Goal: Task Accomplishment & Management: Manage account settings

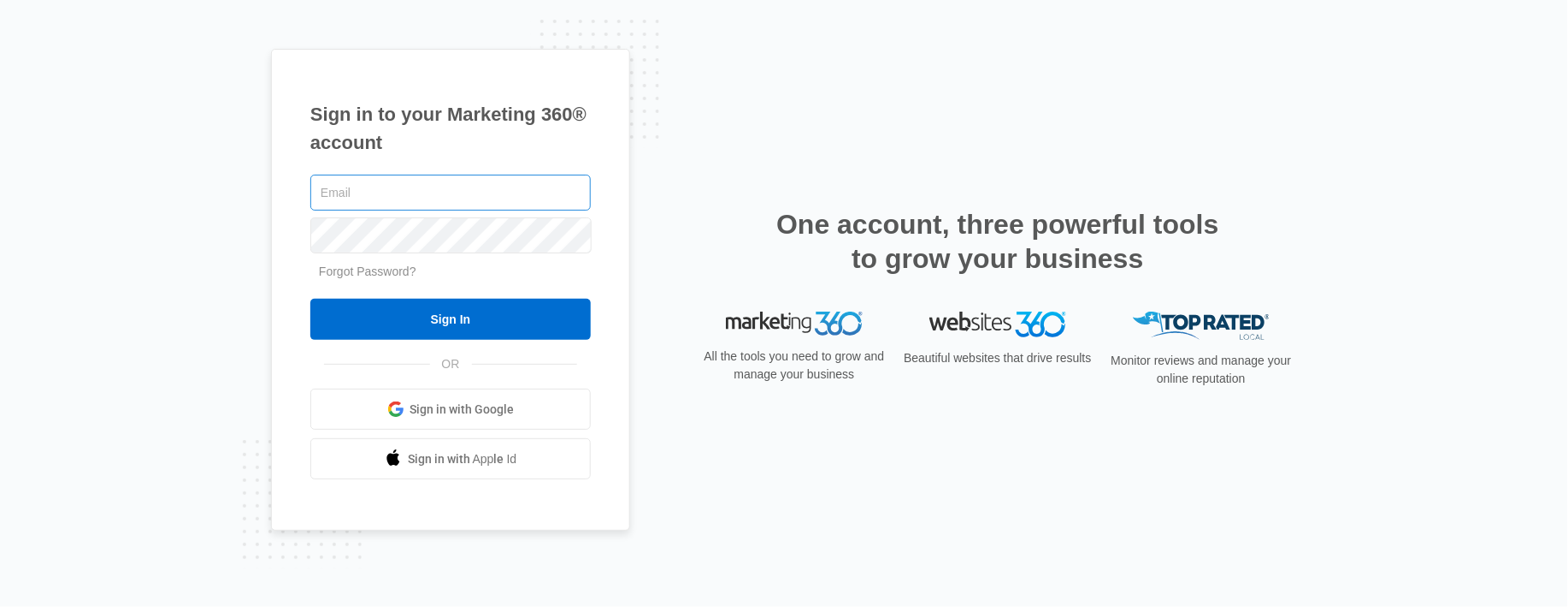
click at [384, 197] on input "text" at bounding box center [451, 192] width 281 height 36
type input "[PERSON_NAME][EMAIL_ADDRESS][DOMAIN_NAME]"
click at [346, 205] on input "[PERSON_NAME][EMAIL_ADDRESS][DOMAIN_NAME]" at bounding box center [451, 192] width 281 height 36
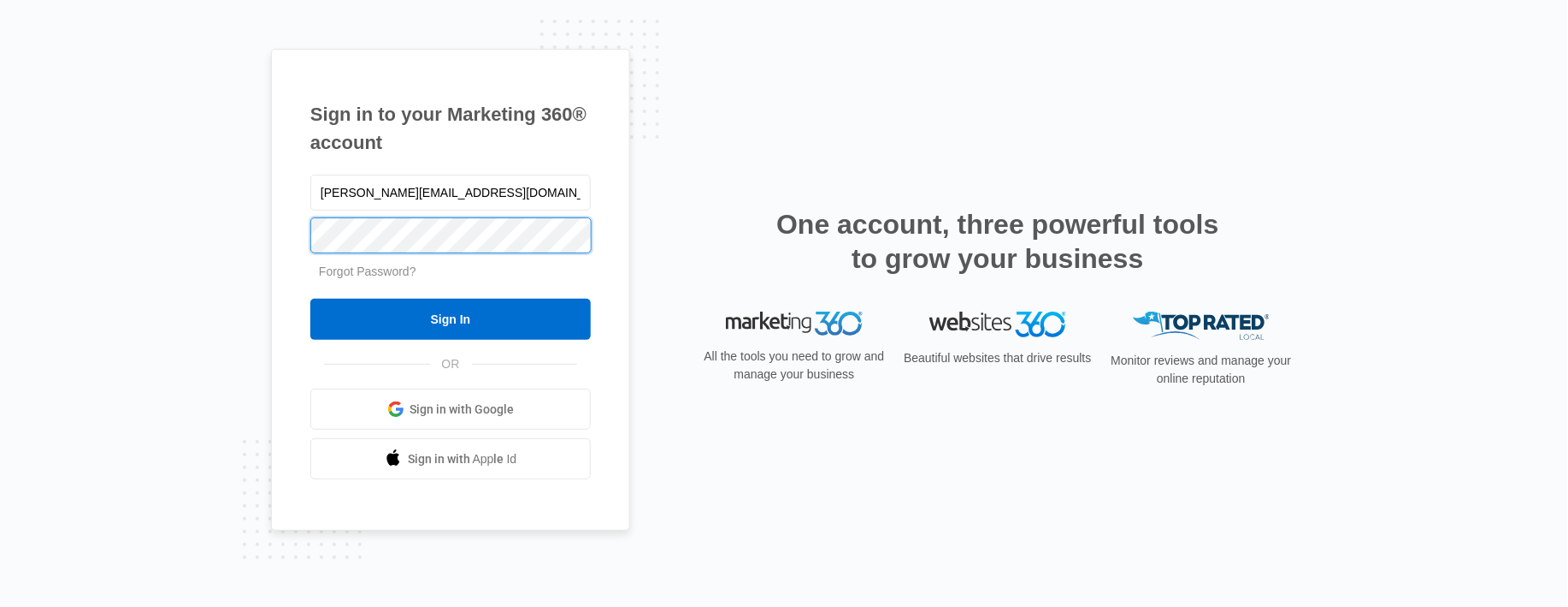
click at [310, 298] on input "Sign In" at bounding box center [451, 319] width 281 height 41
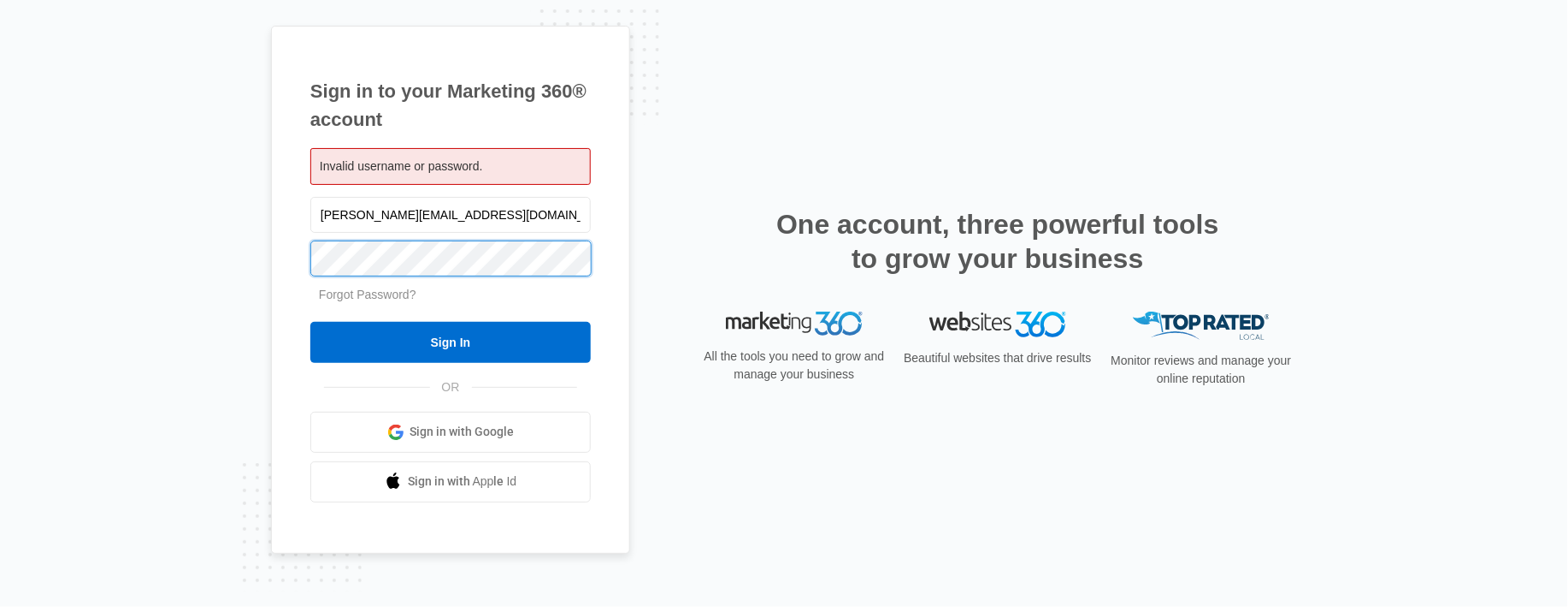
click at [310, 322] on input "Sign In" at bounding box center [451, 342] width 281 height 41
click at [582, 258] on tkfieldicon at bounding box center [581, 257] width 14 height 35
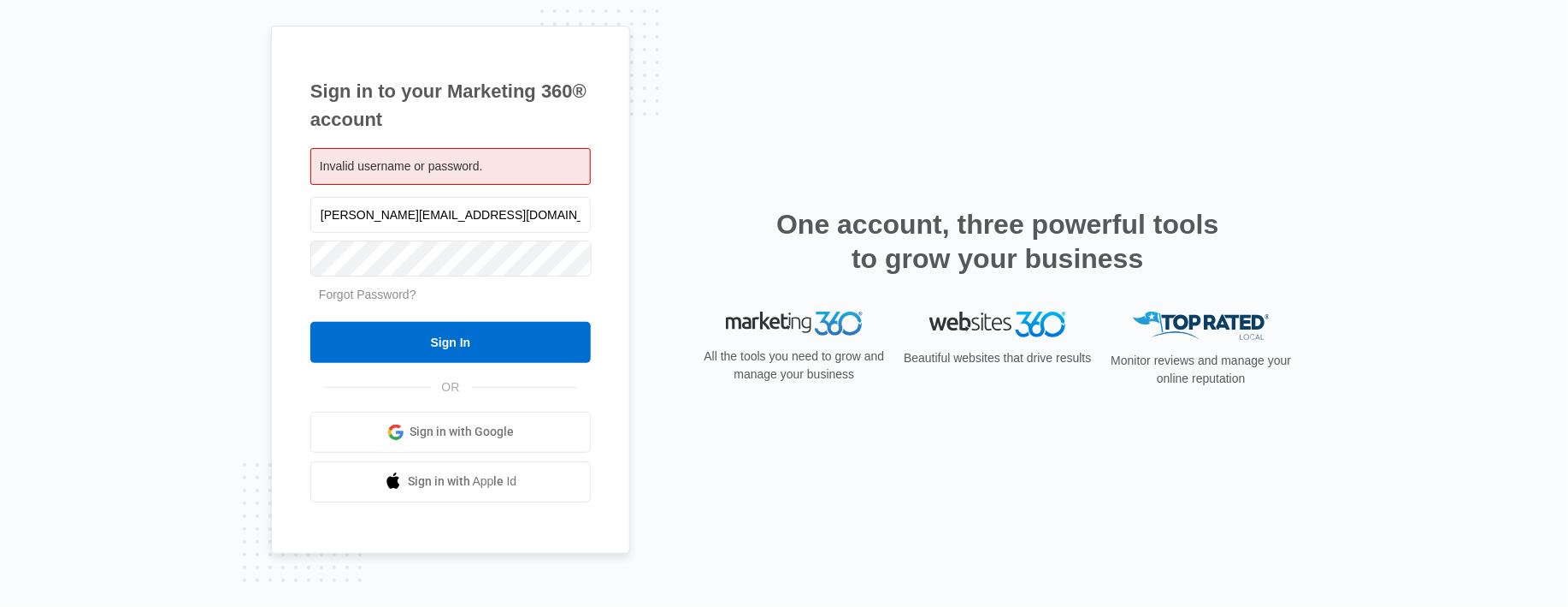
click at [489, 416] on div at bounding box center [438, 371] width 350 height 194
click at [555, 280] on nordpass-icon at bounding box center [451, 280] width 281 height 0
click at [1341, 32] on div "Sign in to your Marketing 360® account Invalid username or password. seth@fence…" at bounding box center [784, 303] width 1568 height 607
drag, startPoint x: 1322, startPoint y: 0, endPoint x: 1252, endPoint y: 39, distance: 80.1
click at [1252, 39] on div "Sign in to your Marketing 360® account Invalid username or password. seth@fence…" at bounding box center [784, 303] width 1026 height 555
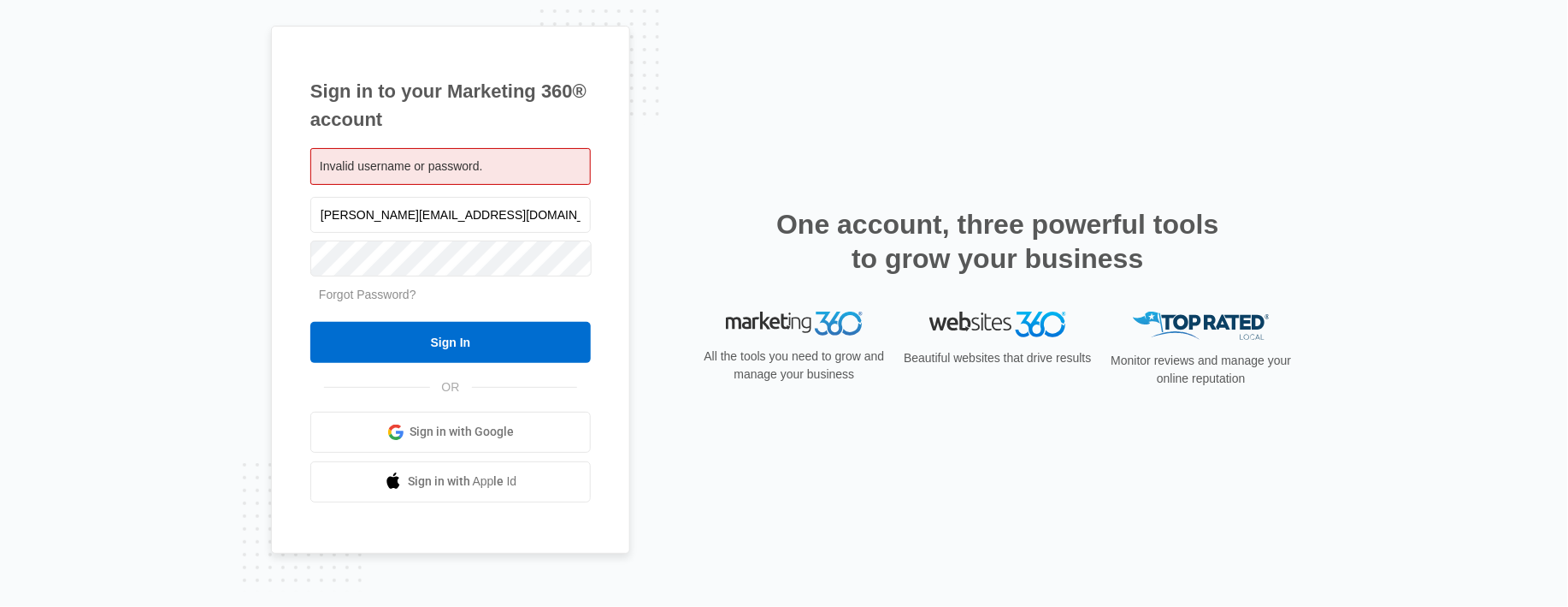
drag, startPoint x: 555, startPoint y: 257, endPoint x: 493, endPoint y: 309, distance: 80.9
click at [483, 313] on form "seth@fencerevolution.com Forgot Password? Sign In" at bounding box center [451, 278] width 281 height 169
click at [620, 266] on div "Sign in to your Marketing 360® account Invalid username or password. seth@fence…" at bounding box center [451, 290] width 359 height 528
click at [496, 431] on span "Sign in with Google" at bounding box center [463, 431] width 104 height 18
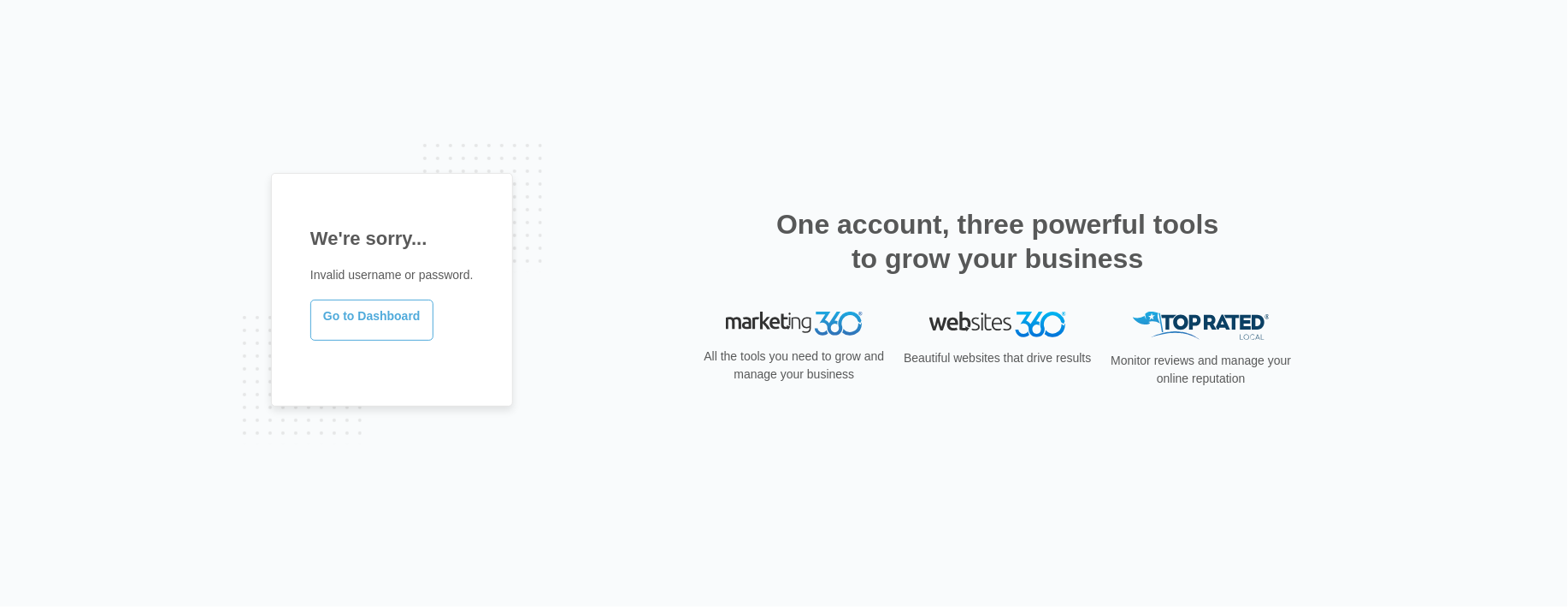
click at [381, 318] on link "Go to Dashboard" at bounding box center [372, 320] width 124 height 41
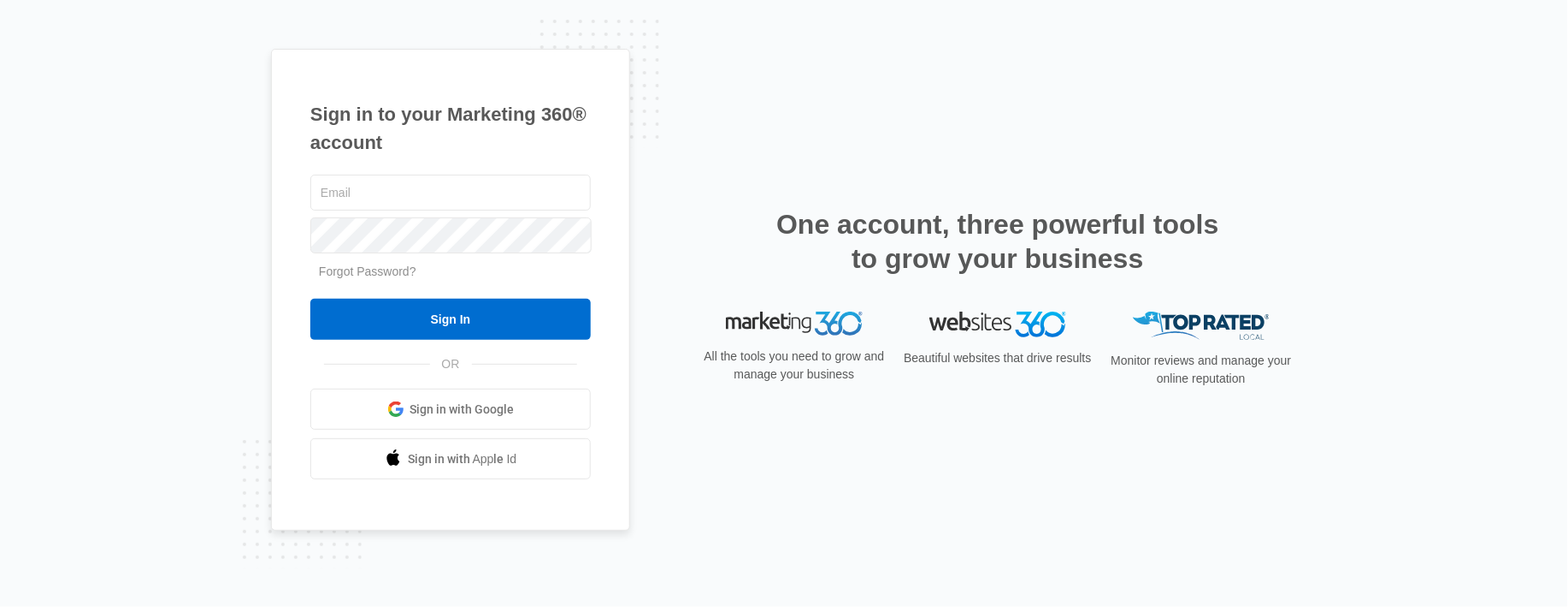
click at [1095, 75] on div "Sign in to your Marketing 360® account Forgot Password? Sign In OR" at bounding box center [784, 303] width 1026 height 510
click at [367, 191] on input "text" at bounding box center [451, 192] width 281 height 36
click at [401, 187] on input "text" at bounding box center [451, 192] width 281 height 36
click at [418, 189] on input "info@zendoggyden.com" at bounding box center [451, 192] width 281 height 36
drag, startPoint x: 422, startPoint y: 189, endPoint x: 351, endPoint y: 190, distance: 71.0
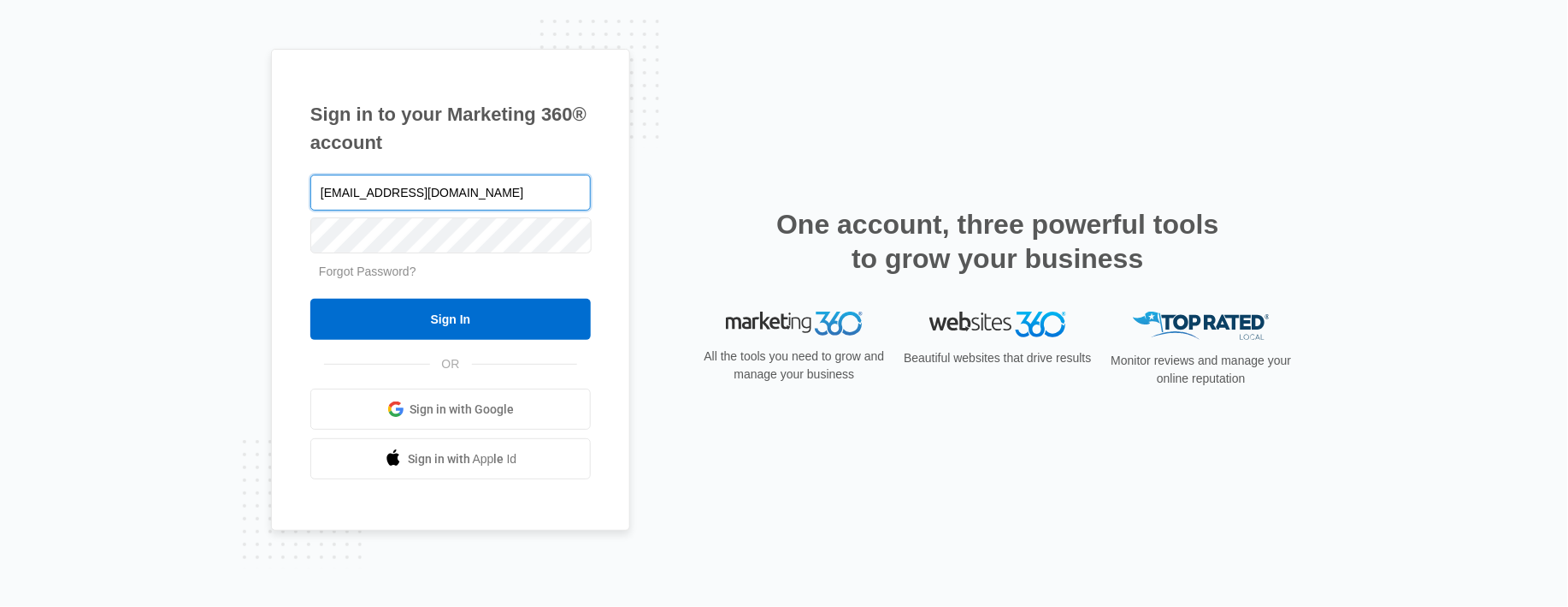
click at [351, 190] on input "info@zendoggyden.com" at bounding box center [451, 192] width 281 height 36
type input "[EMAIL_ADDRESS][DOMAIN_NAME]"
click at [310, 298] on input "Sign In" at bounding box center [451, 319] width 281 height 41
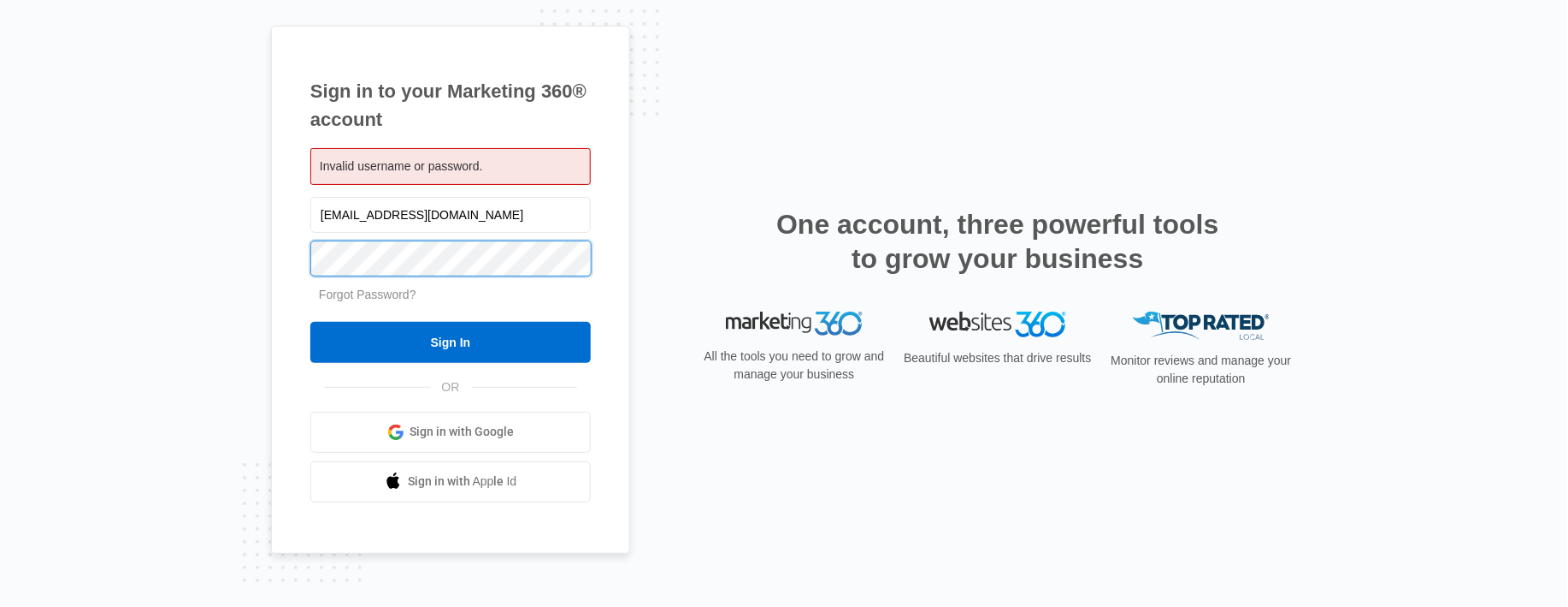
click at [310, 322] on input "Sign In" at bounding box center [451, 342] width 281 height 41
drag, startPoint x: 1464, startPoint y: 153, endPoint x: 1060, endPoint y: 162, distance: 404.1
click at [1060, 162] on html "Sign in to your Marketing 360® account Invalid username or password. info@fence…" at bounding box center [784, 303] width 1568 height 607
click at [0, 606] on nordpass-portal at bounding box center [0, 607] width 0 height 0
click at [310, 322] on input "Sign In" at bounding box center [451, 342] width 281 height 41
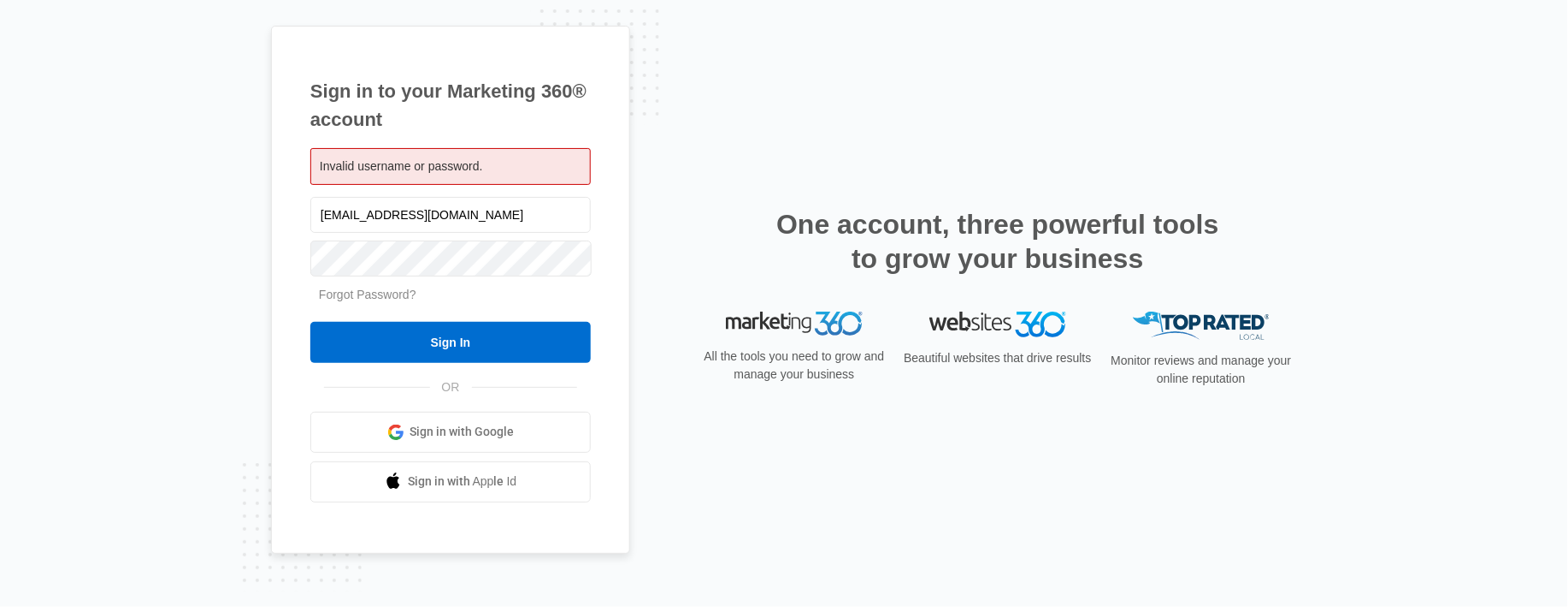
click at [377, 294] on link "Forgot Password?" at bounding box center [367, 294] width 98 height 14
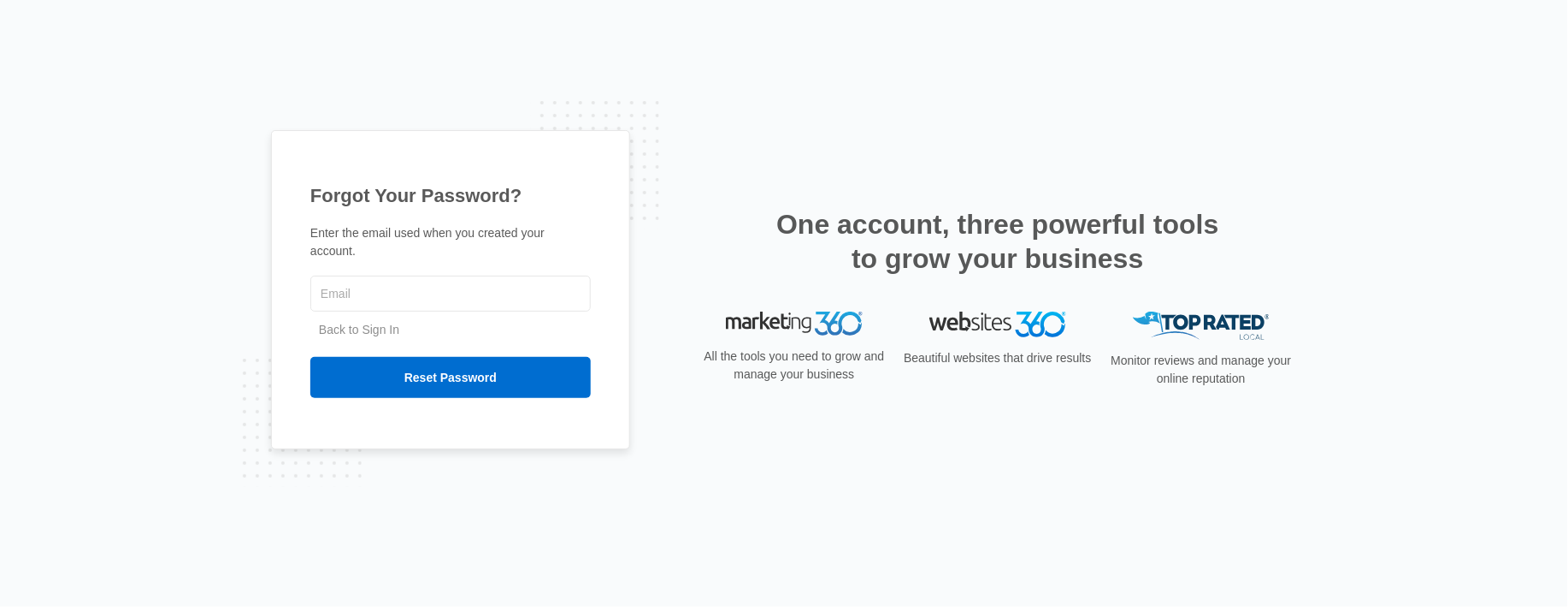
click at [0, 606] on nordpass-portal at bounding box center [0, 607] width 0 height 0
click at [358, 285] on input "text" at bounding box center [451, 293] width 281 height 36
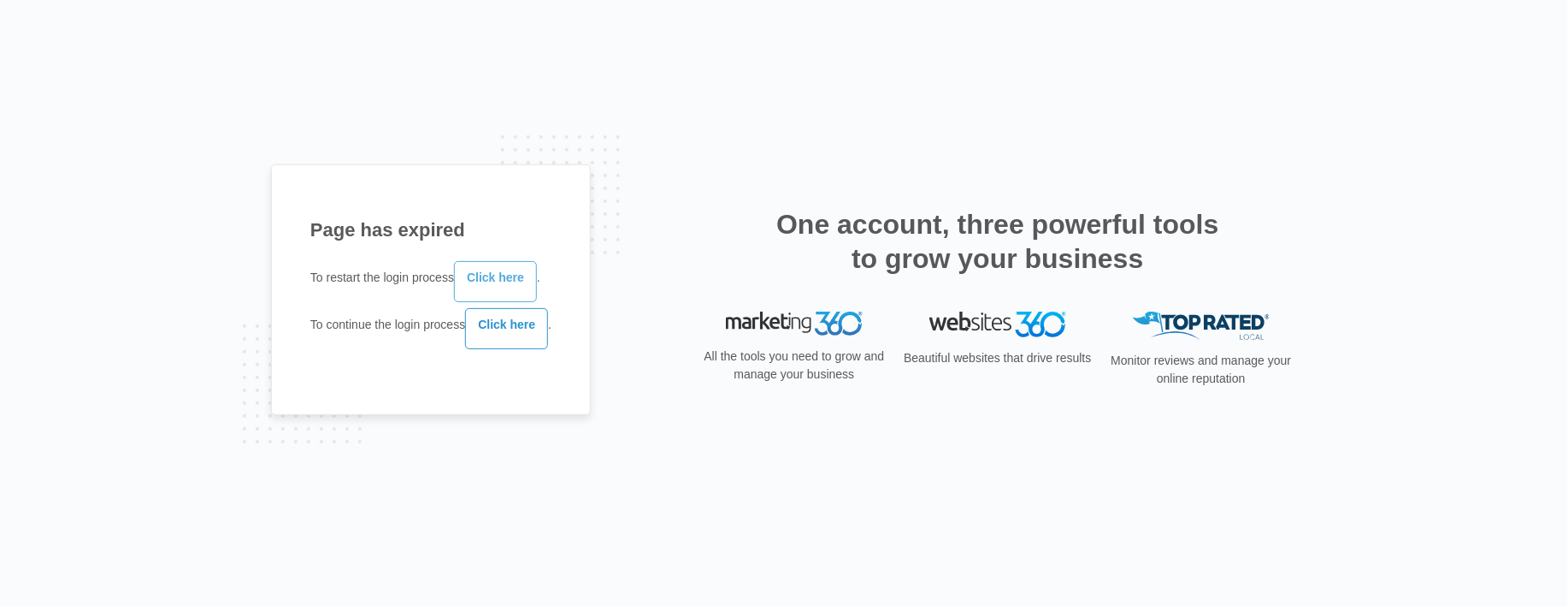
click at [490, 279] on link "Click here" at bounding box center [495, 282] width 83 height 41
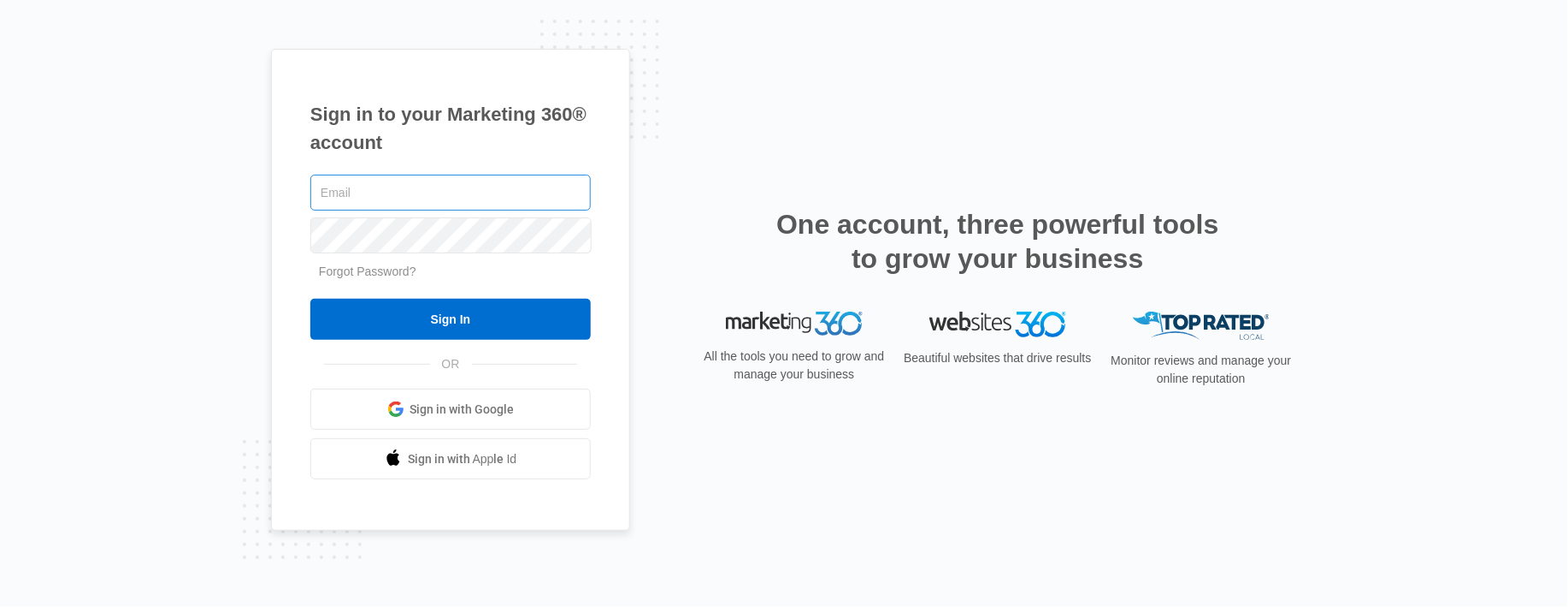
drag, startPoint x: 360, startPoint y: 199, endPoint x: 369, endPoint y: 203, distance: 9.8
click at [362, 199] on input "text" at bounding box center [451, 192] width 281 height 36
click at [343, 274] on link "Forgot Password?" at bounding box center [367, 271] width 98 height 14
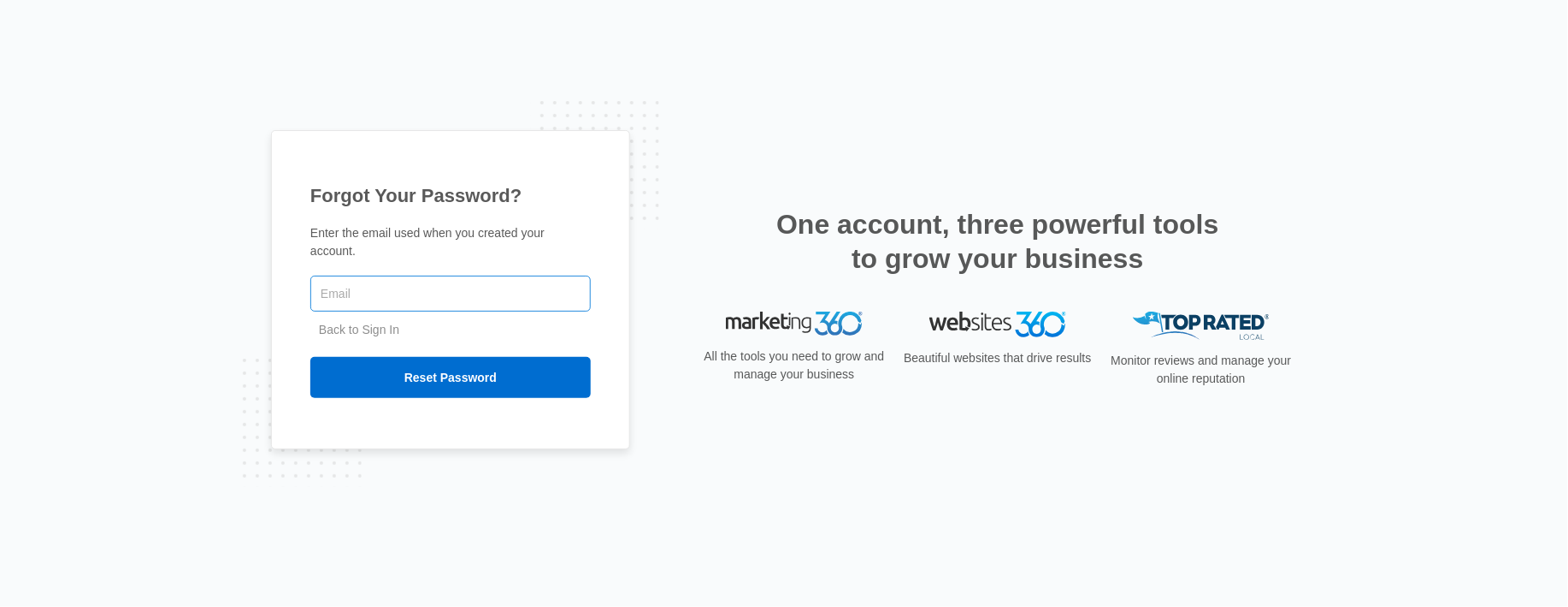
click at [344, 285] on input "text" at bounding box center [451, 293] width 281 height 36
type input "[PERSON_NAME][EMAIL_ADDRESS][DOMAIN_NAME]"
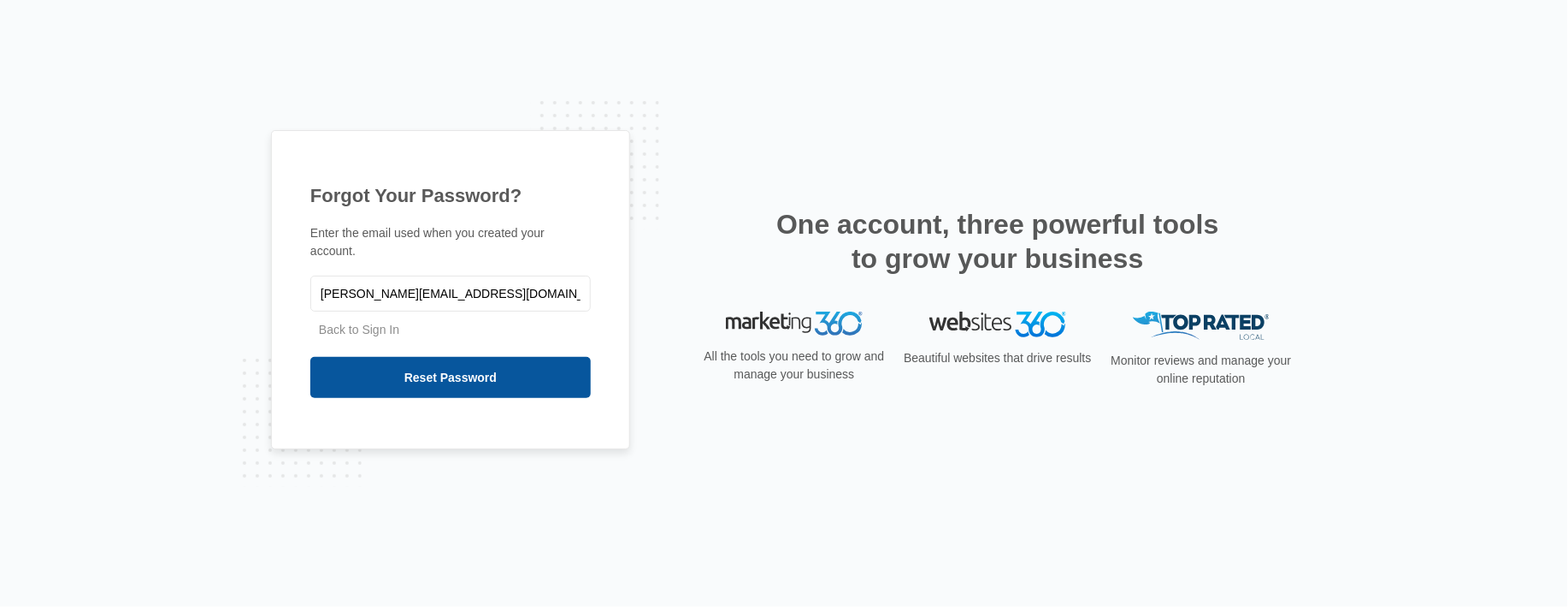
click at [447, 380] on input "Reset Password" at bounding box center [451, 377] width 281 height 41
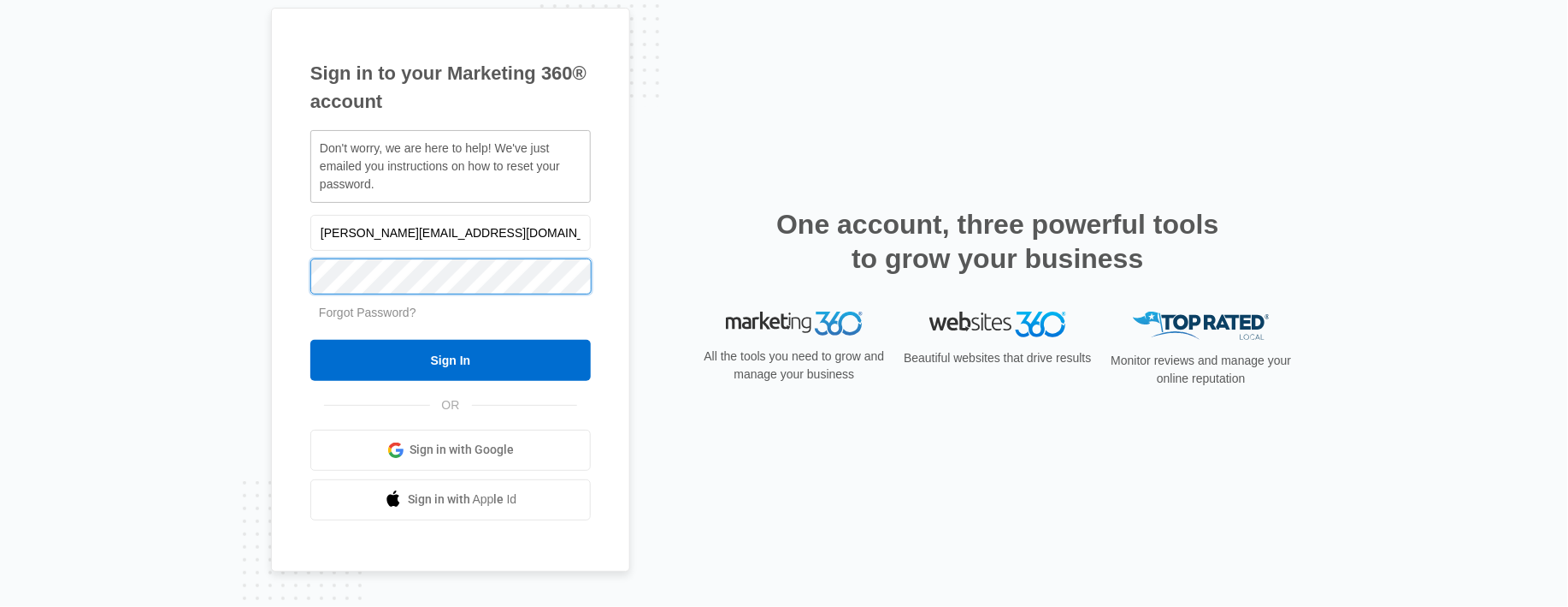
click at [310, 339] on input "Sign In" at bounding box center [451, 360] width 281 height 41
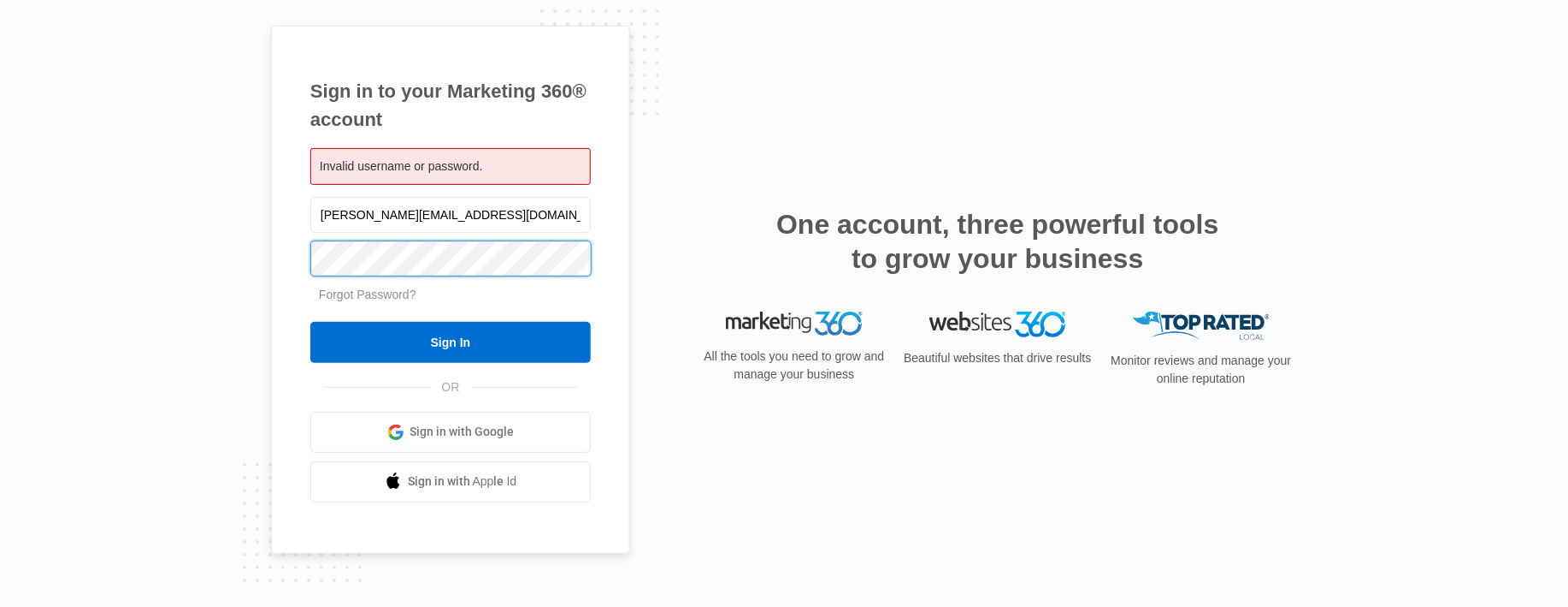
click at [310, 322] on input "Sign In" at bounding box center [451, 342] width 281 height 41
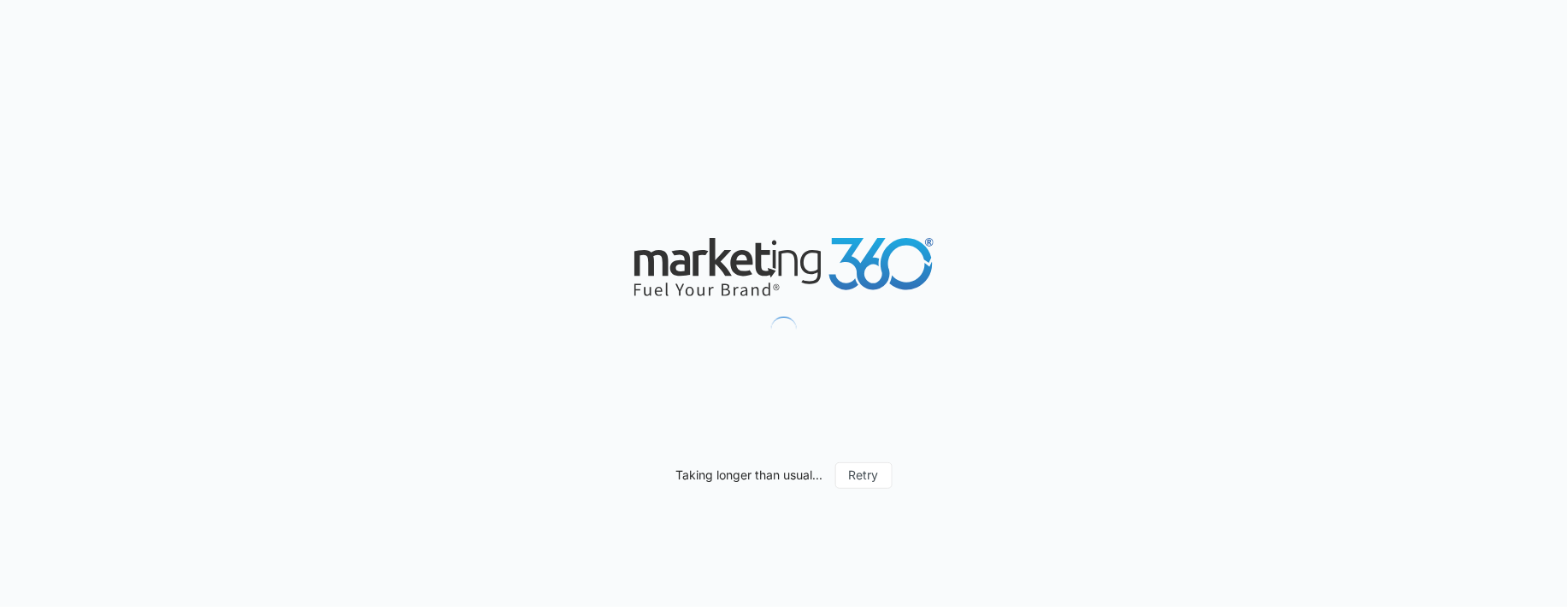
click at [0, 606] on nordpass-portal at bounding box center [0, 607] width 0 height 0
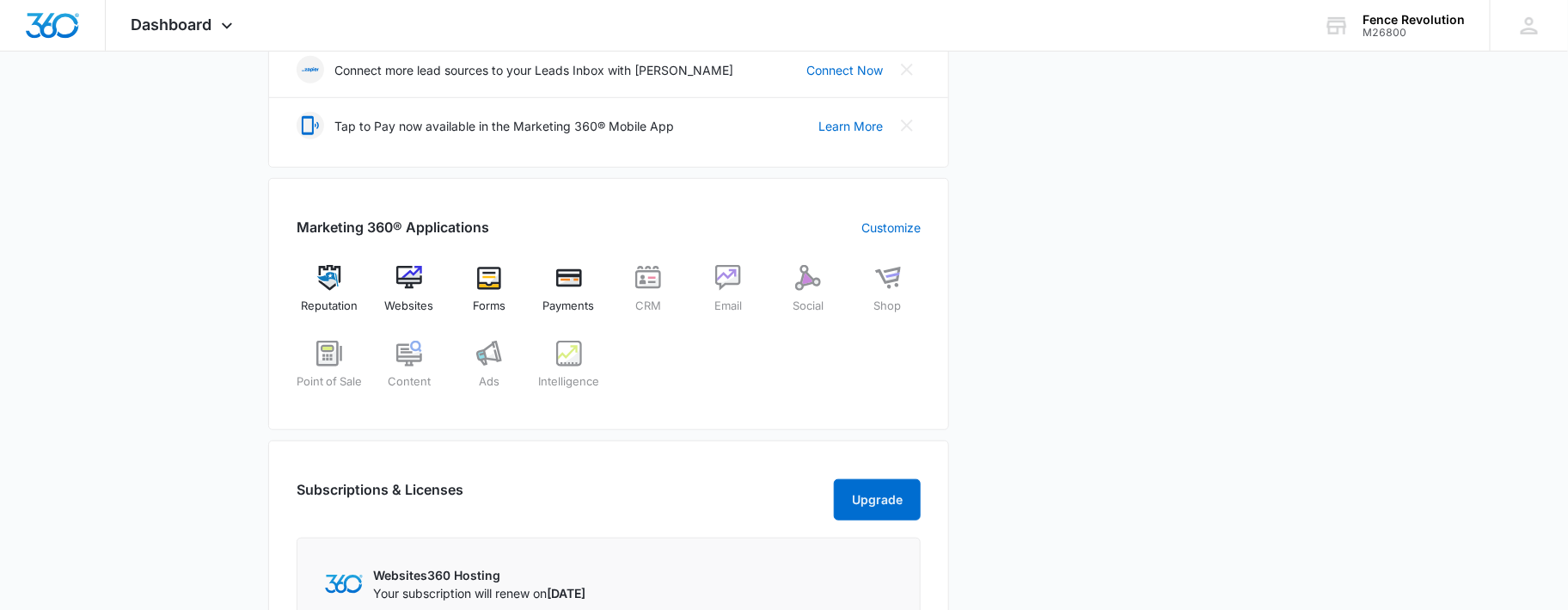
scroll to position [471, 0]
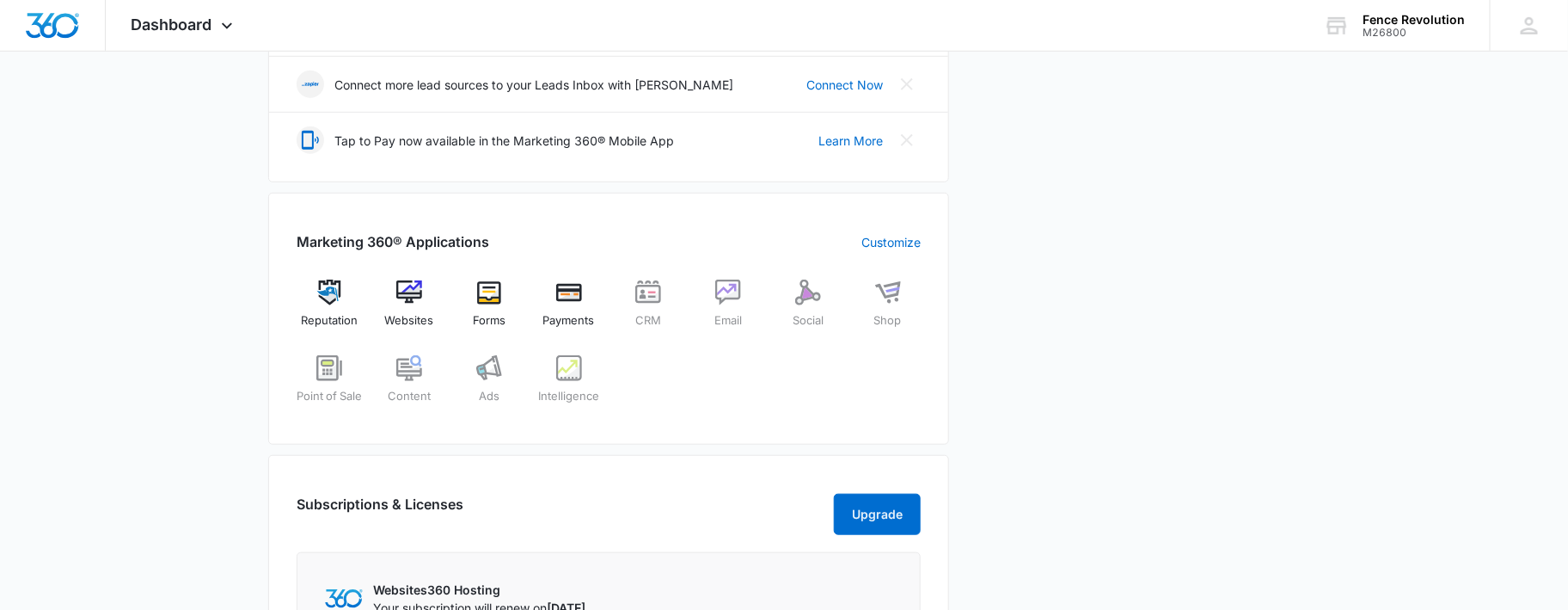
click at [1541, 32] on div at bounding box center [784, 38] width 1568 height 78
click at [1523, 35] on icon at bounding box center [1530, 26] width 26 height 26
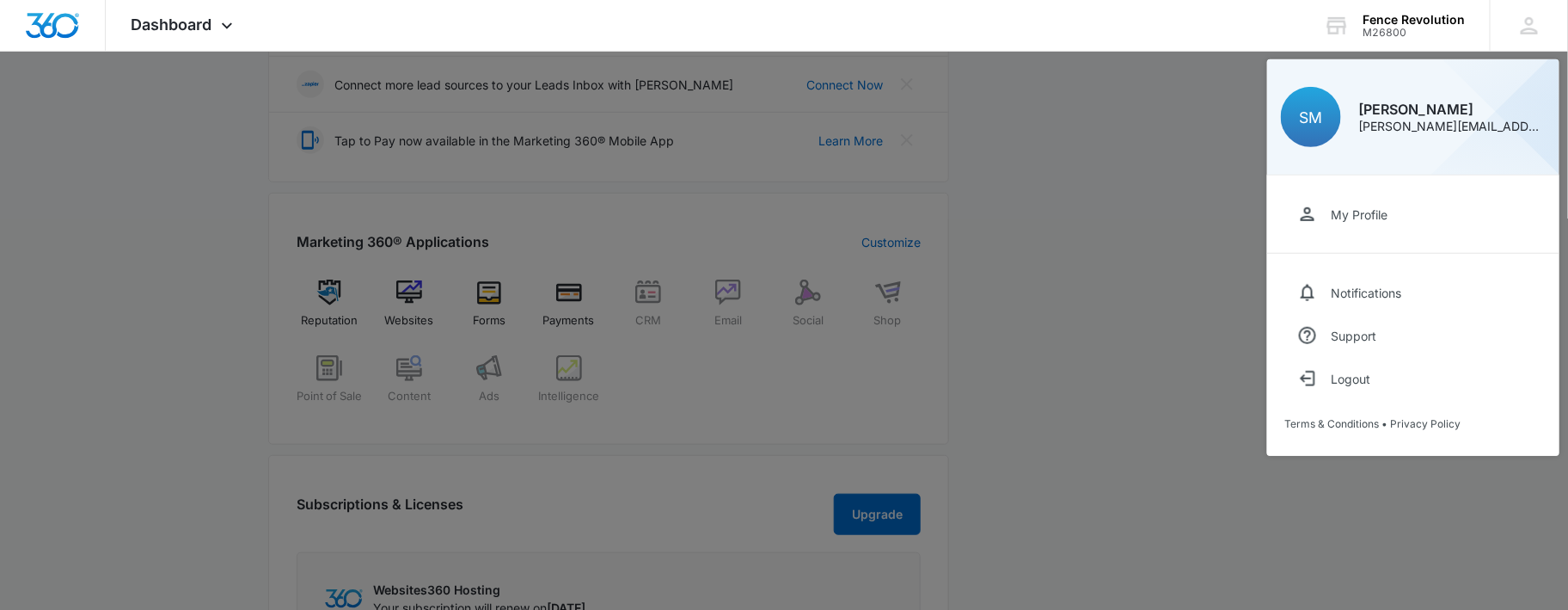
click at [1357, 208] on div "My Profile" at bounding box center [1359, 215] width 57 height 15
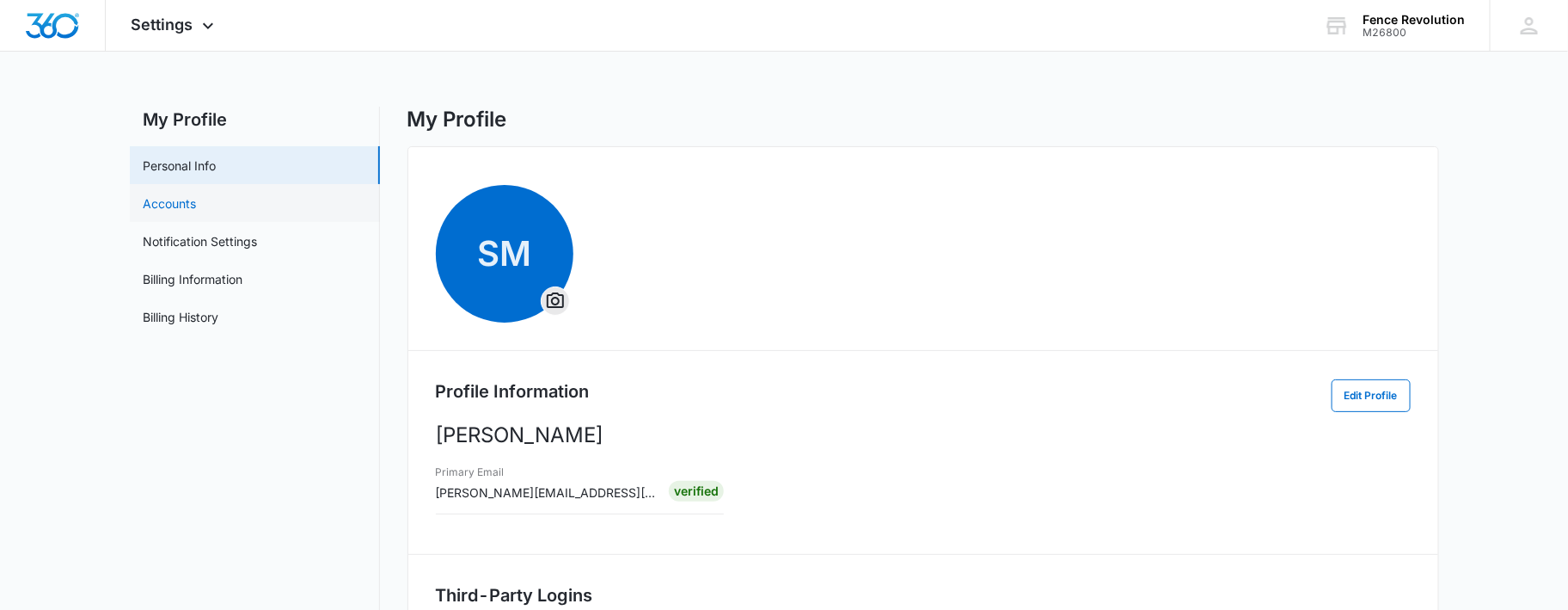
click at [144, 198] on link "Accounts" at bounding box center [170, 203] width 53 height 18
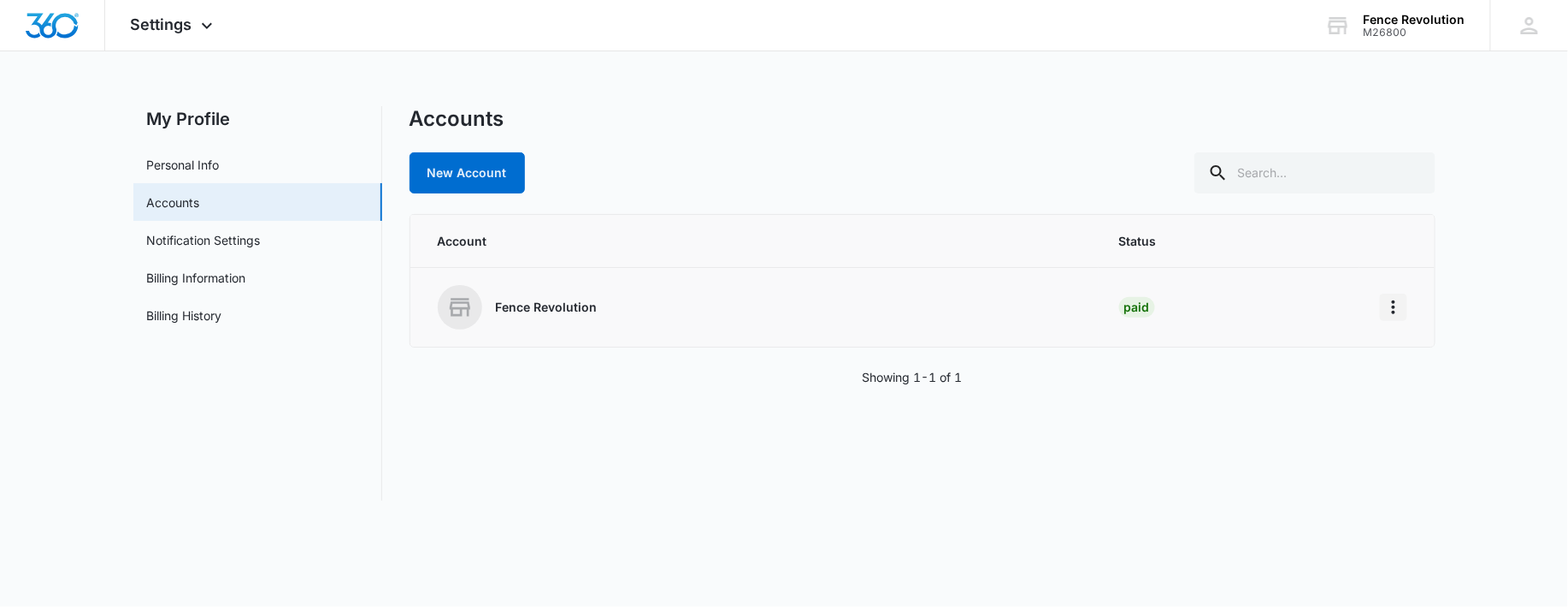
click at [1387, 307] on icon "Home" at bounding box center [1393, 307] width 20 height 20
click at [1422, 345] on button "Go to Dashboard" at bounding box center [1459, 353] width 156 height 26
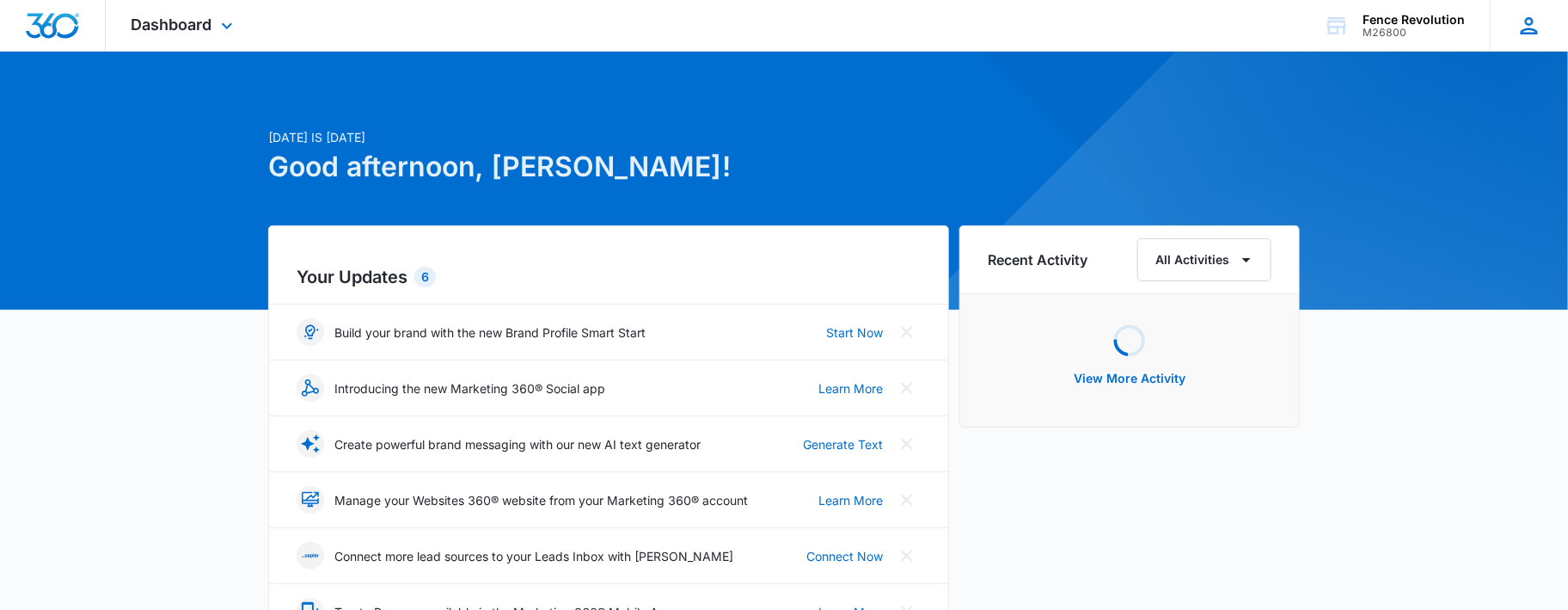
click at [1537, 19] on icon at bounding box center [1530, 26] width 26 height 26
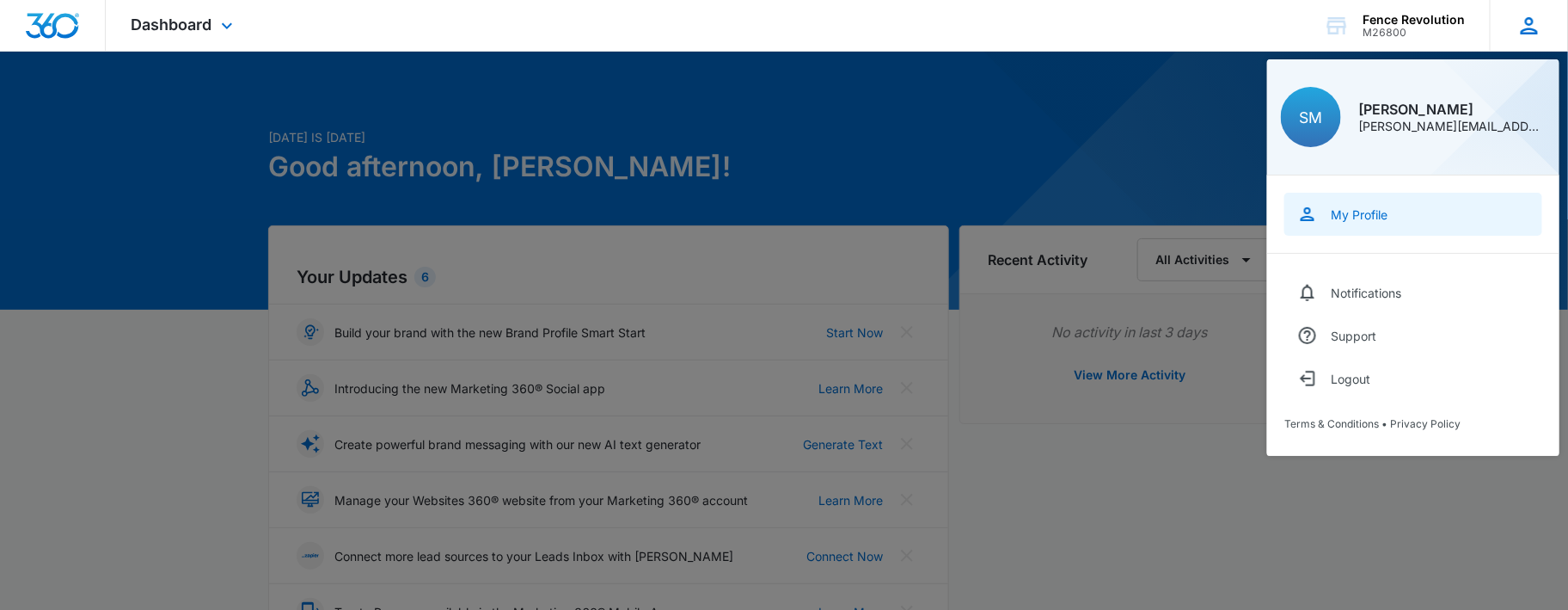
click at [1363, 221] on link "My Profile" at bounding box center [1413, 214] width 258 height 43
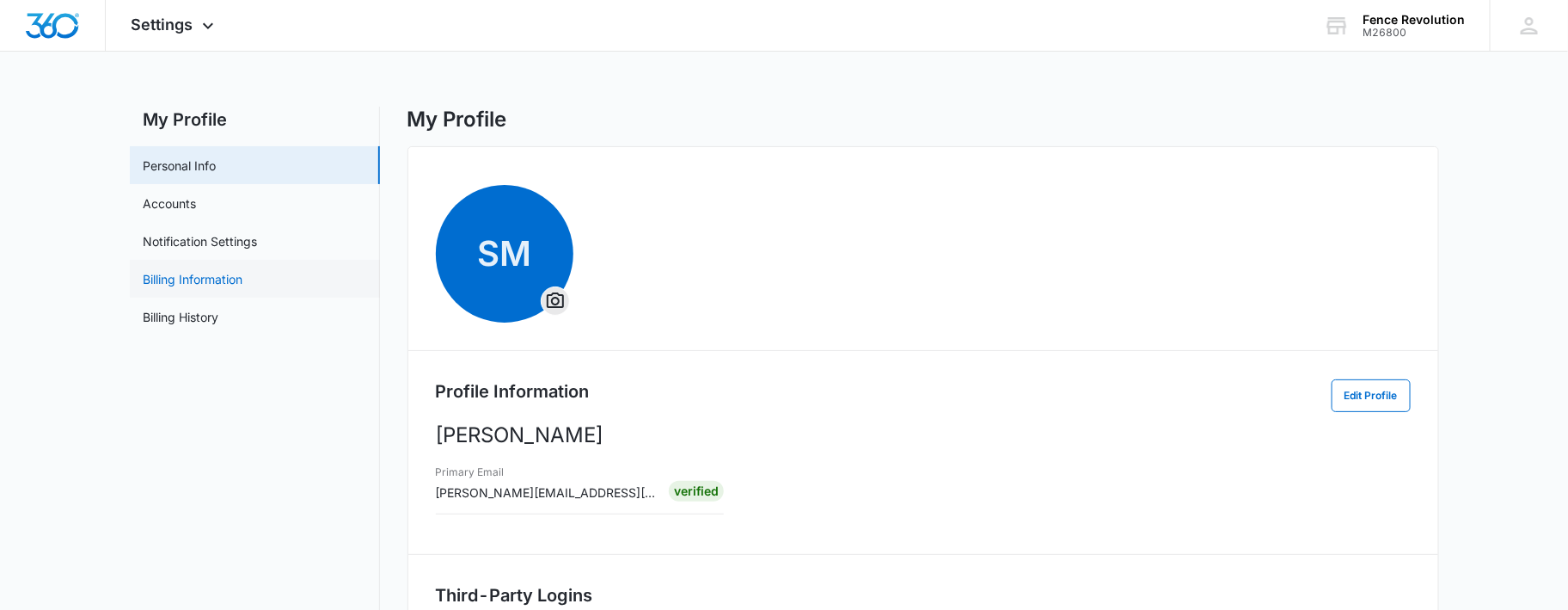
click at [174, 272] on link "Billing Information" at bounding box center [193, 278] width 100 height 18
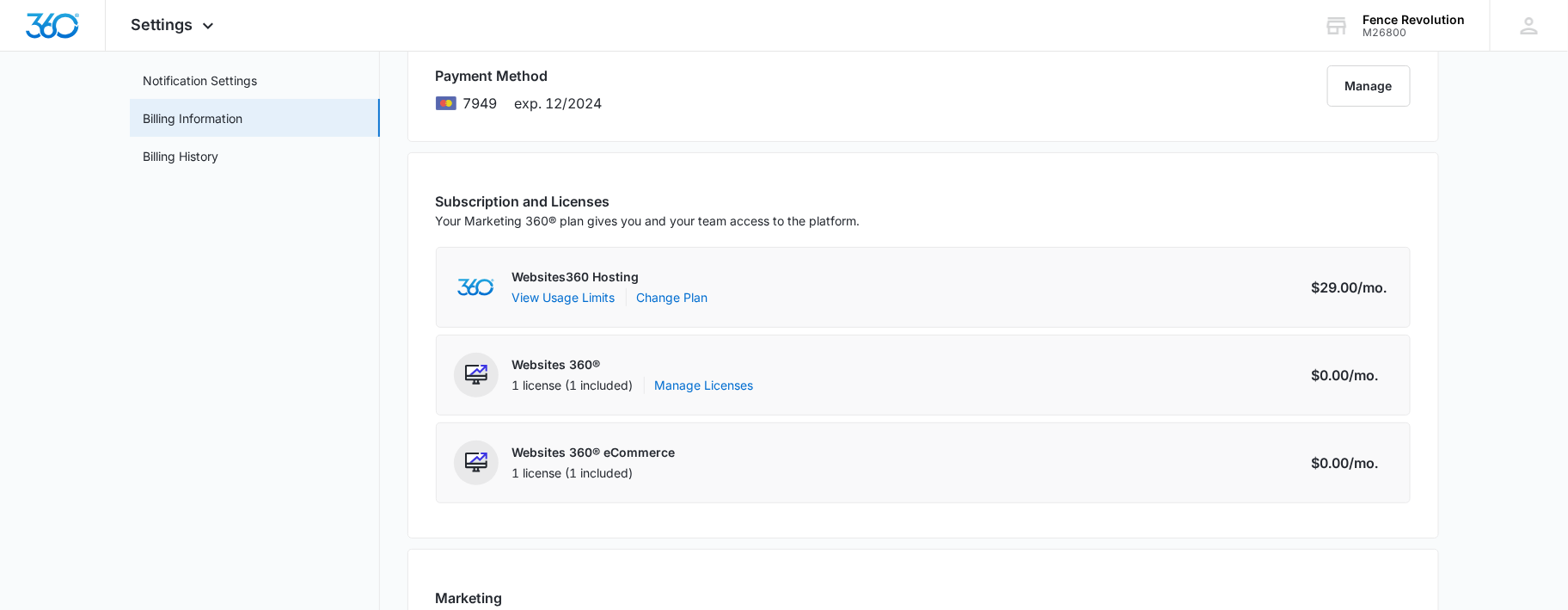
scroll to position [155, 0]
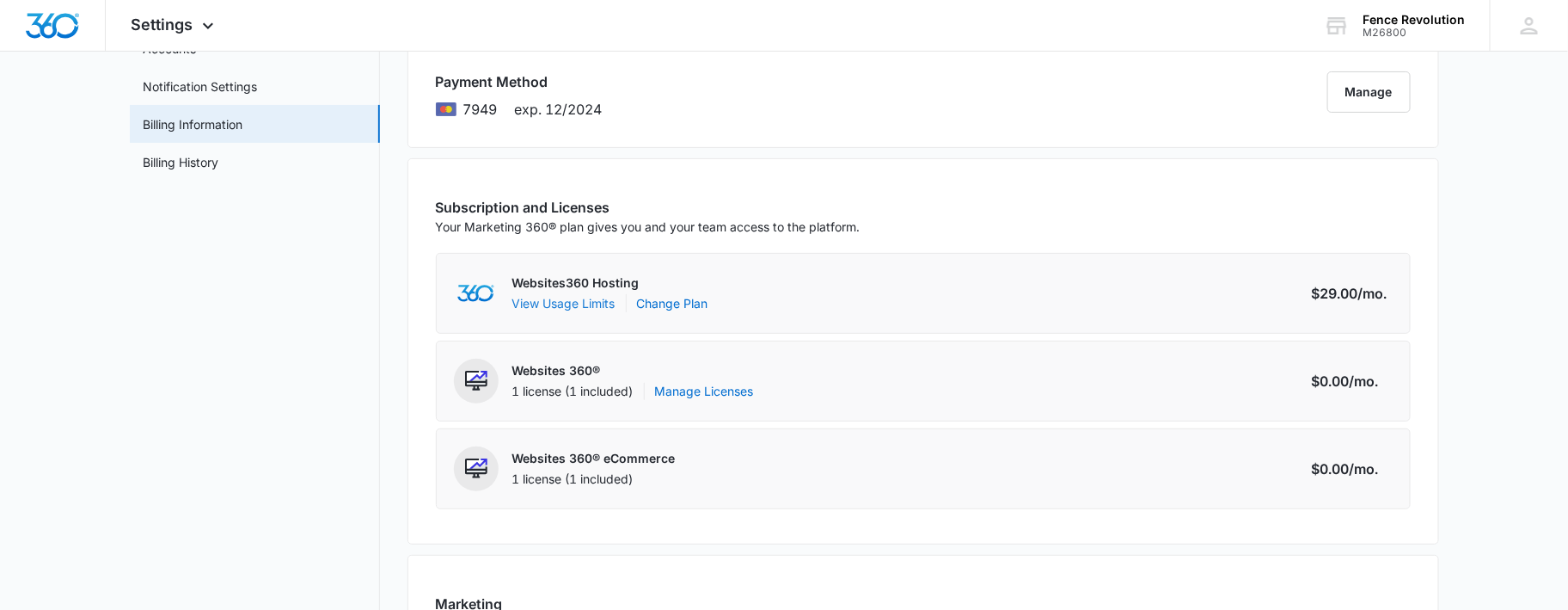
click at [580, 304] on button "View Usage Limits" at bounding box center [564, 303] width 103 height 18
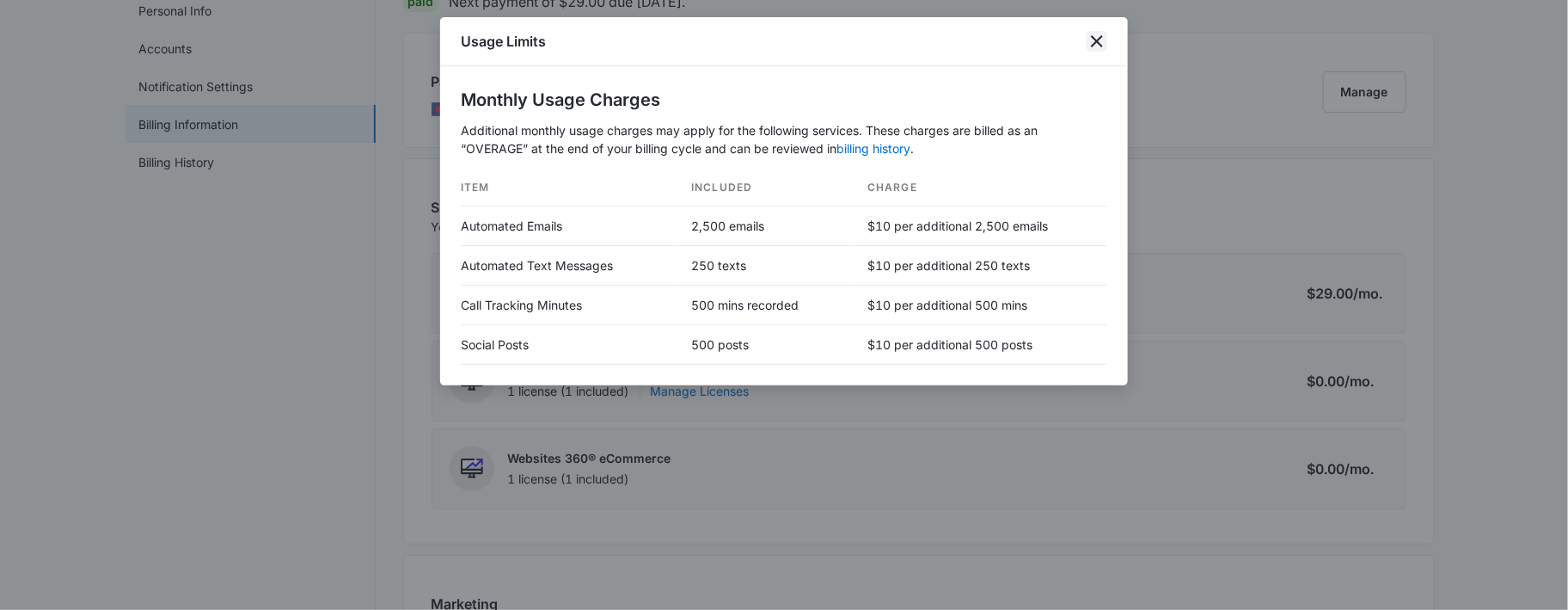
click at [1096, 34] on icon "close" at bounding box center [1096, 41] width 21 height 21
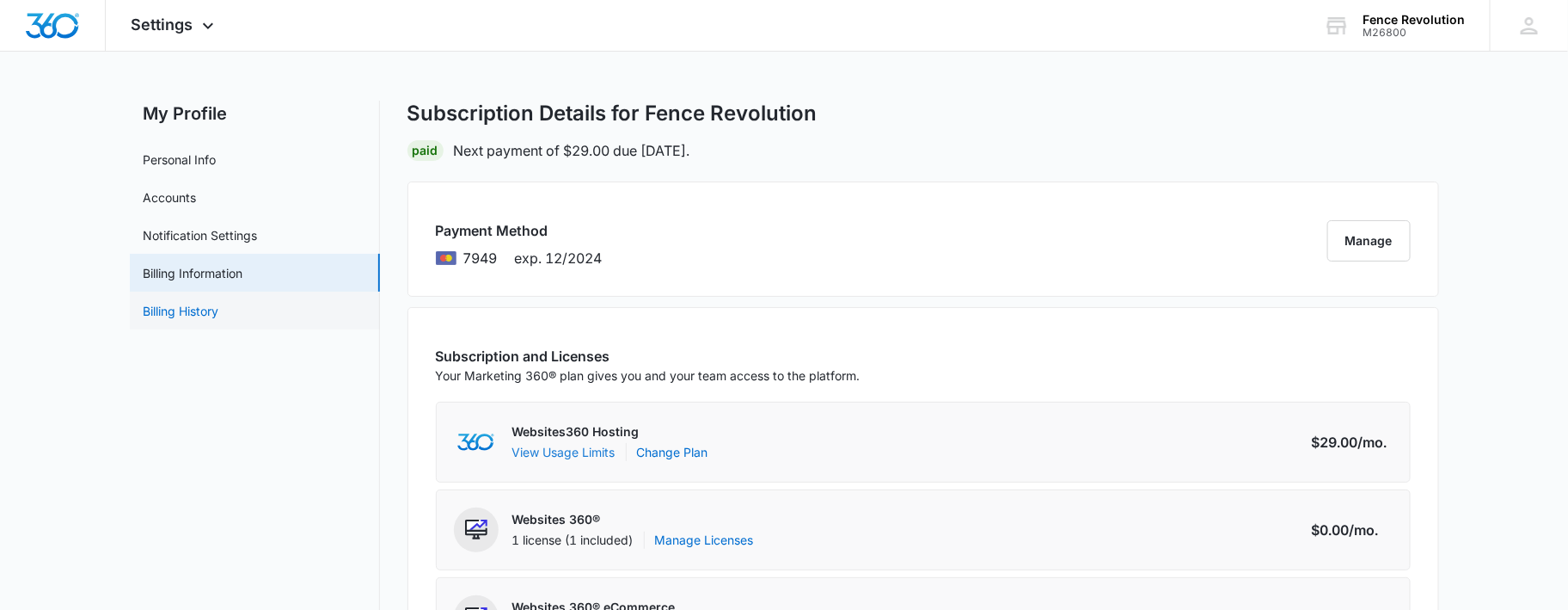
scroll to position [0, 0]
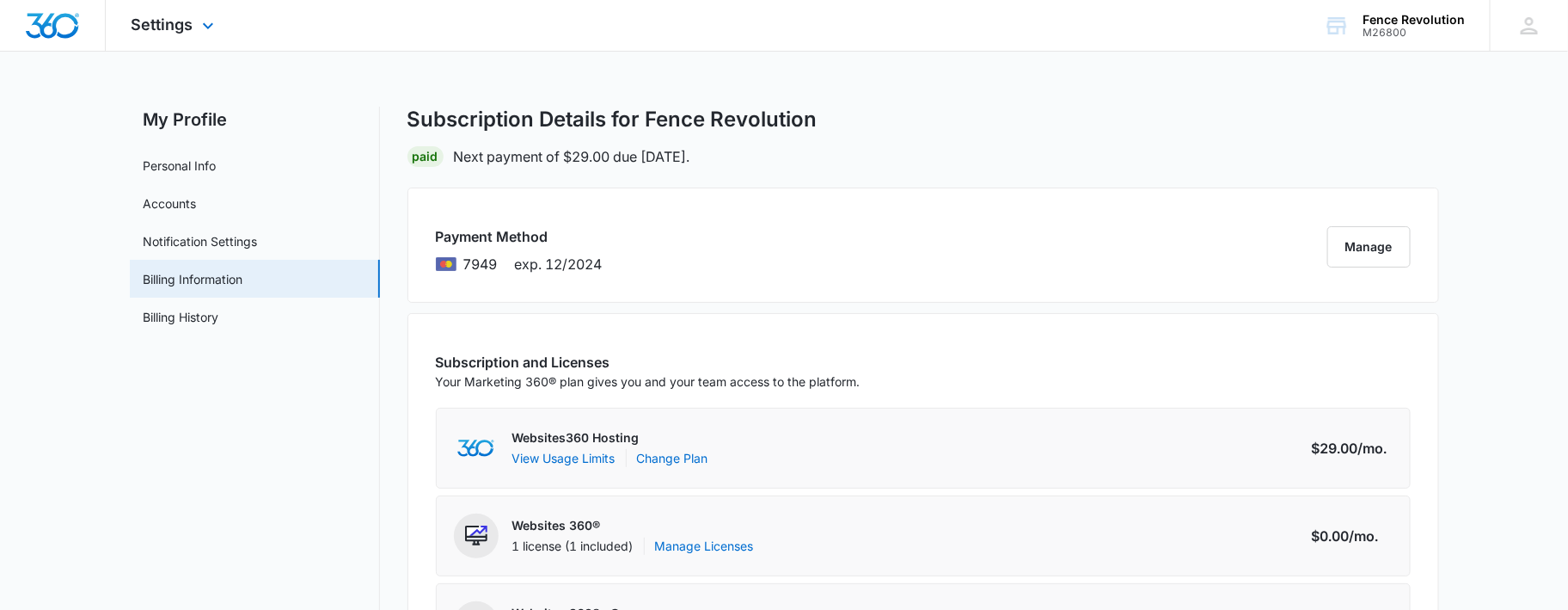
click at [178, 37] on div "Settings Apps Reputation Websites Forms CRM Email Social Shop Payments POS Cont…" at bounding box center [175, 25] width 138 height 50
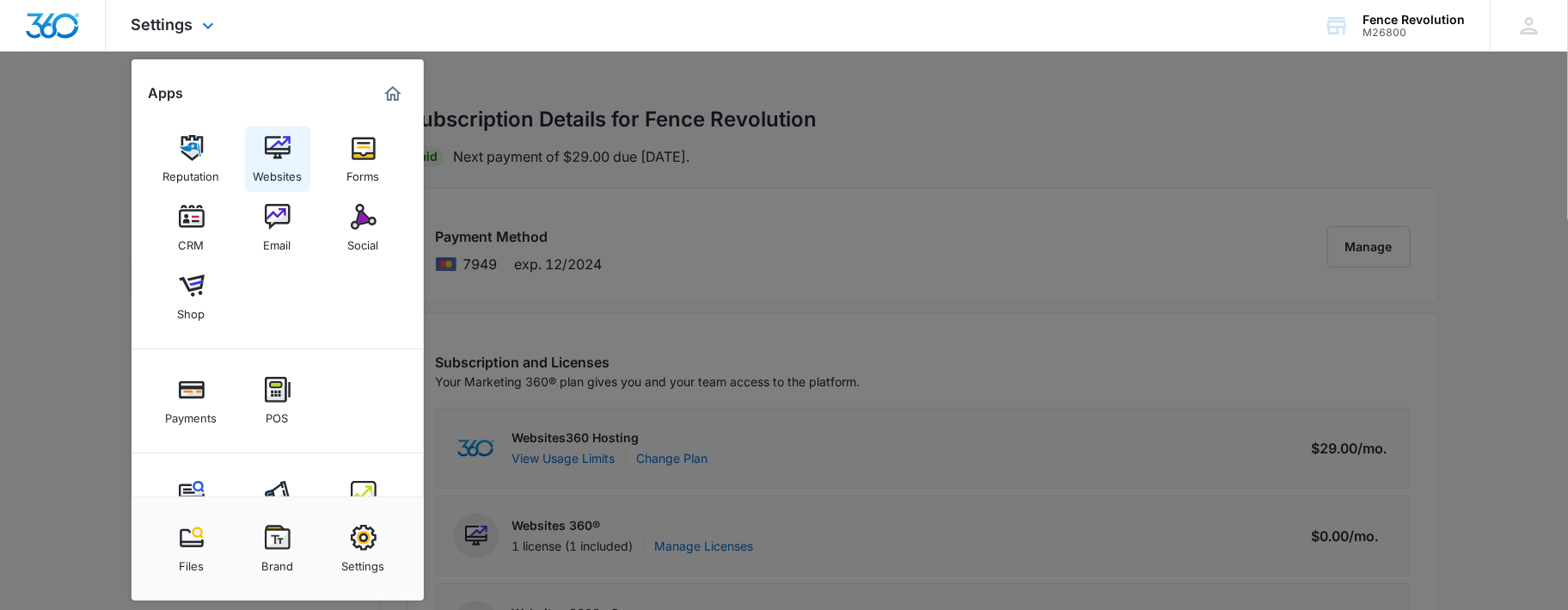
click at [305, 152] on link "Websites" at bounding box center [277, 159] width 65 height 65
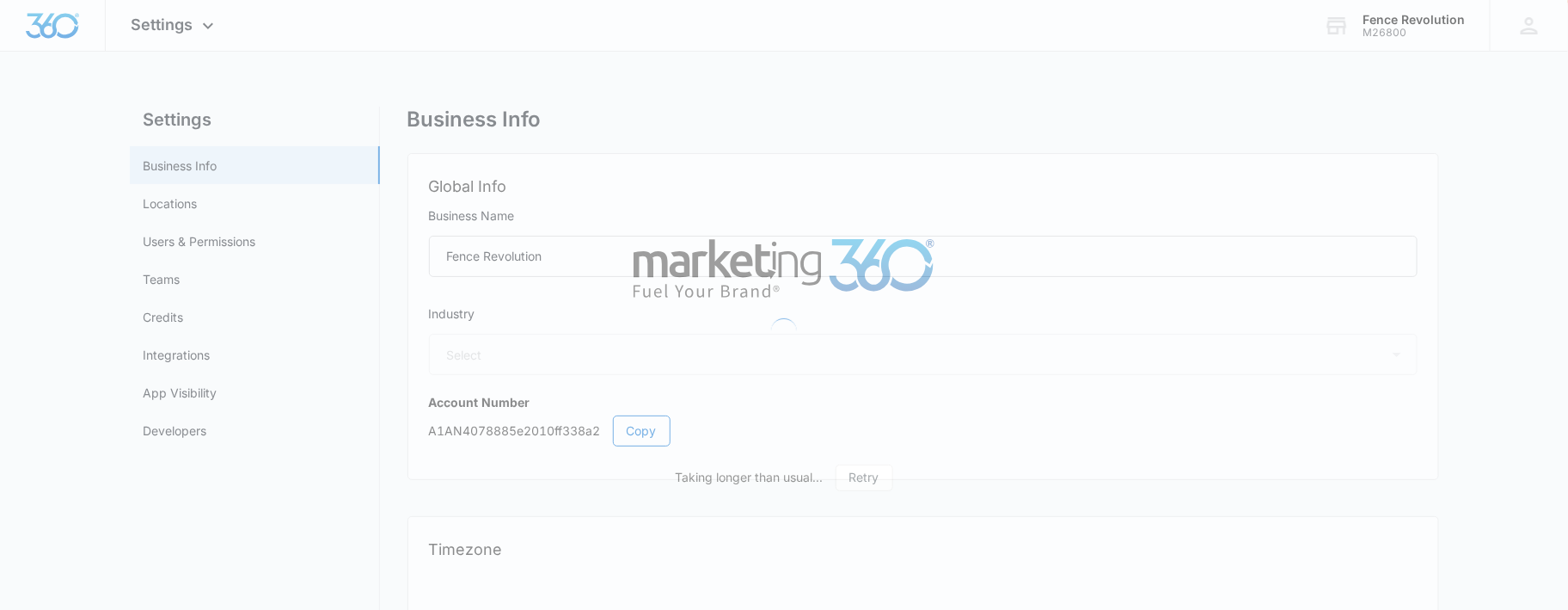
select select "4"
select select "US"
select select "America/[GEOGRAPHIC_DATA]"
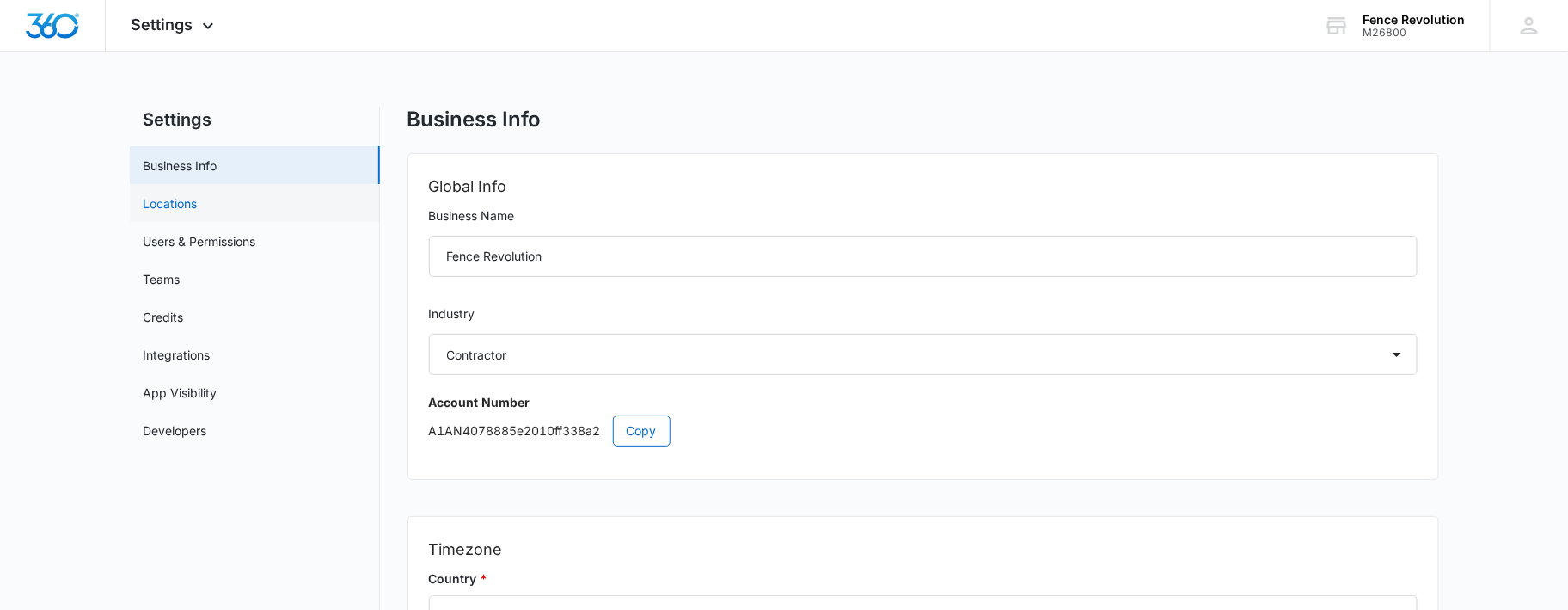
click at [176, 198] on link "Locations" at bounding box center [171, 203] width 54 height 18
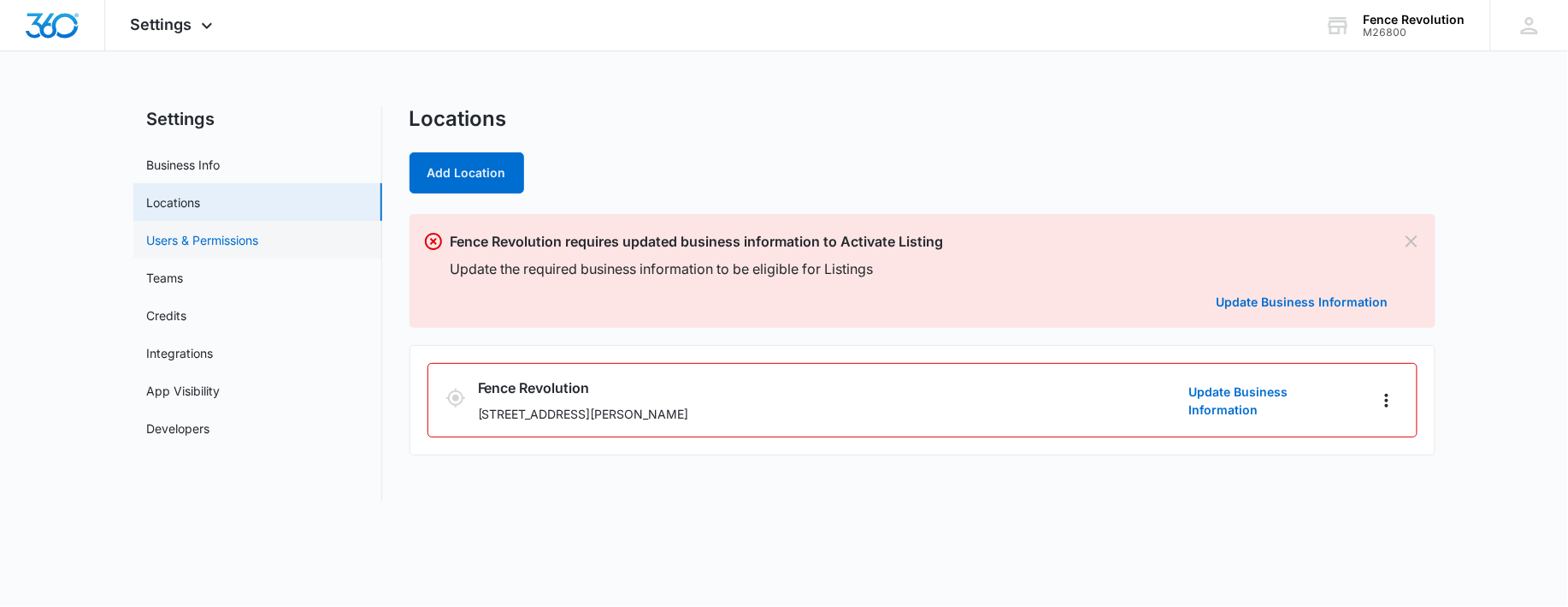
click at [199, 231] on link "Users & Permissions" at bounding box center [203, 240] width 112 height 18
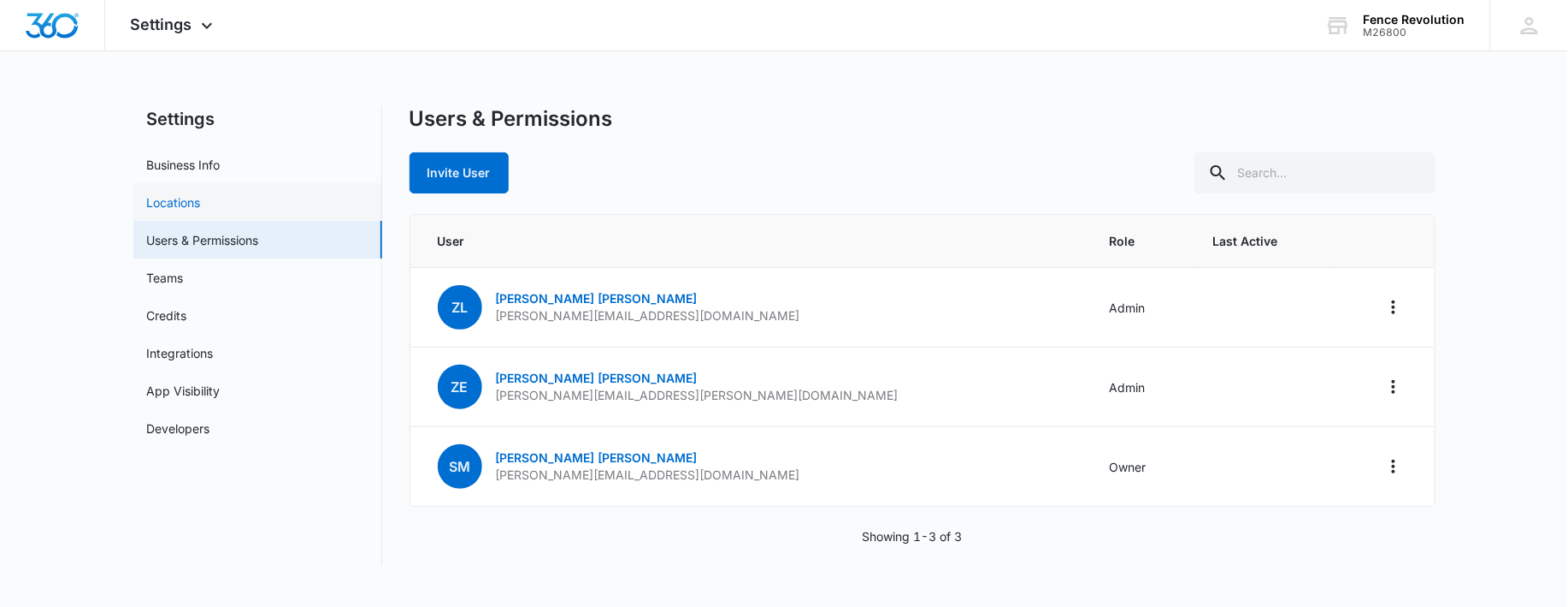
click at [201, 201] on link "Locations" at bounding box center [174, 202] width 54 height 18
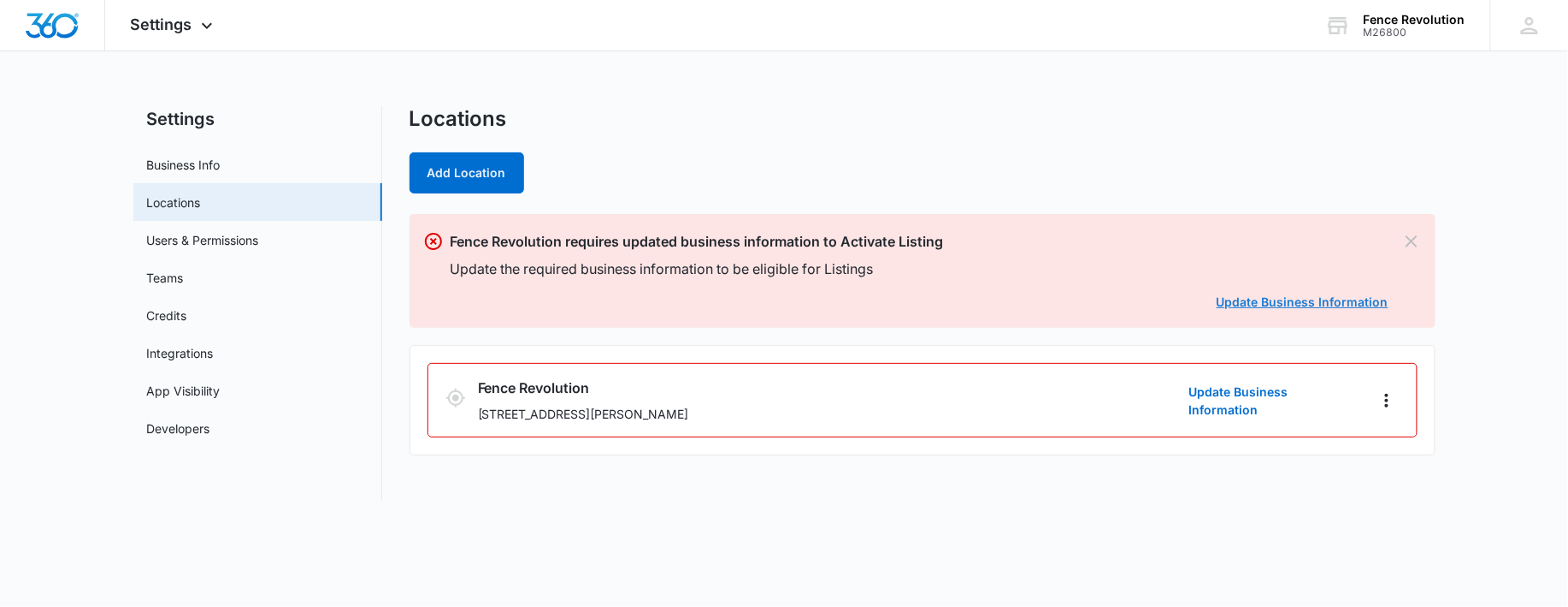
click at [1354, 299] on link "Update Business Information" at bounding box center [1302, 302] width 172 height 15
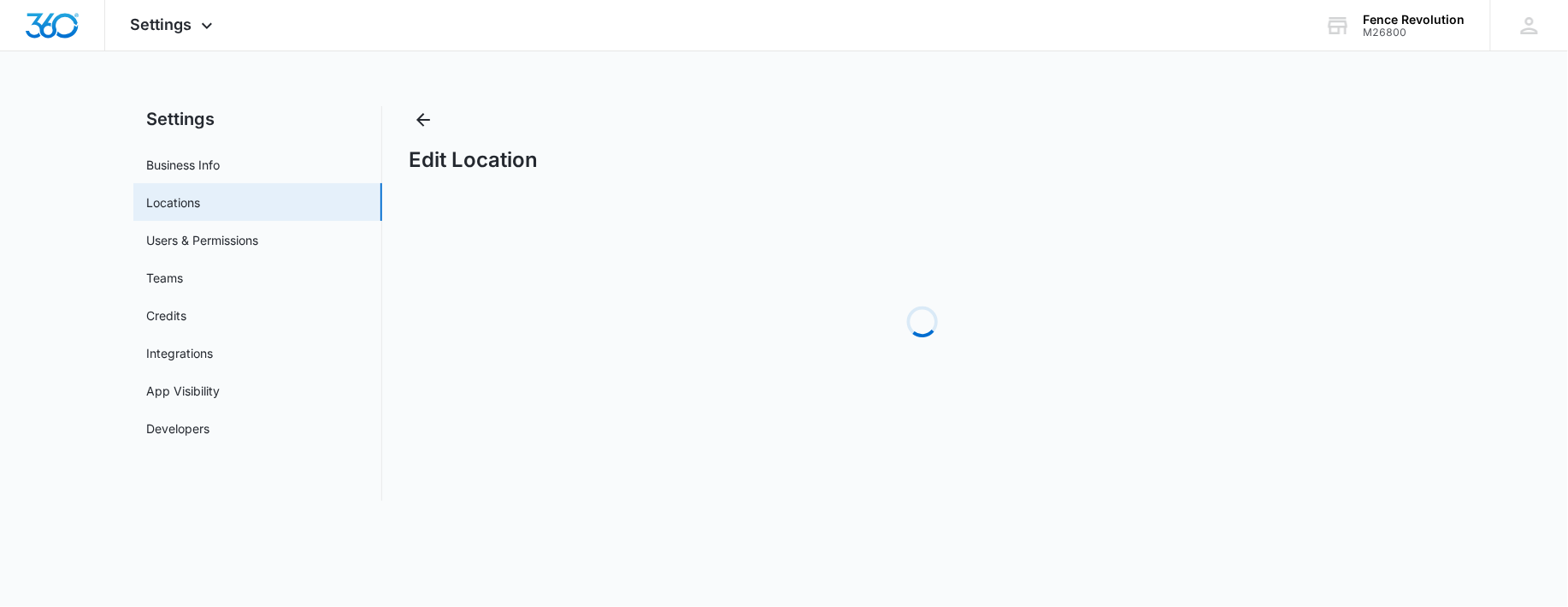
select select "[US_STATE]"
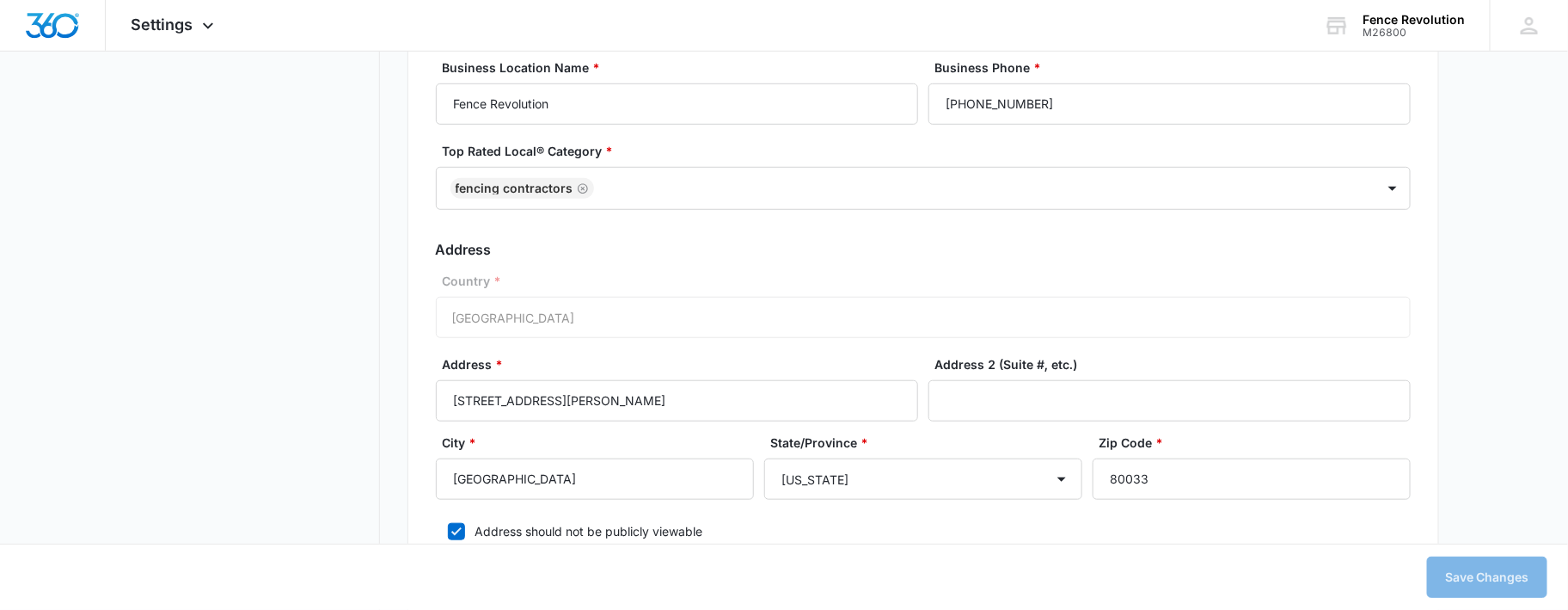
scroll to position [516, 0]
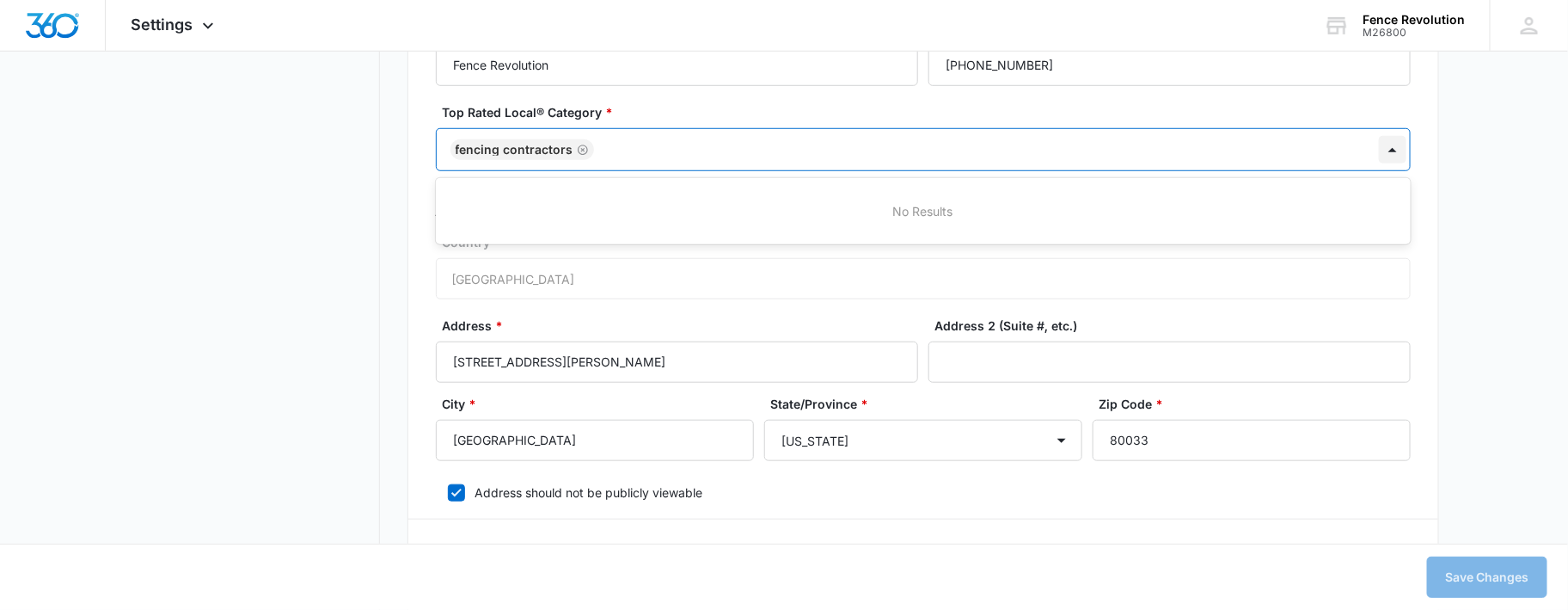
click at [1398, 146] on div at bounding box center [1391, 149] width 27 height 27
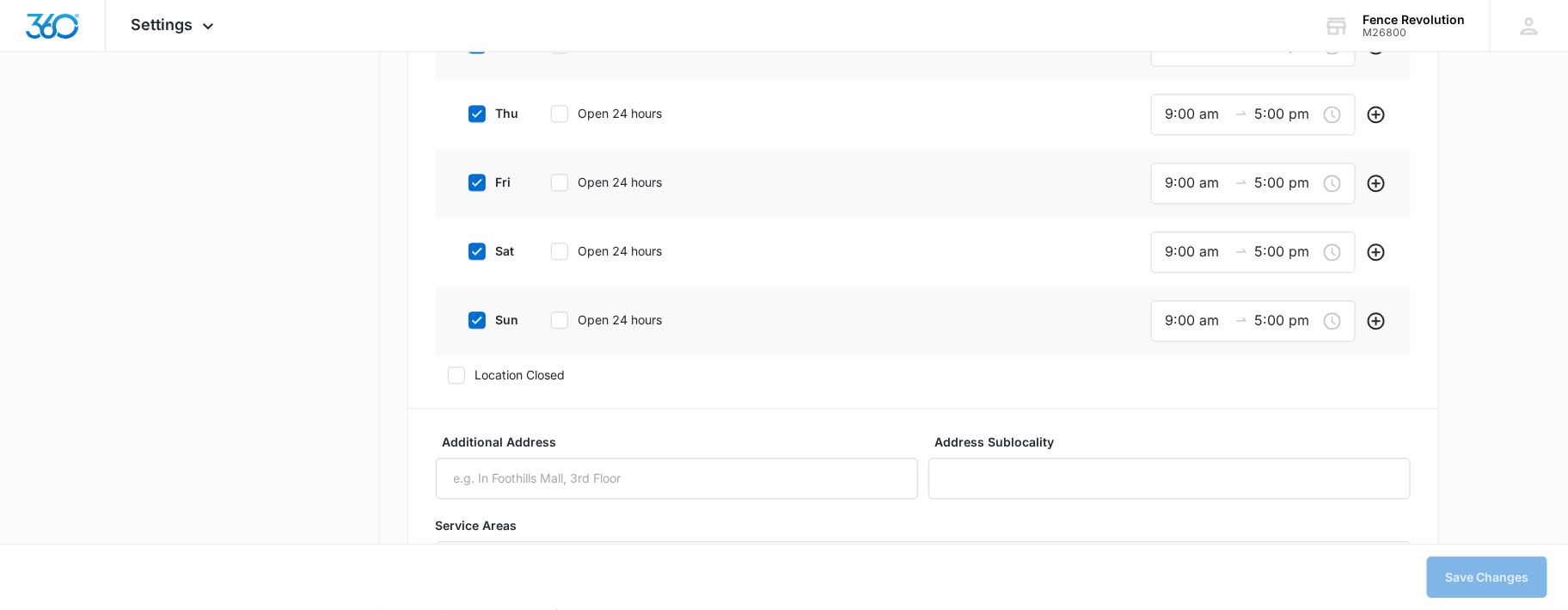
scroll to position [1605, 0]
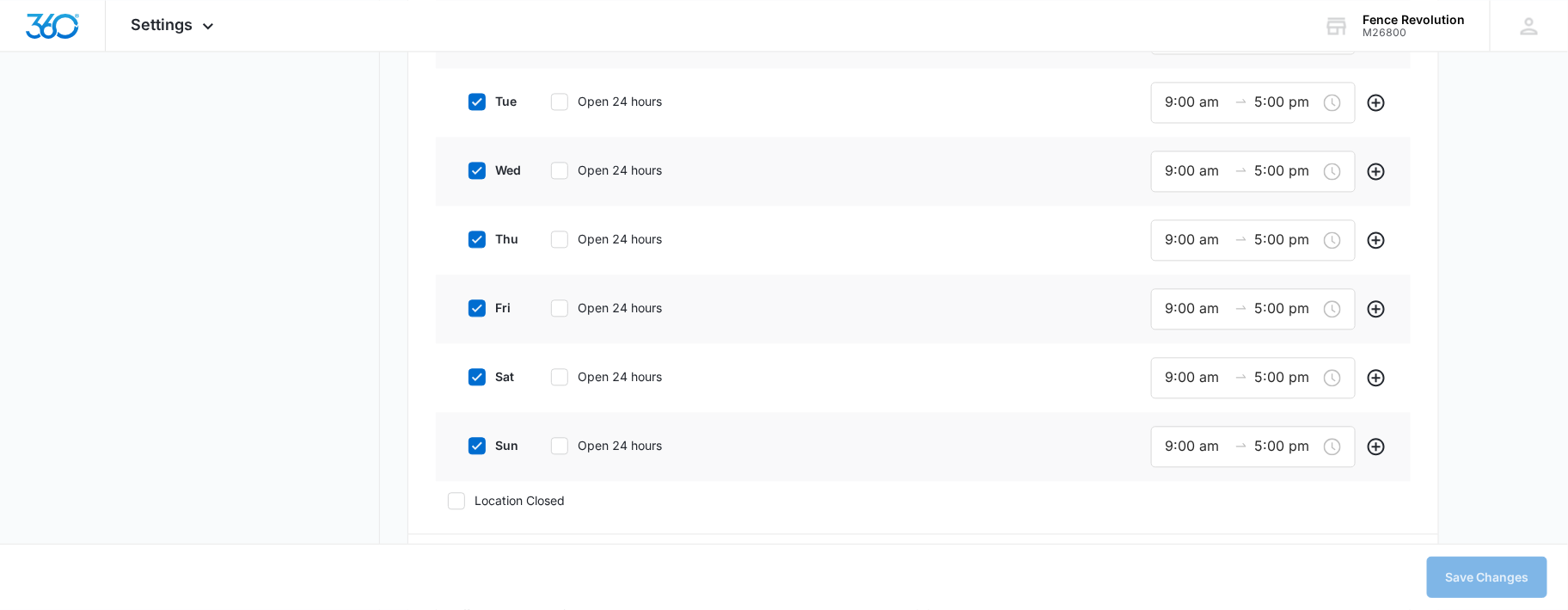
click at [473, 445] on icon at bounding box center [477, 446] width 16 height 16
click at [469, 445] on input "sun" at bounding box center [462, 445] width 12 height 12
checkbox input "false"
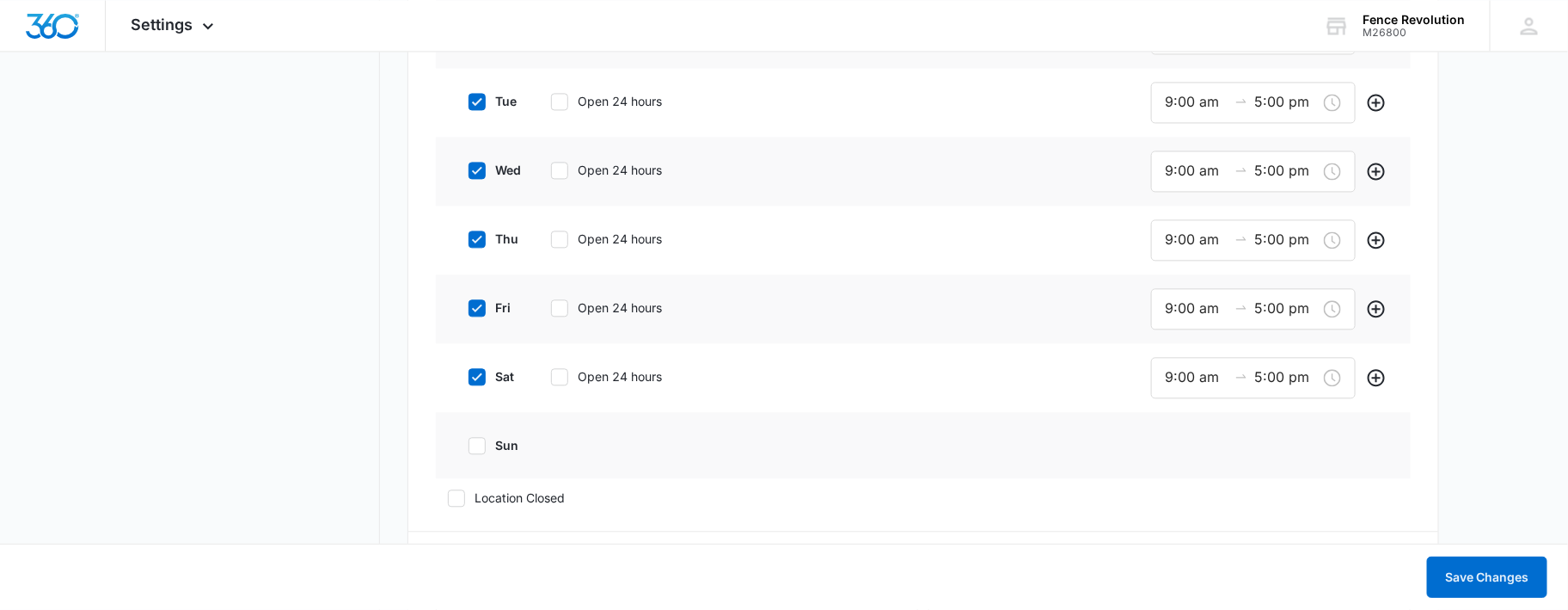
click at [476, 373] on icon at bounding box center [476, 376] width 10 height 7
click at [469, 372] on input "sat" at bounding box center [462, 376] width 12 height 12
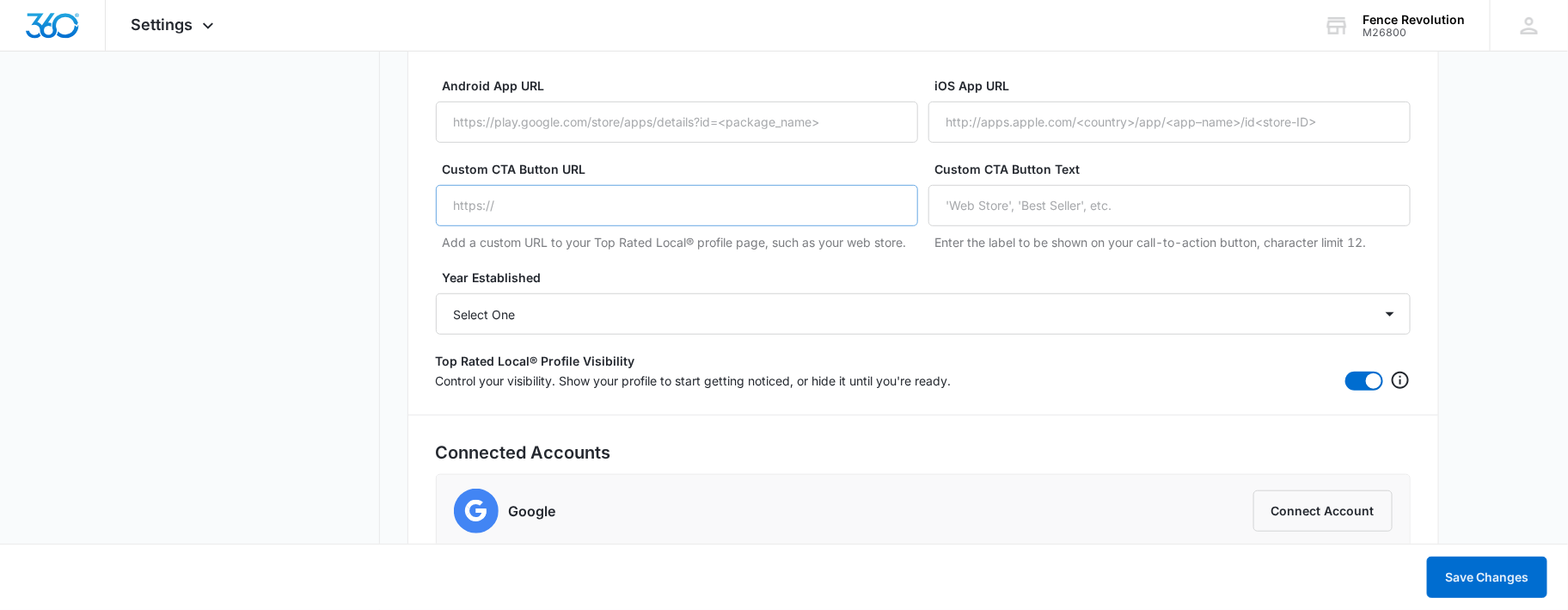
scroll to position [3374, 0]
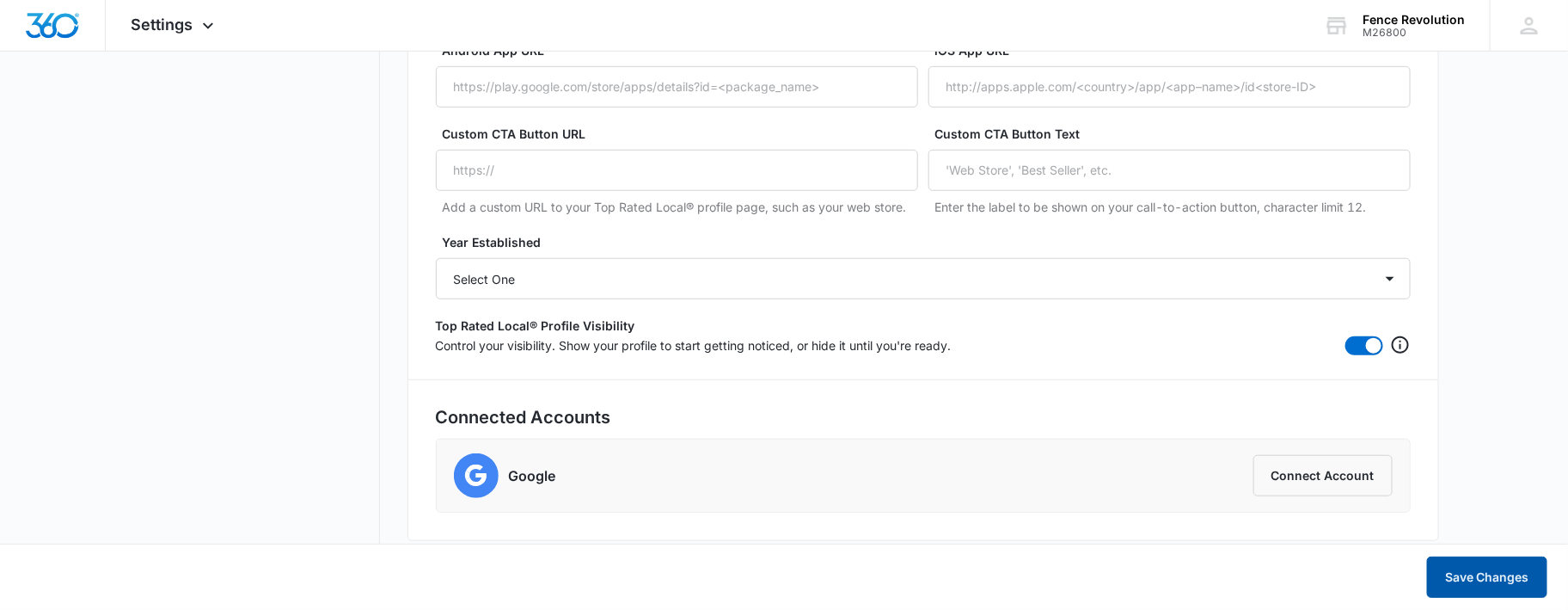
click at [1461, 575] on button "Save Changes" at bounding box center [1487, 577] width 120 height 41
click at [1314, 460] on button "Connect Account" at bounding box center [1322, 475] width 139 height 41
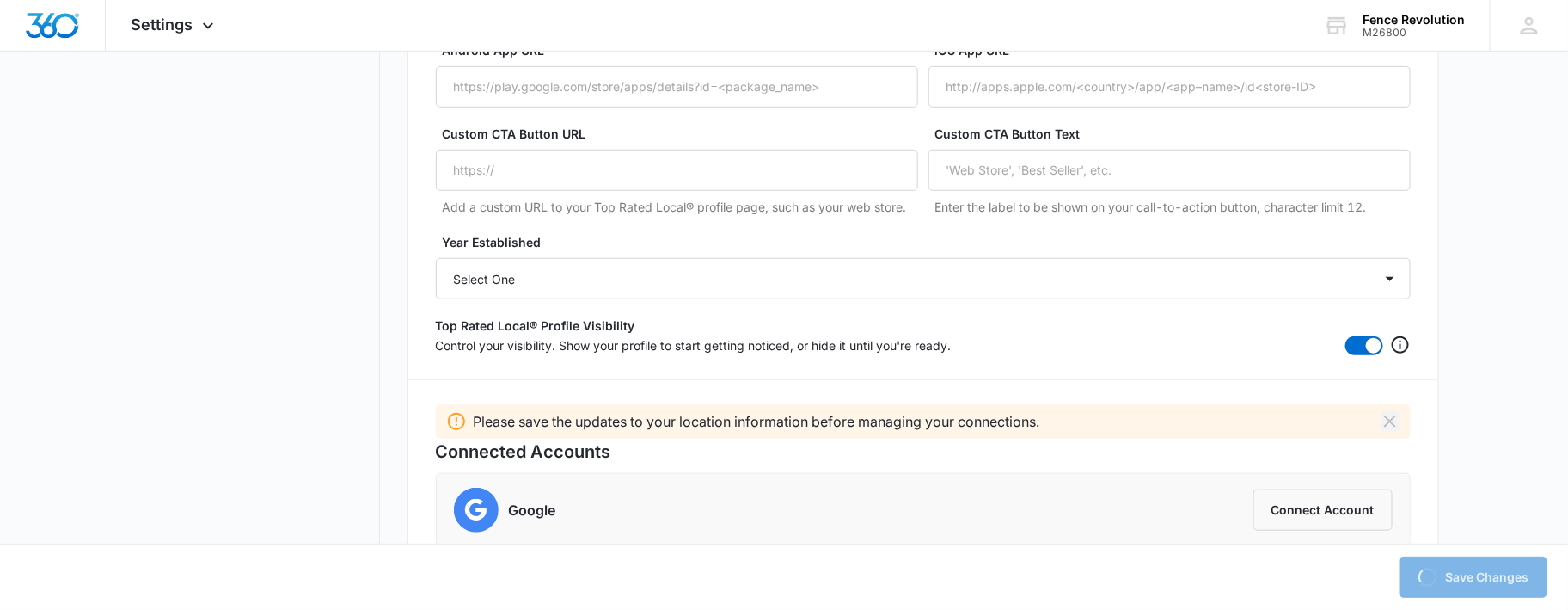
click at [1389, 416] on icon "Dismiss" at bounding box center [1390, 421] width 12 height 12
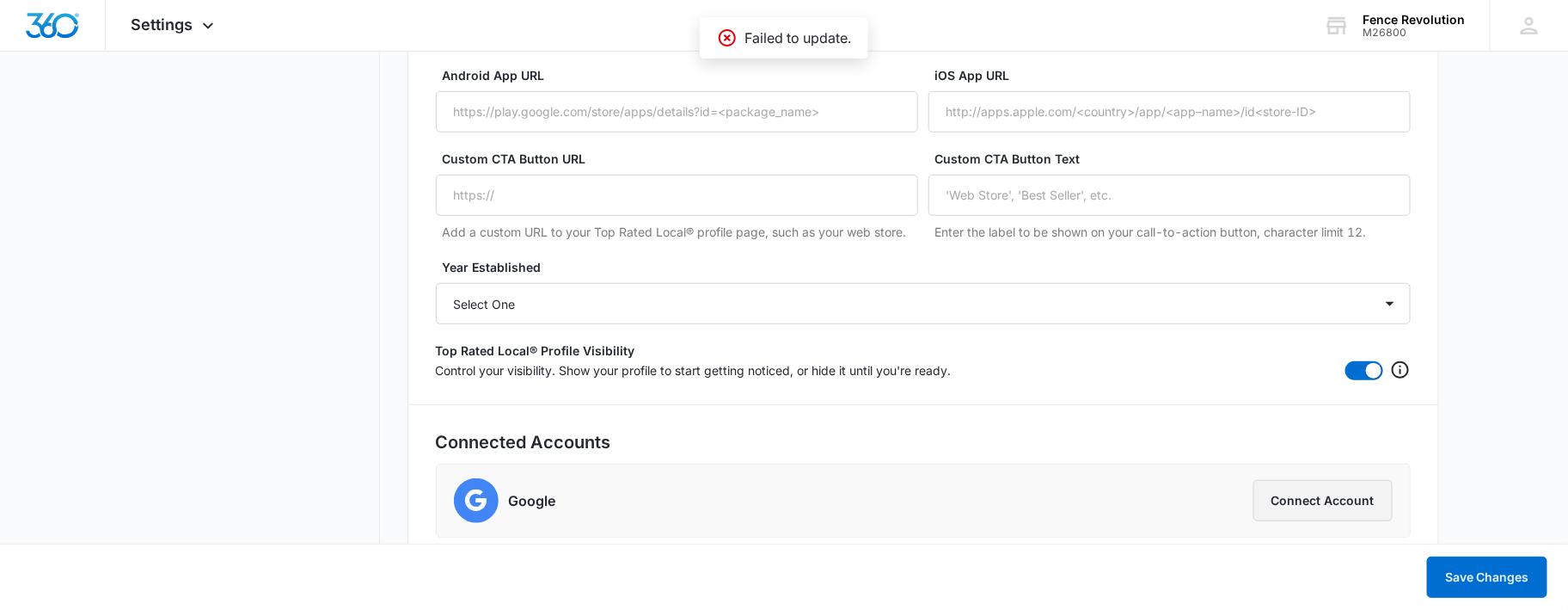
click at [1331, 504] on button "Connect Account" at bounding box center [1322, 501] width 139 height 41
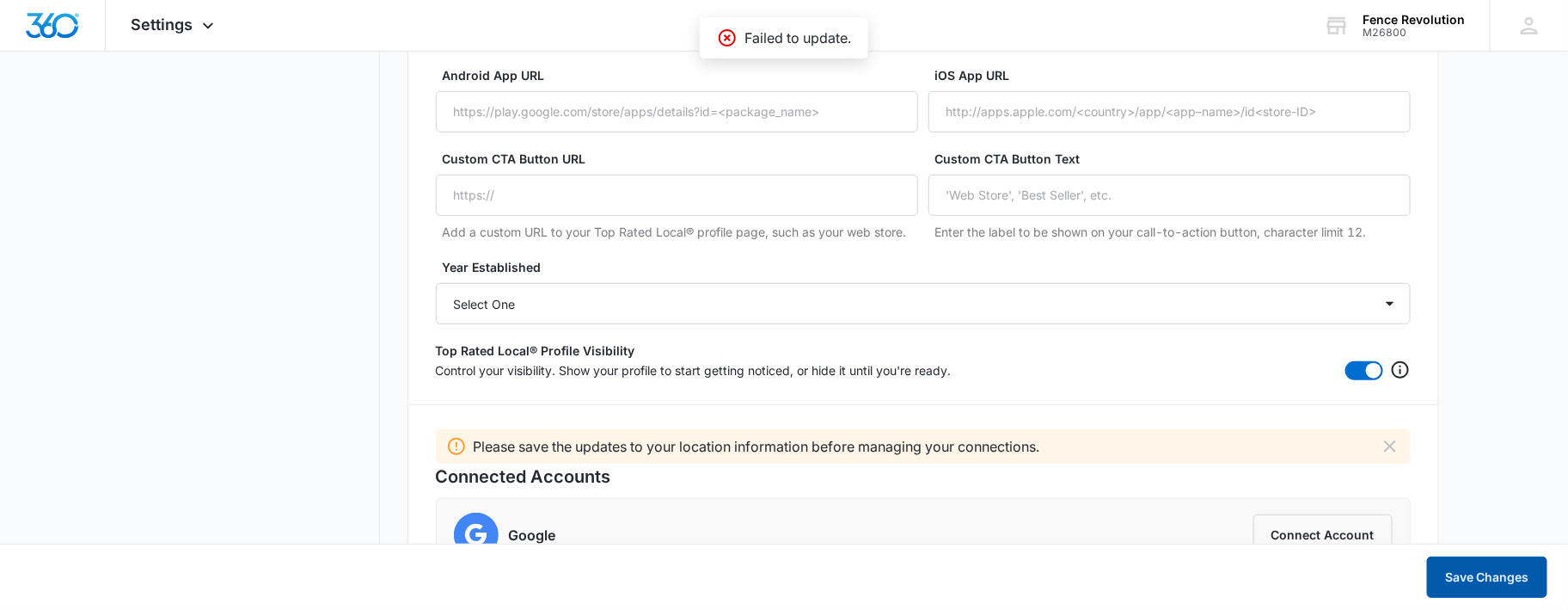
click at [1476, 576] on button "Save Changes" at bounding box center [1487, 577] width 120 height 41
click at [1391, 443] on icon "Dismiss" at bounding box center [1390, 447] width 21 height 21
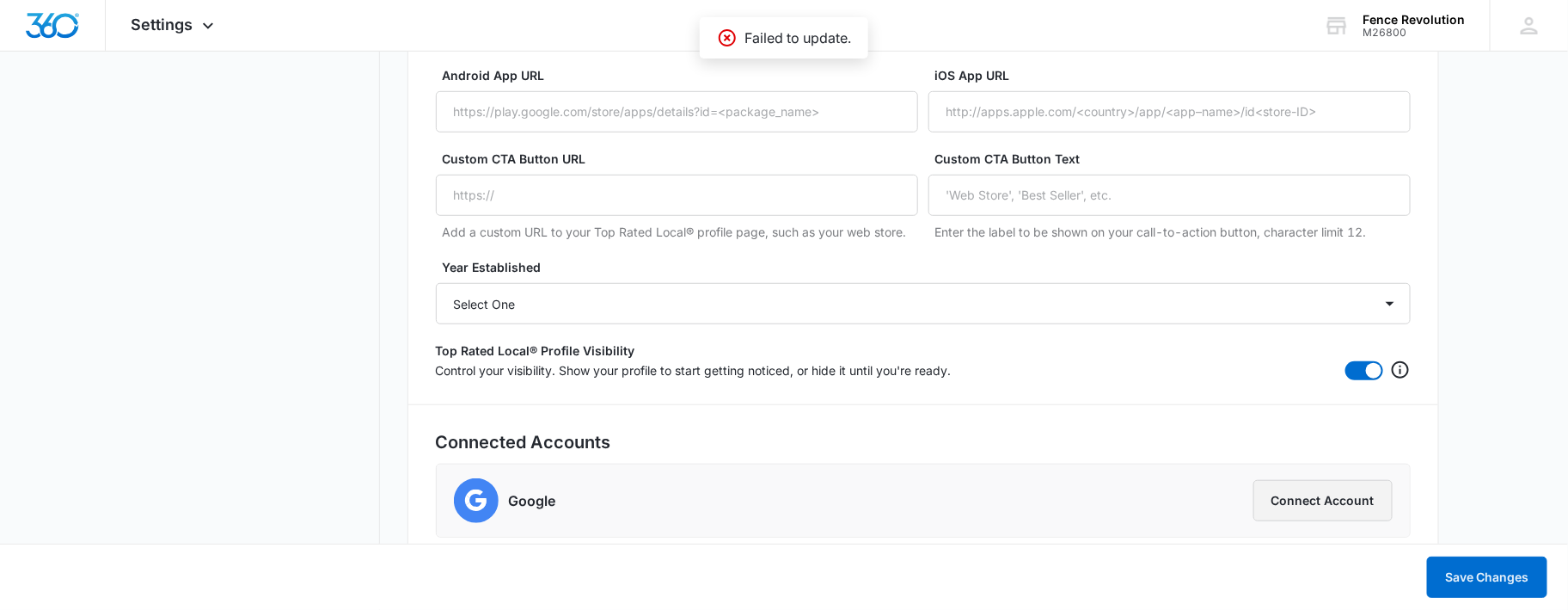
click at [1326, 504] on button "Connect Account" at bounding box center [1322, 501] width 139 height 41
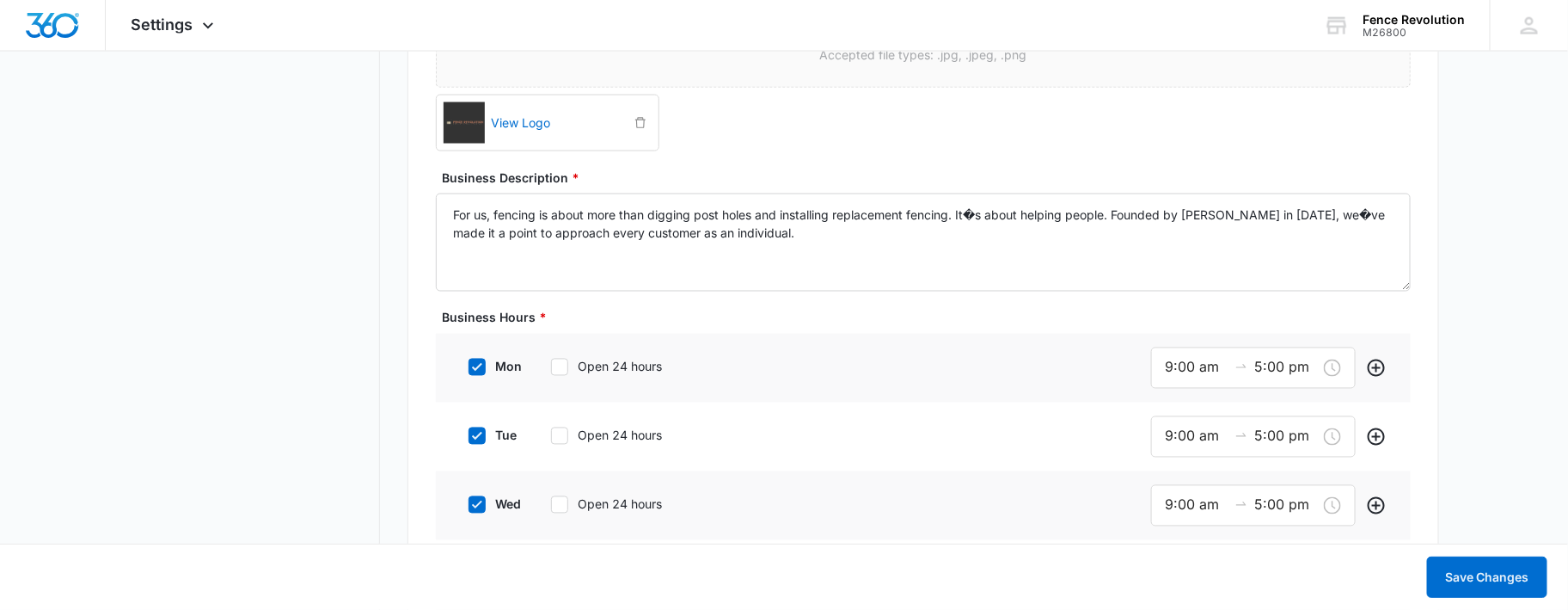
scroll to position [1254, 0]
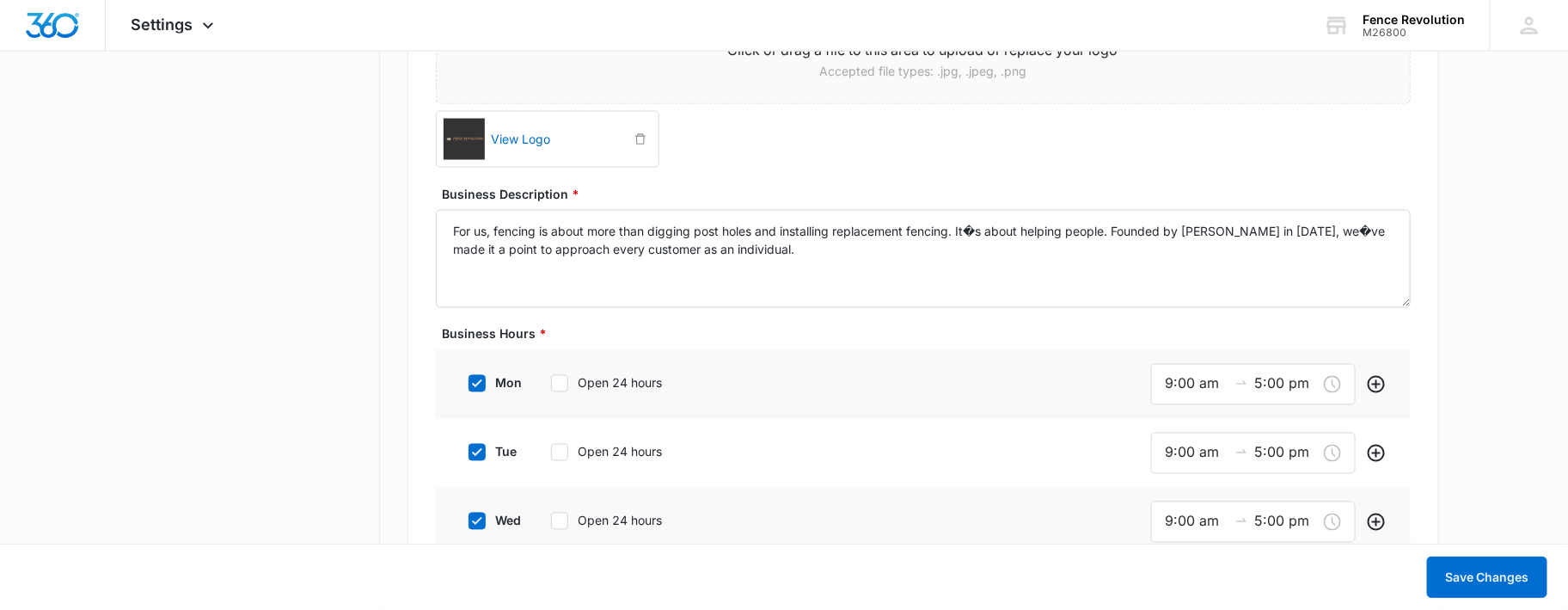
click at [750, 325] on label "Business Hours *" at bounding box center [930, 333] width 975 height 18
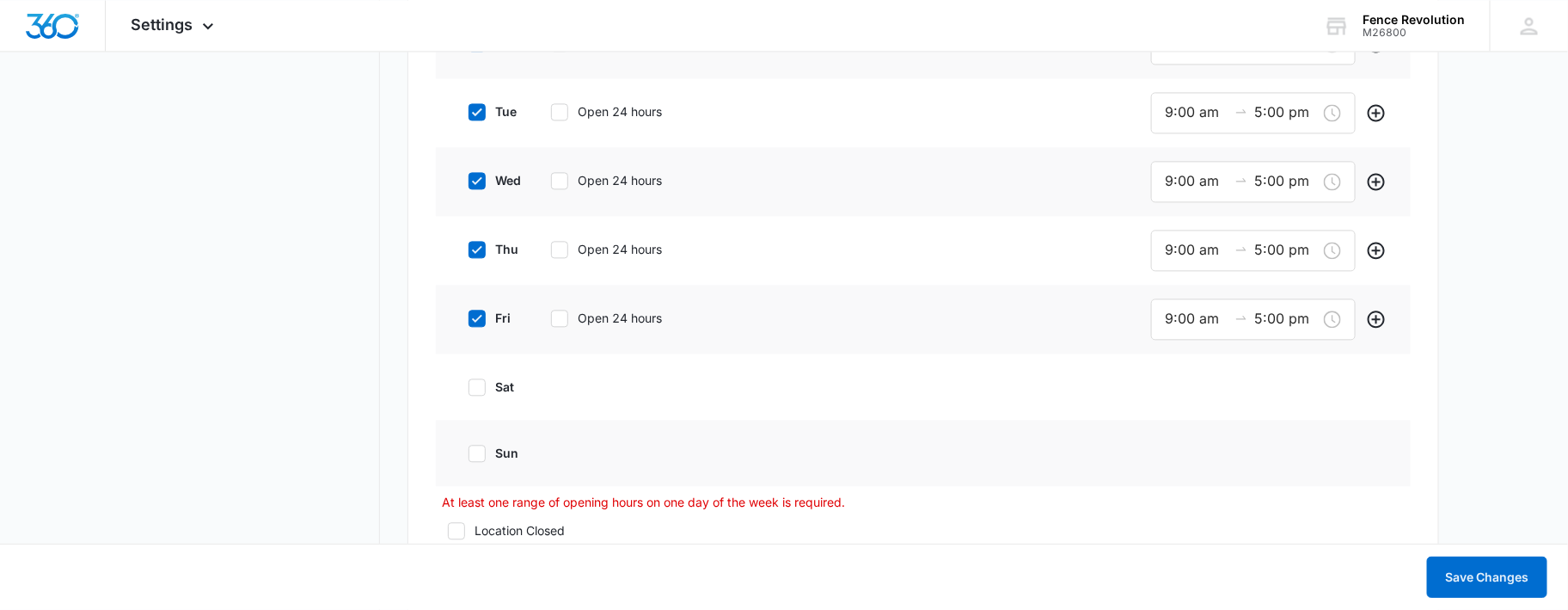
scroll to position [1597, 0]
click at [490, 379] on label "sat" at bounding box center [491, 382] width 69 height 18
click at [469, 379] on input "sat" at bounding box center [462, 383] width 12 height 12
checkbox input "true"
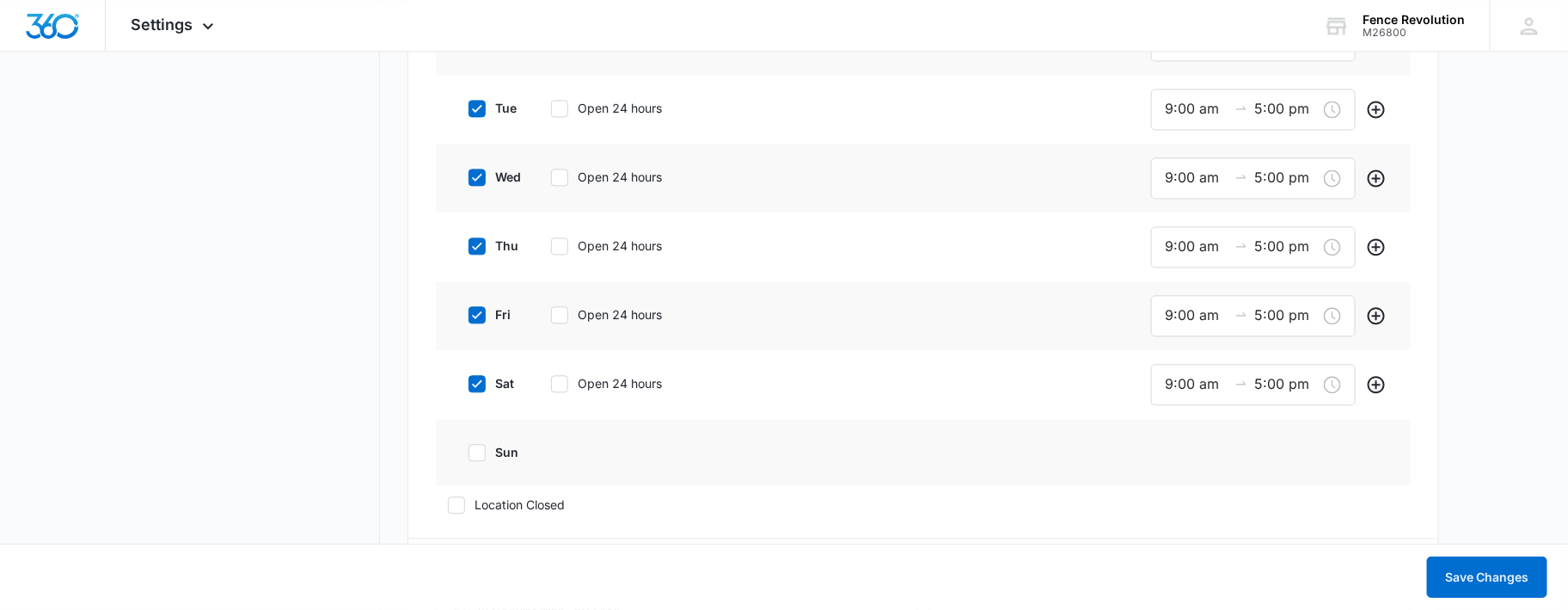
click at [473, 450] on icon at bounding box center [476, 452] width 10 height 7
click at [469, 450] on input "sun" at bounding box center [462, 452] width 12 height 12
checkbox input "true"
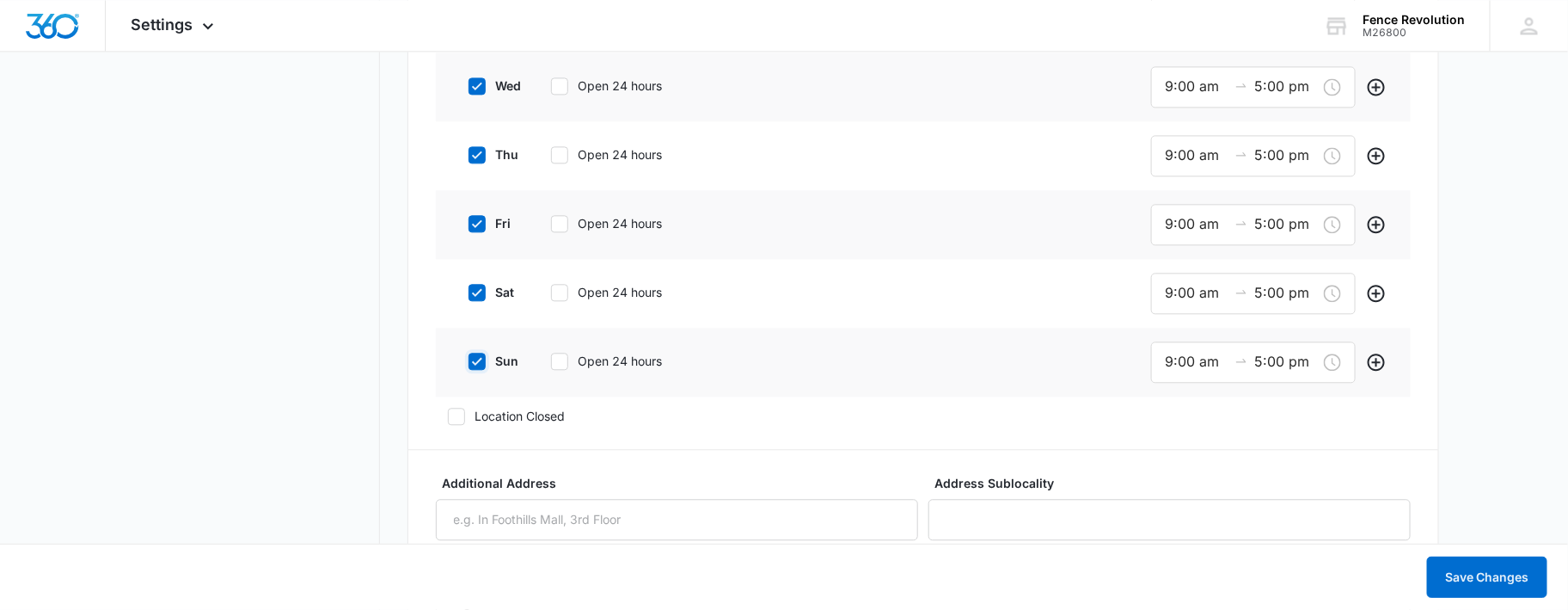
scroll to position [1712, 0]
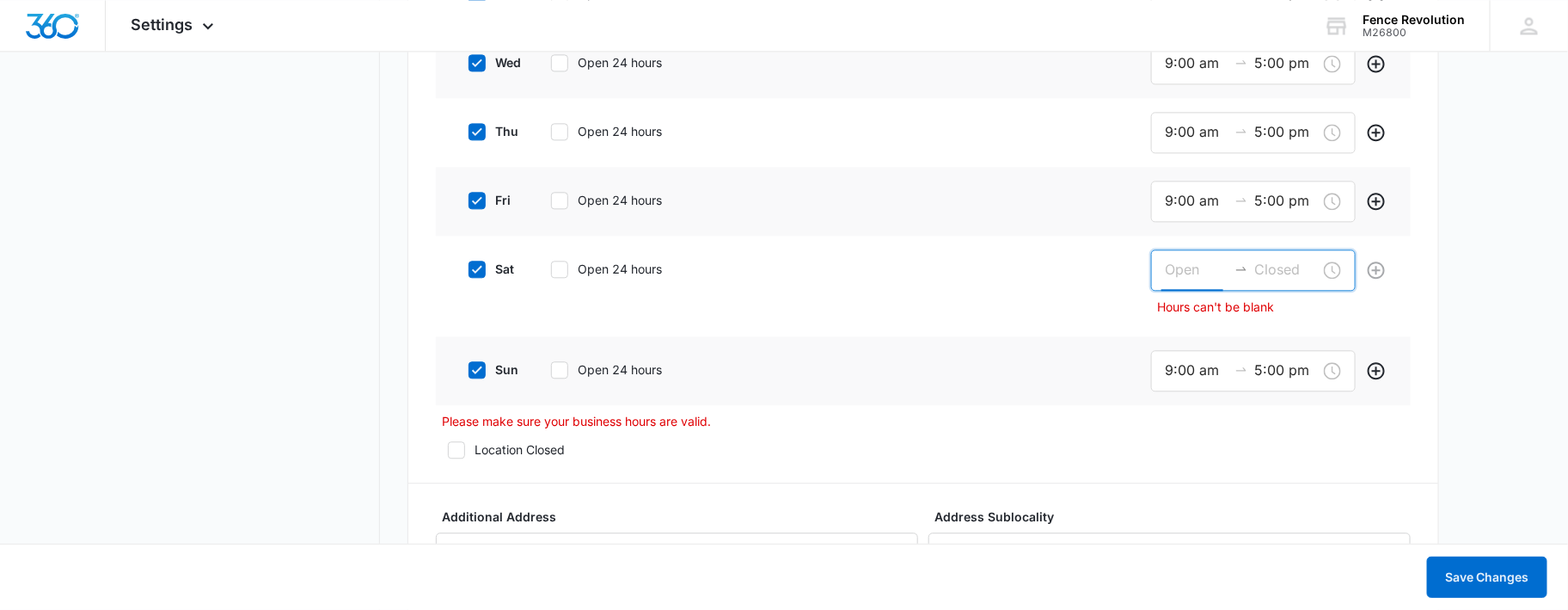
click at [1180, 268] on input at bounding box center [1196, 269] width 62 height 21
click at [481, 262] on icon at bounding box center [477, 269] width 16 height 16
click at [469, 263] on input "sat" at bounding box center [462, 269] width 12 height 12
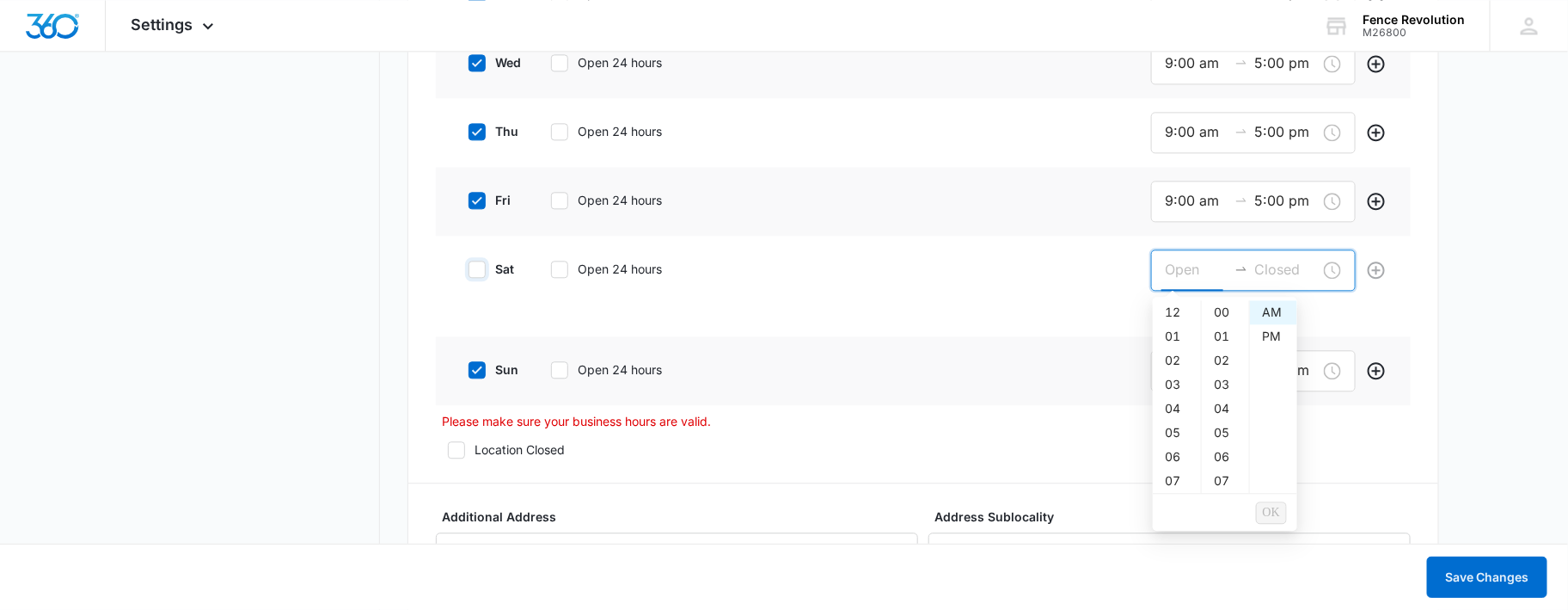
checkbox input "false"
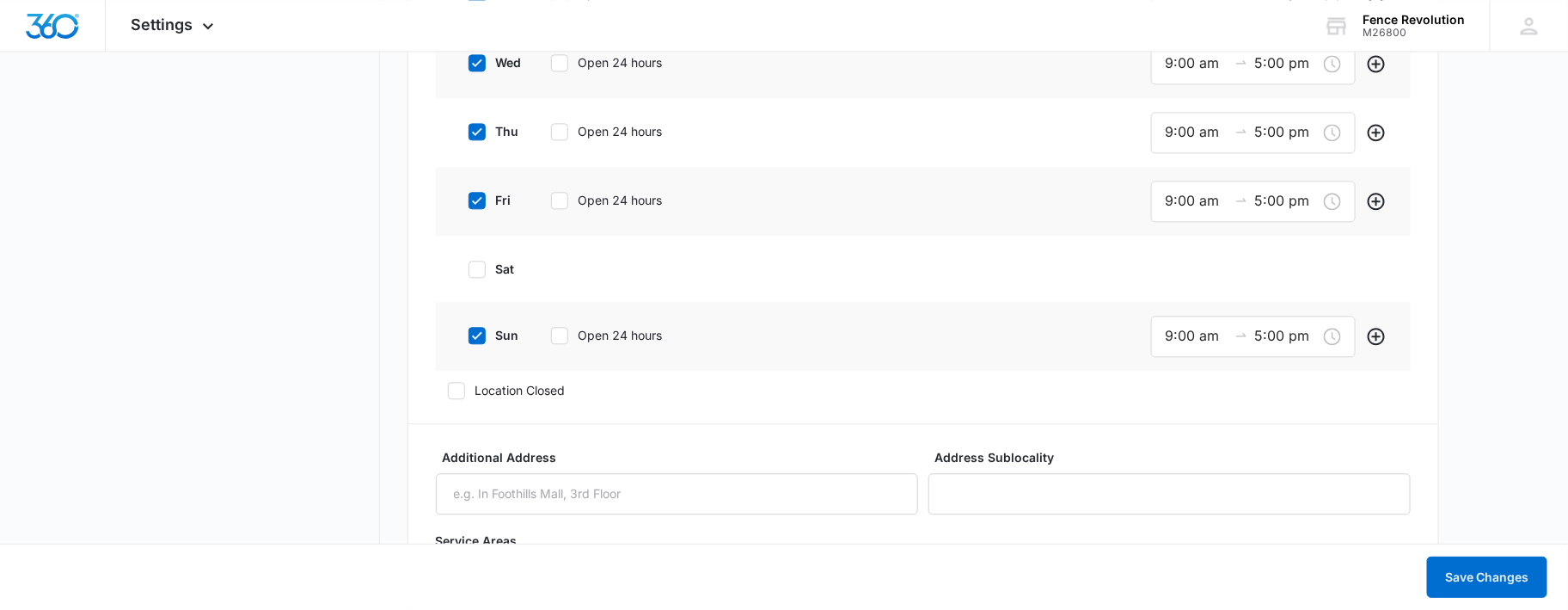
click at [477, 329] on icon at bounding box center [477, 335] width 16 height 16
click at [469, 330] on input "sun" at bounding box center [462, 335] width 12 height 12
checkbox input "false"
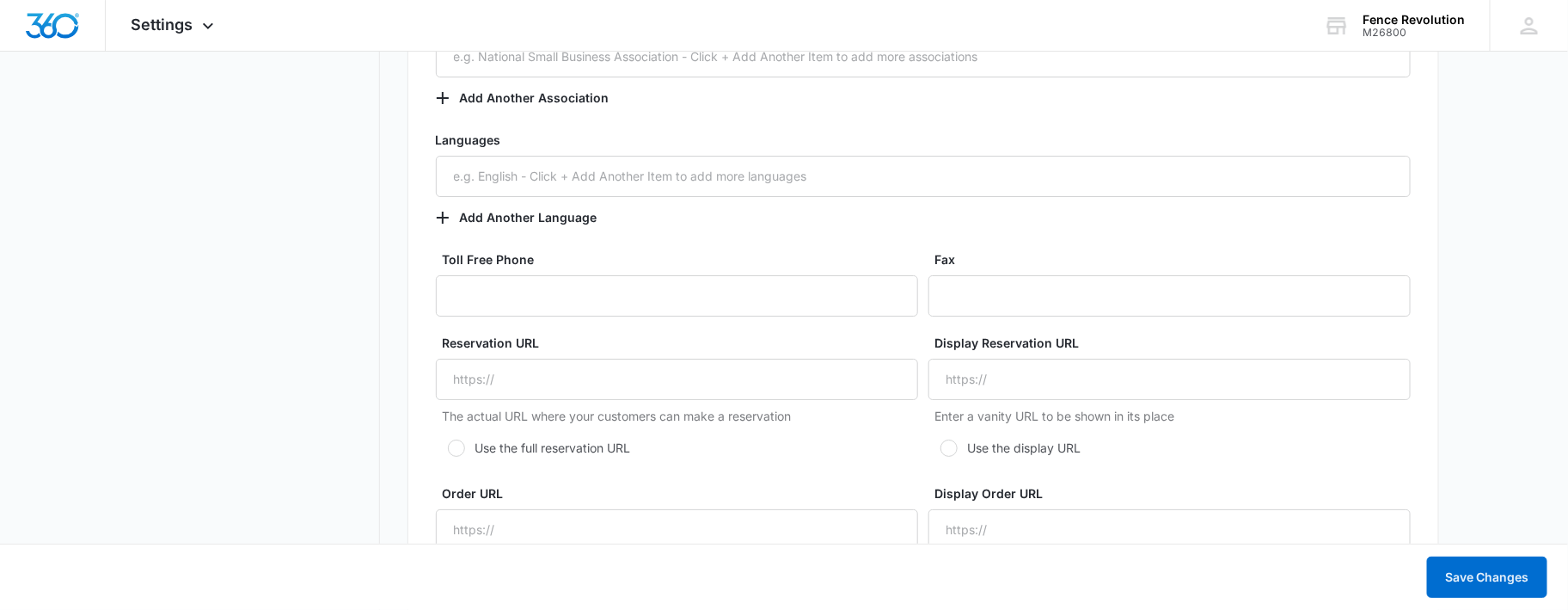
scroll to position [2802, 0]
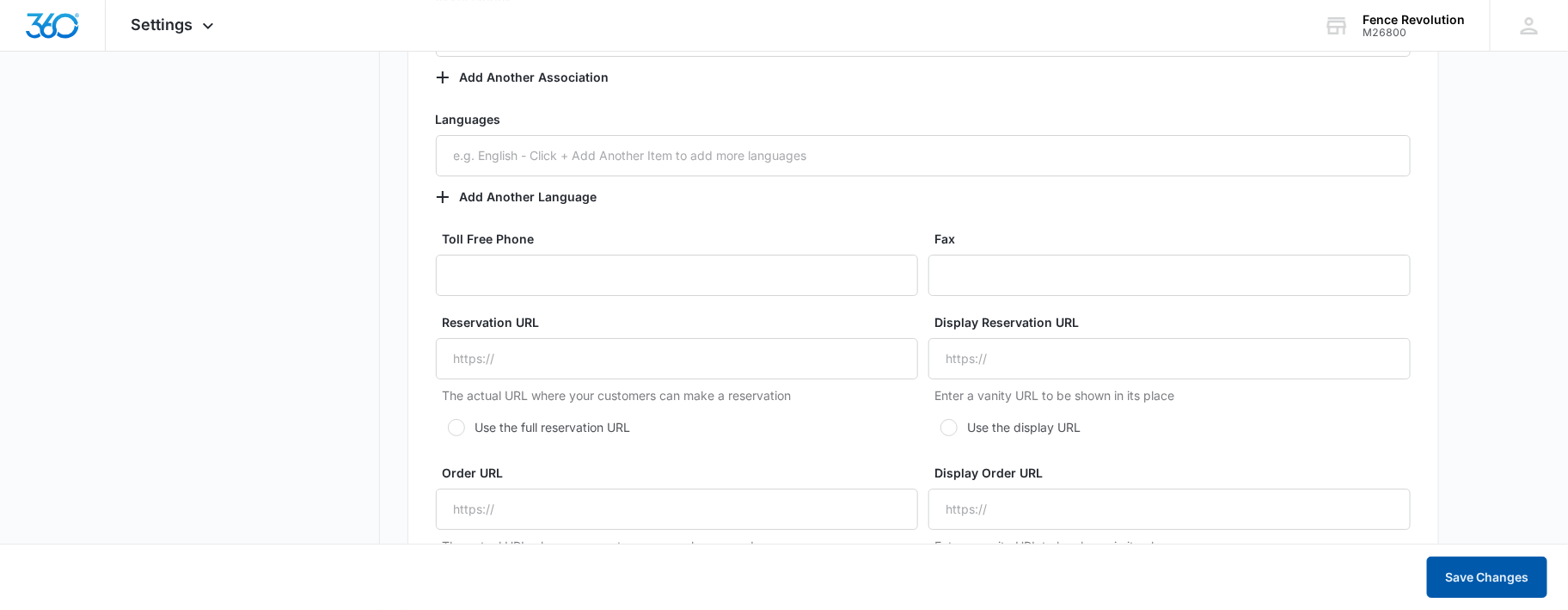
drag, startPoint x: 1484, startPoint y: 567, endPoint x: 1462, endPoint y: 524, distance: 48.3
click at [1483, 567] on button "Save Changes" at bounding box center [1487, 577] width 120 height 41
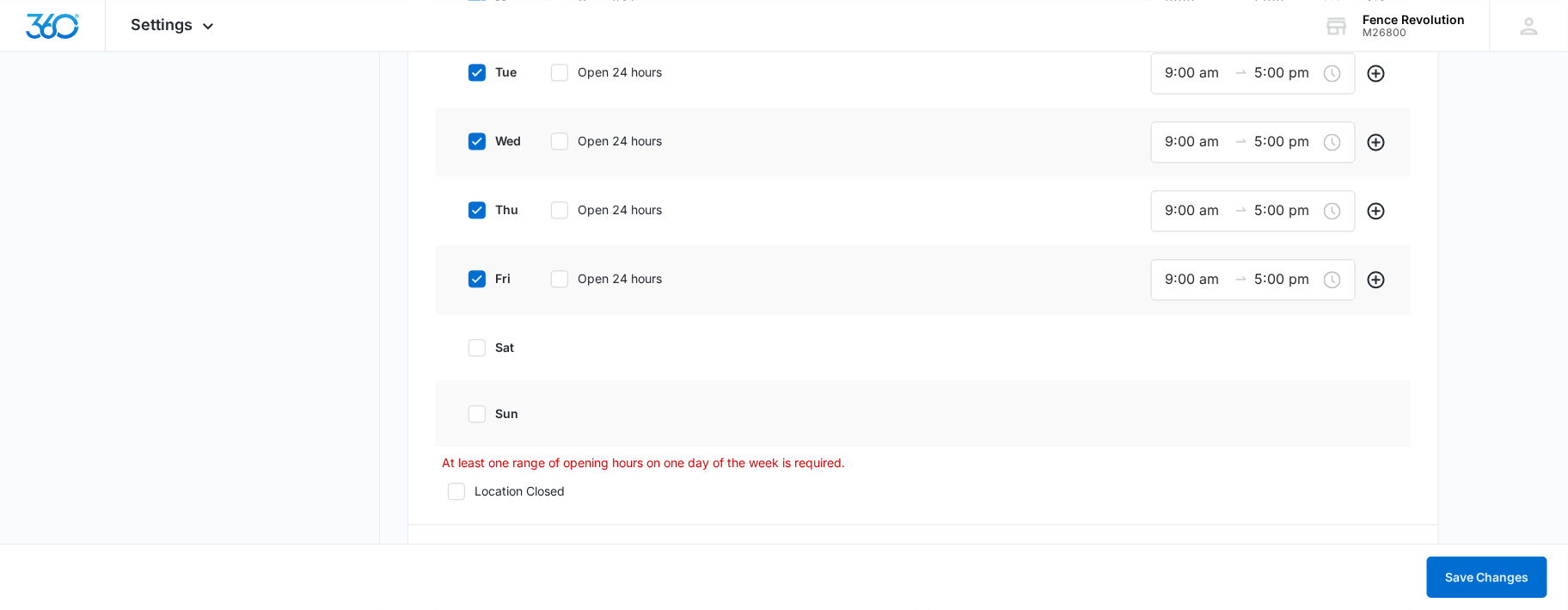
scroll to position [1654, 0]
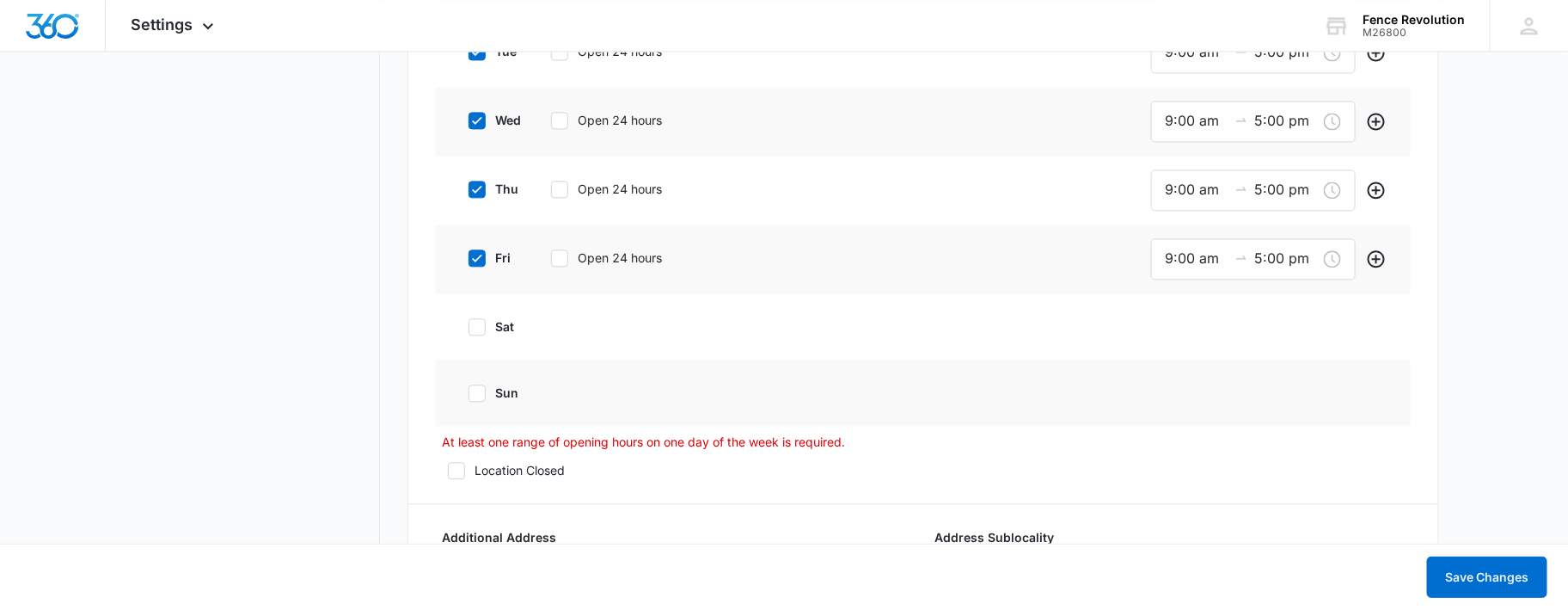
click at [490, 318] on label "sat" at bounding box center [491, 326] width 69 height 18
click at [469, 320] on input "sat" at bounding box center [462, 326] width 12 height 12
checkbox input "true"
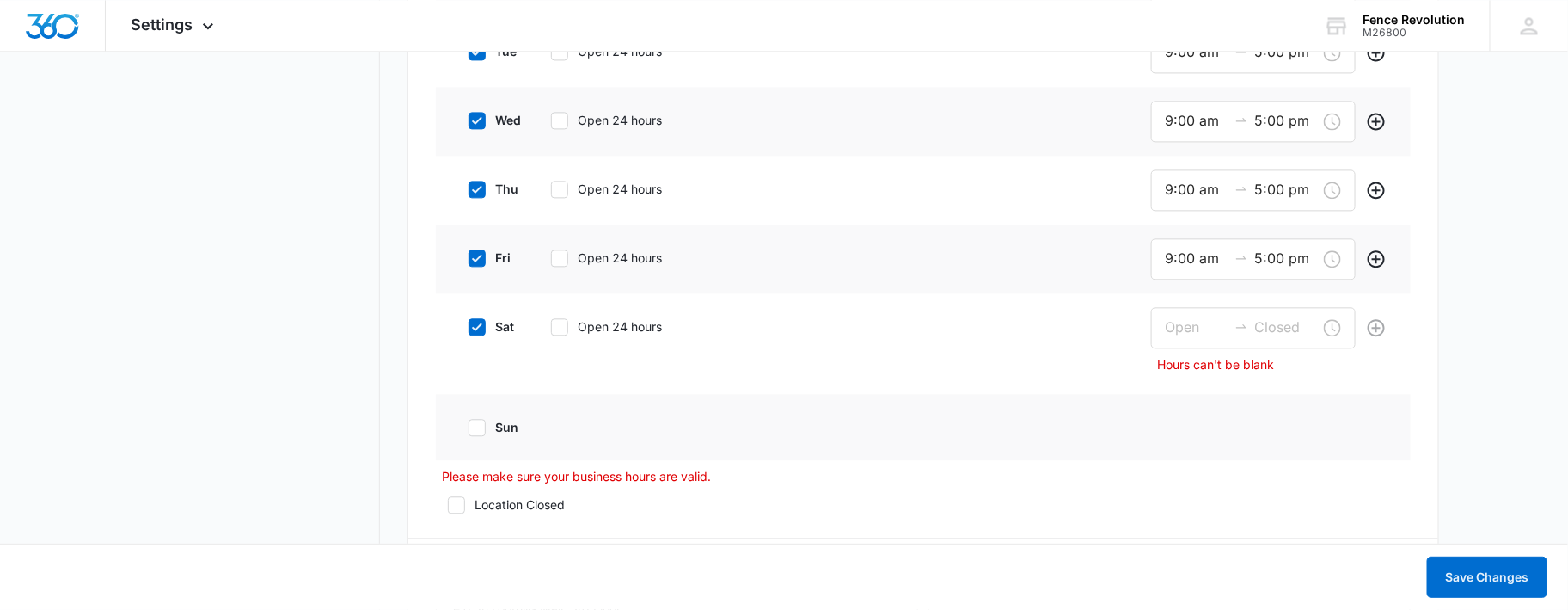
click at [478, 422] on icon at bounding box center [477, 427] width 16 height 16
click at [469, 422] on input "sun" at bounding box center [462, 427] width 12 height 12
checkbox input "true"
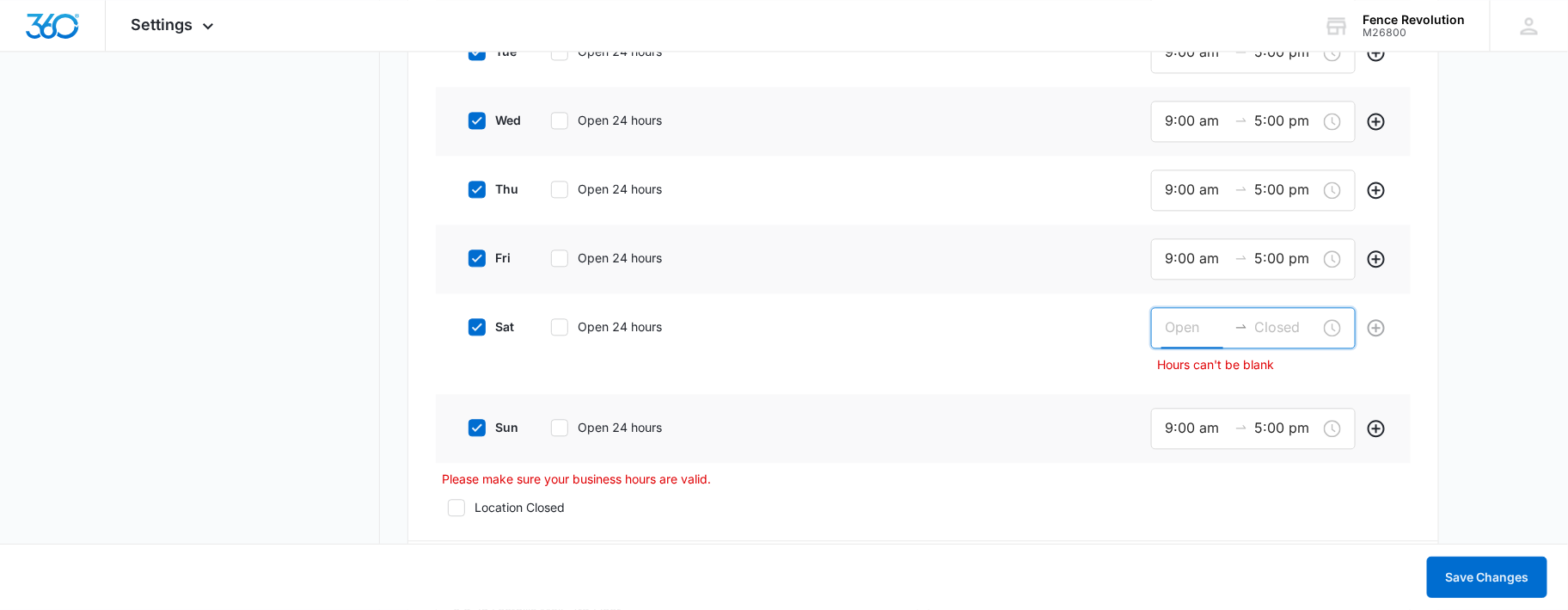
click at [1194, 326] on input at bounding box center [1196, 327] width 62 height 21
click at [1173, 404] on div "09" at bounding box center [1177, 415] width 49 height 24
type input "9:00 am"
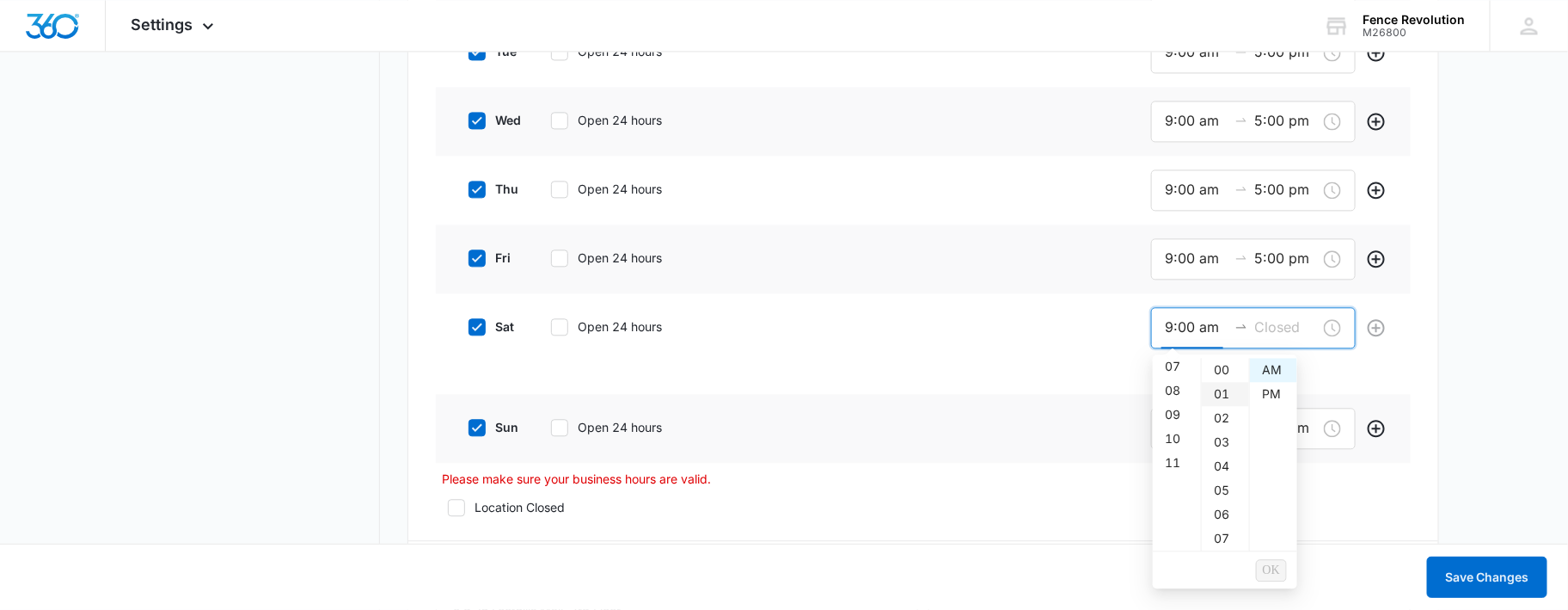
scroll to position [217, 0]
click at [1225, 372] on div "00" at bounding box center [1225, 370] width 48 height 24
click at [1264, 331] on input at bounding box center [1286, 327] width 62 height 21
click at [1278, 394] on div "PM" at bounding box center [1273, 394] width 48 height 24
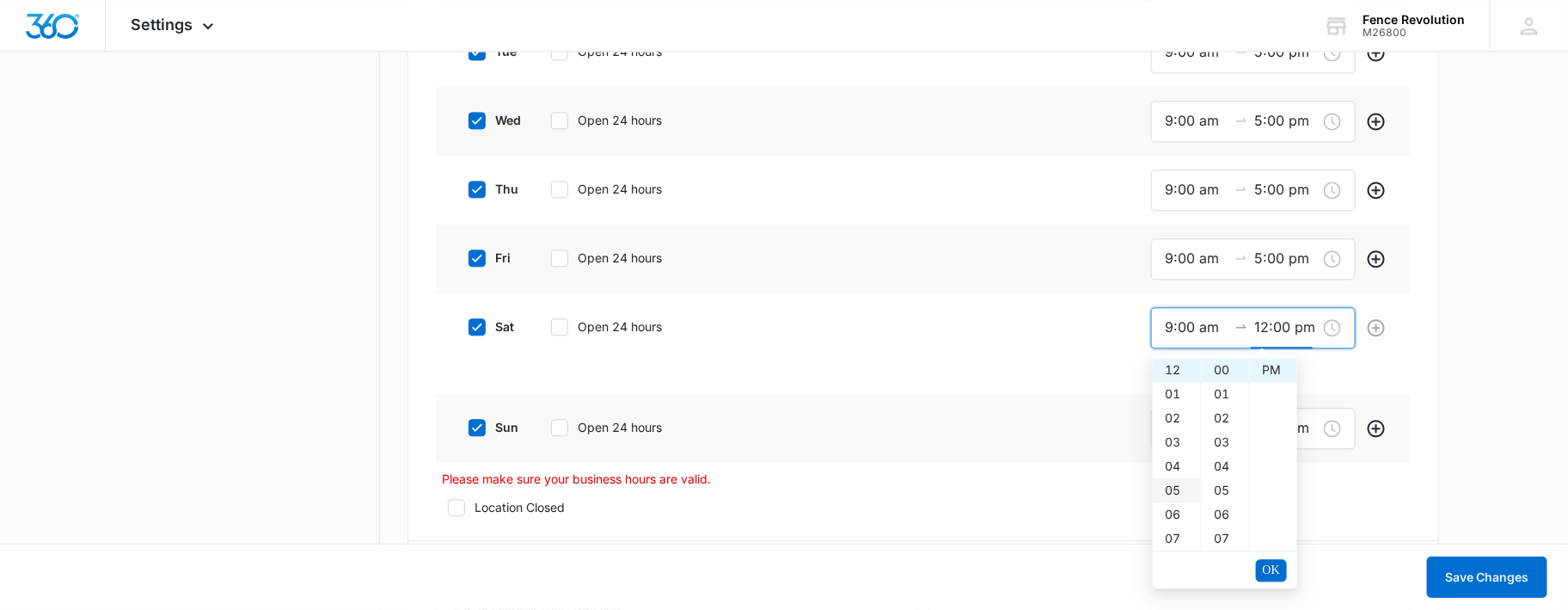
click at [1181, 487] on div "05" at bounding box center [1177, 490] width 49 height 24
type input "5:00 pm"
click at [1229, 374] on div "00" at bounding box center [1225, 370] width 48 height 24
click at [1397, 352] on div "sat Open 24 hours Hours can't be blank" at bounding box center [924, 344] width 975 height 101
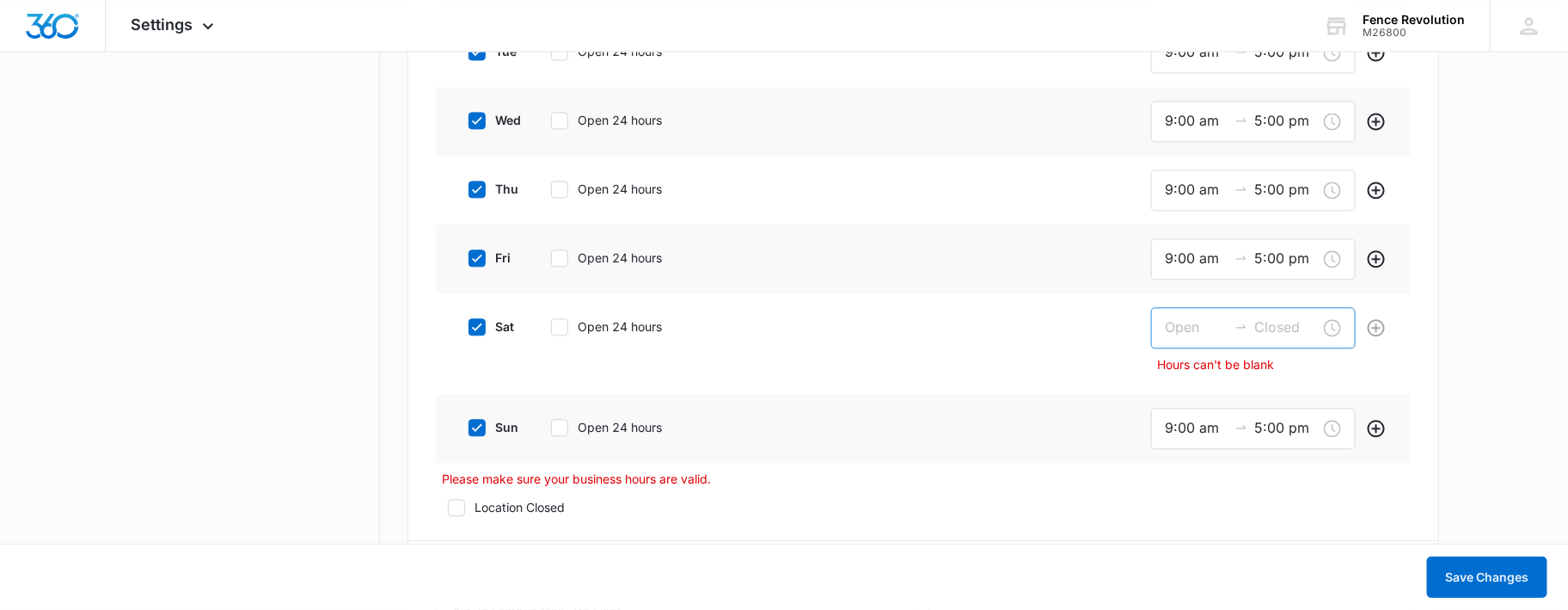
click at [1208, 335] on div at bounding box center [1253, 328] width 205 height 41
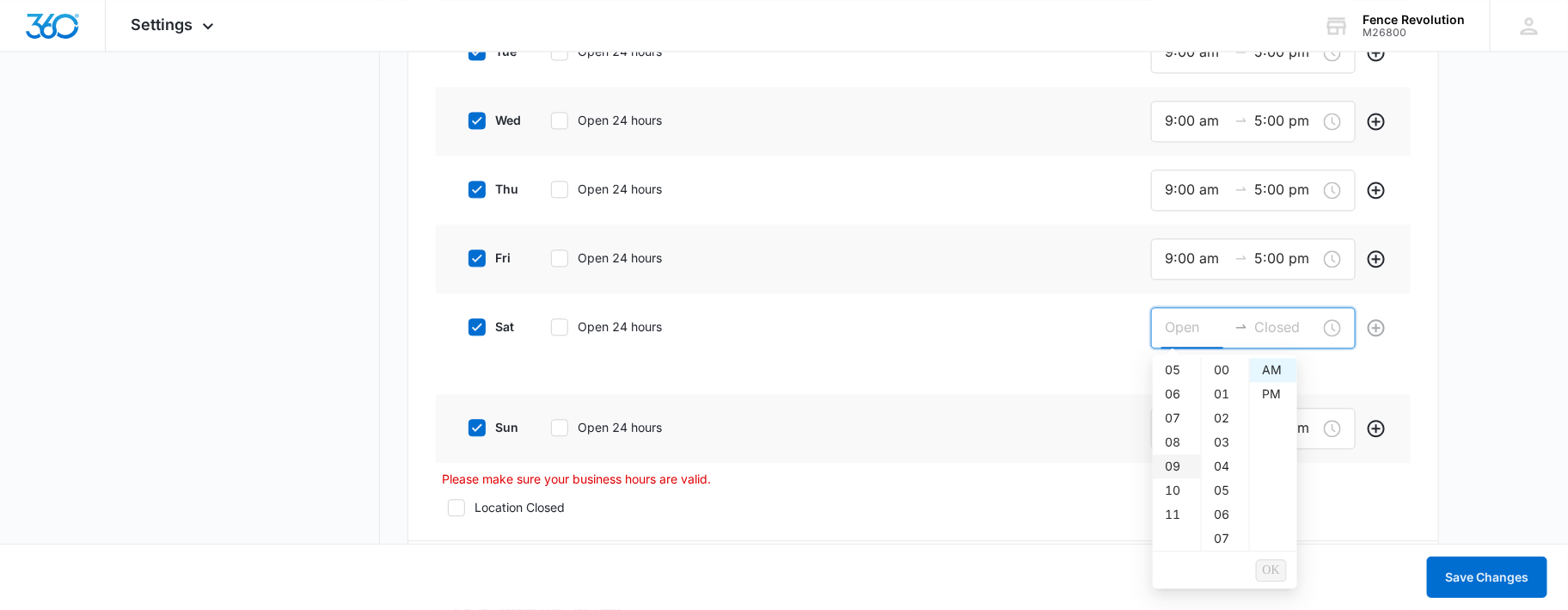
click at [1176, 467] on div "09" at bounding box center [1177, 466] width 49 height 24
type input "9:00 am"
click at [1281, 323] on input at bounding box center [1286, 327] width 62 height 21
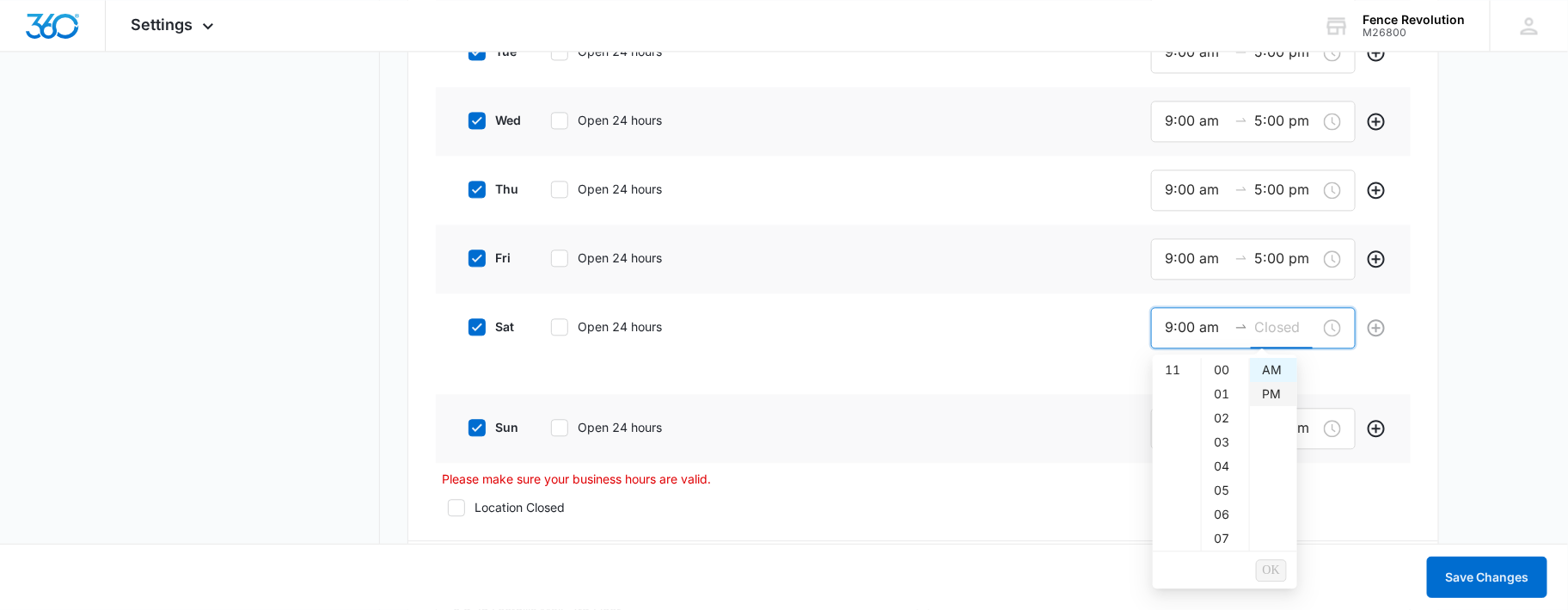
click at [1278, 386] on div "PM" at bounding box center [1273, 394] width 48 height 24
click at [1180, 490] on div "05" at bounding box center [1177, 490] width 49 height 24
type input "5:00 pm"
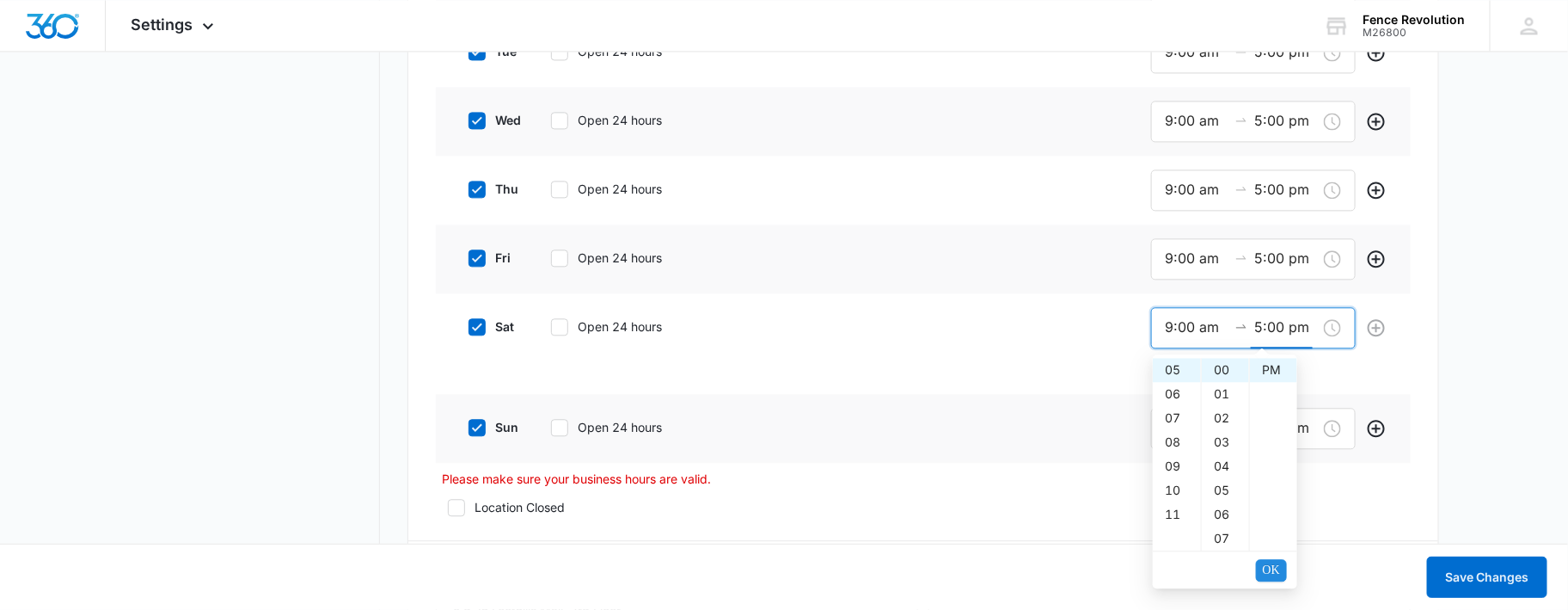
click at [1269, 565] on span "OK" at bounding box center [1271, 570] width 17 height 19
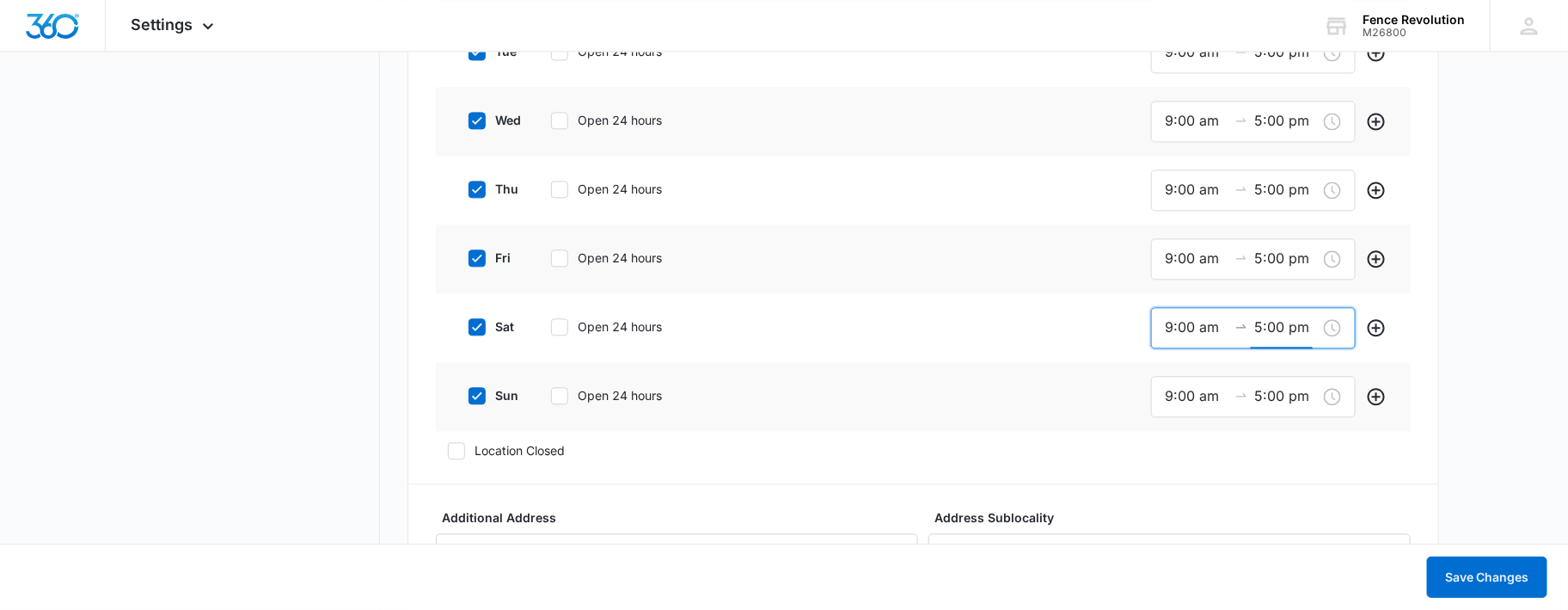
click at [1466, 333] on main "Settings Business Info Locations Users & Permissions Teams Credits Integrations…" at bounding box center [784, 414] width 1568 height 3923
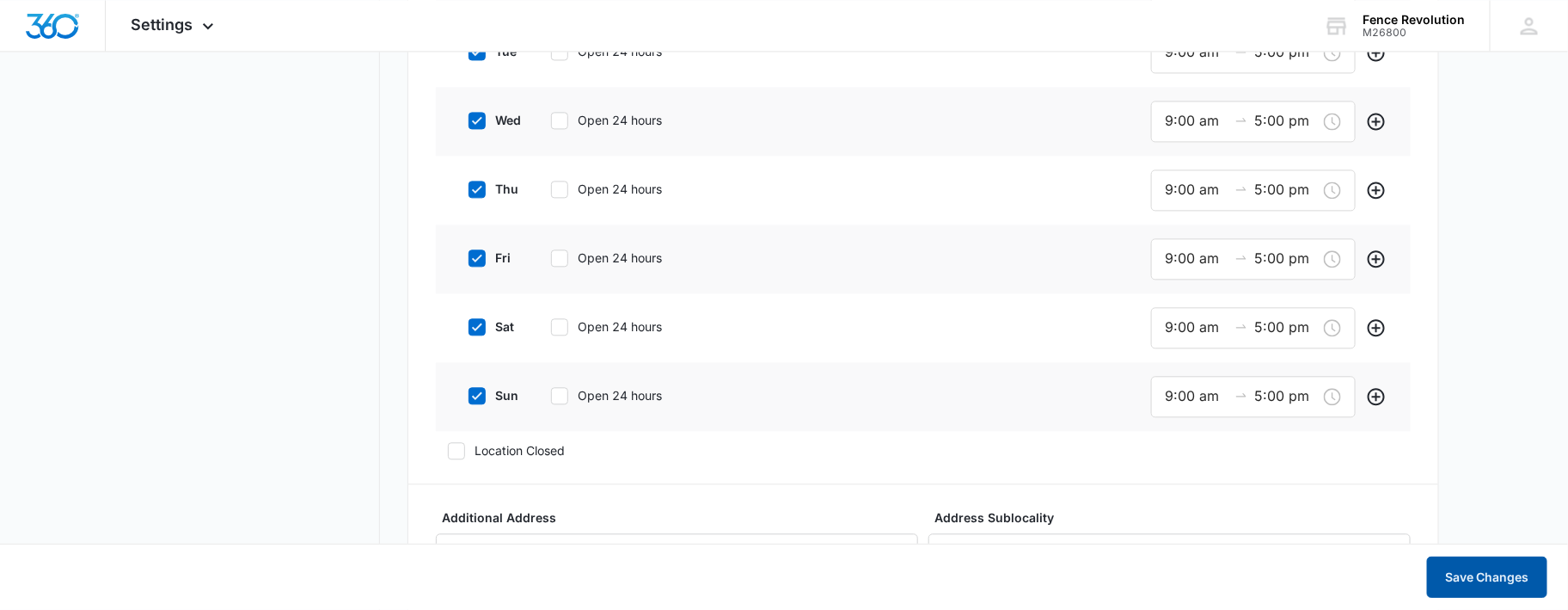
click at [1489, 570] on button "Save Changes" at bounding box center [1487, 577] width 120 height 41
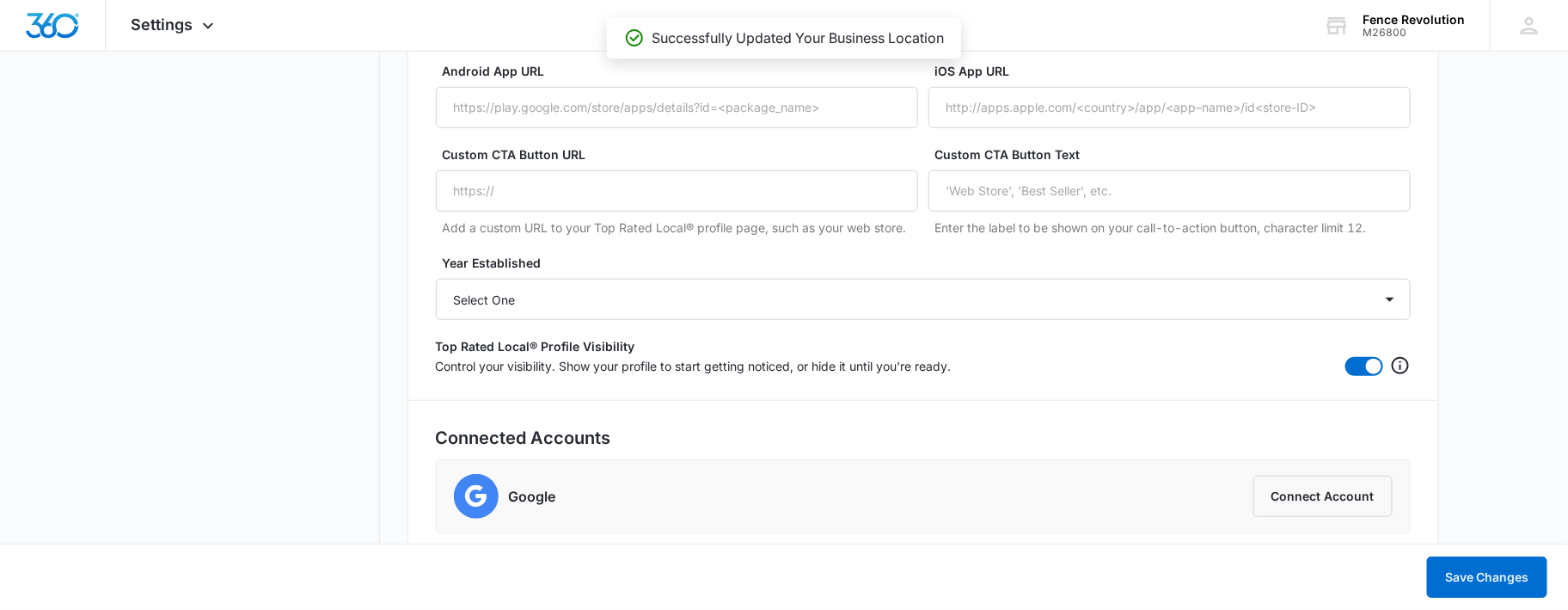
scroll to position [3380, 0]
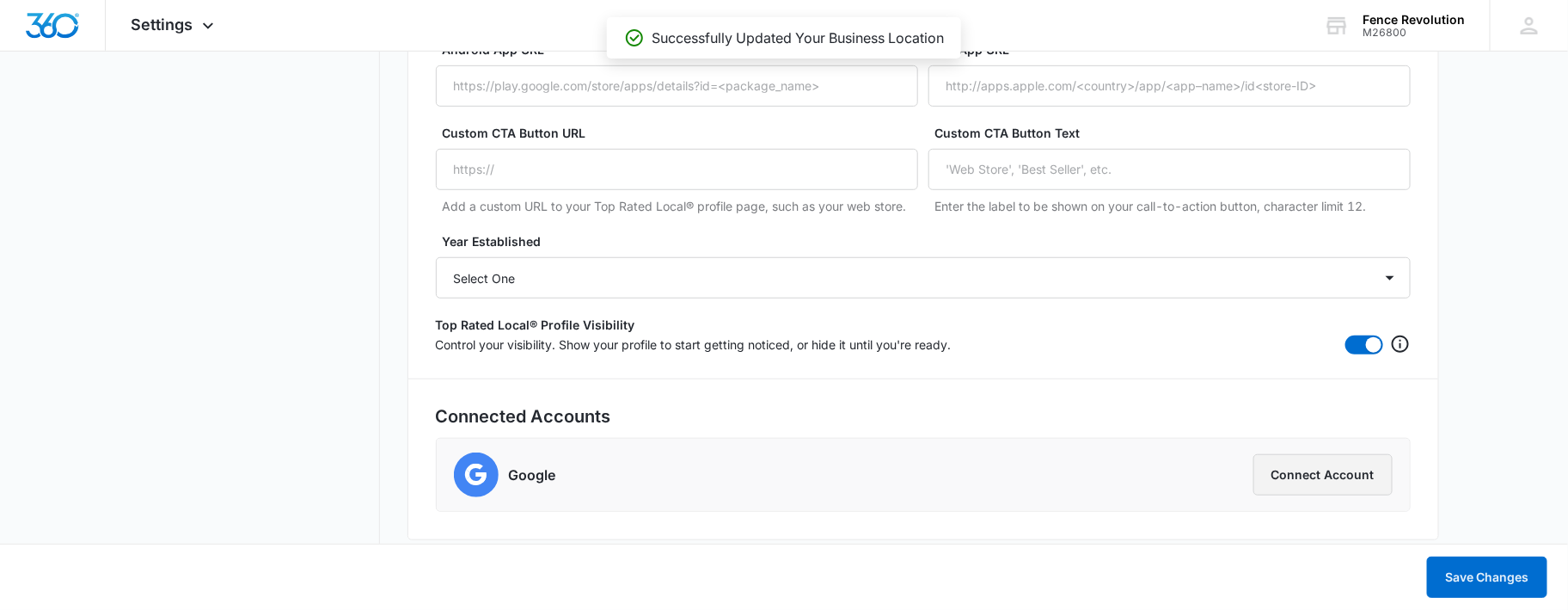
drag, startPoint x: 1310, startPoint y: 469, endPoint x: 1293, endPoint y: 468, distance: 17.0
click at [1311, 469] on button "Connect Account" at bounding box center [1322, 475] width 139 height 41
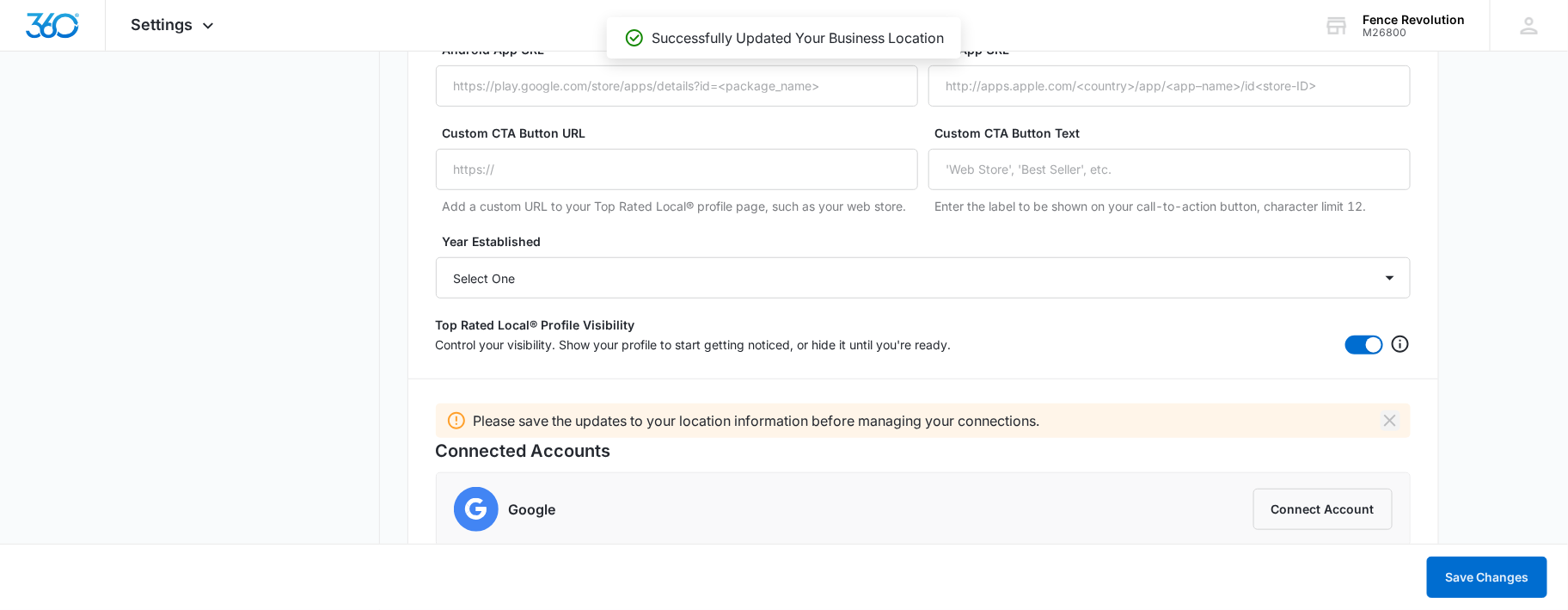
click at [1389, 418] on icon "Dismiss" at bounding box center [1390, 420] width 21 height 21
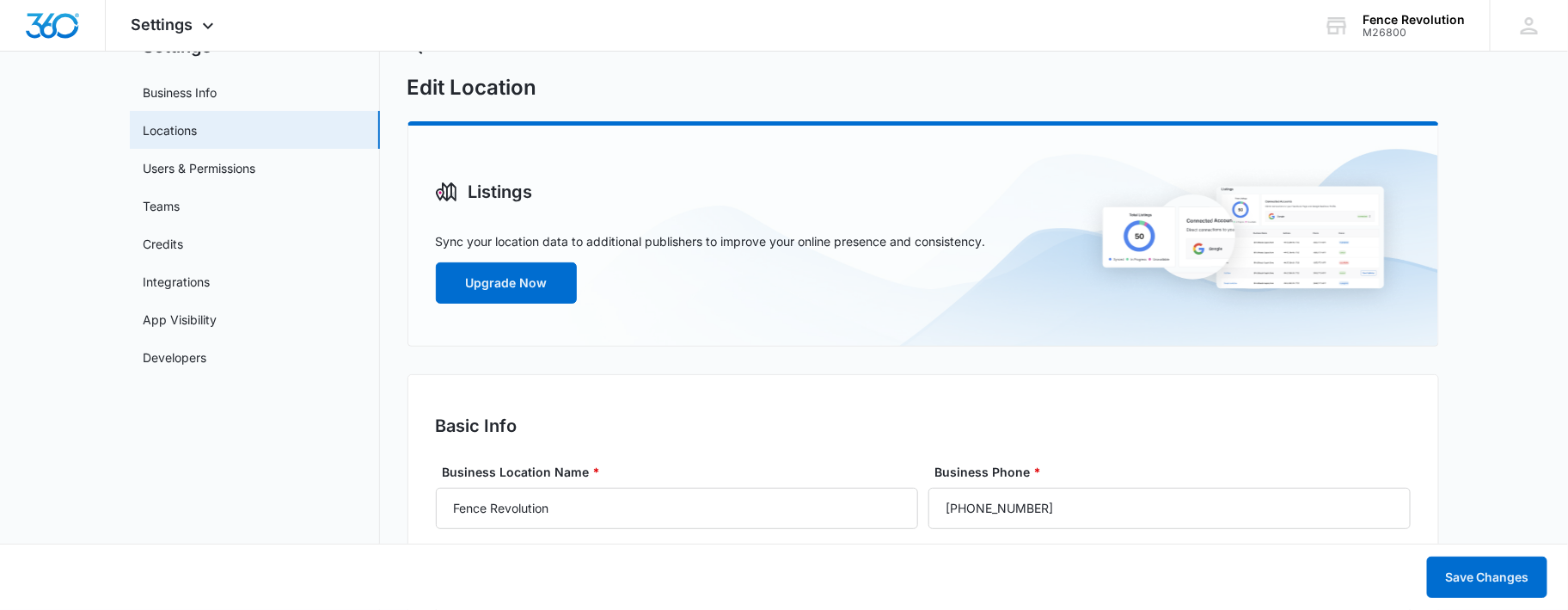
scroll to position [0, 0]
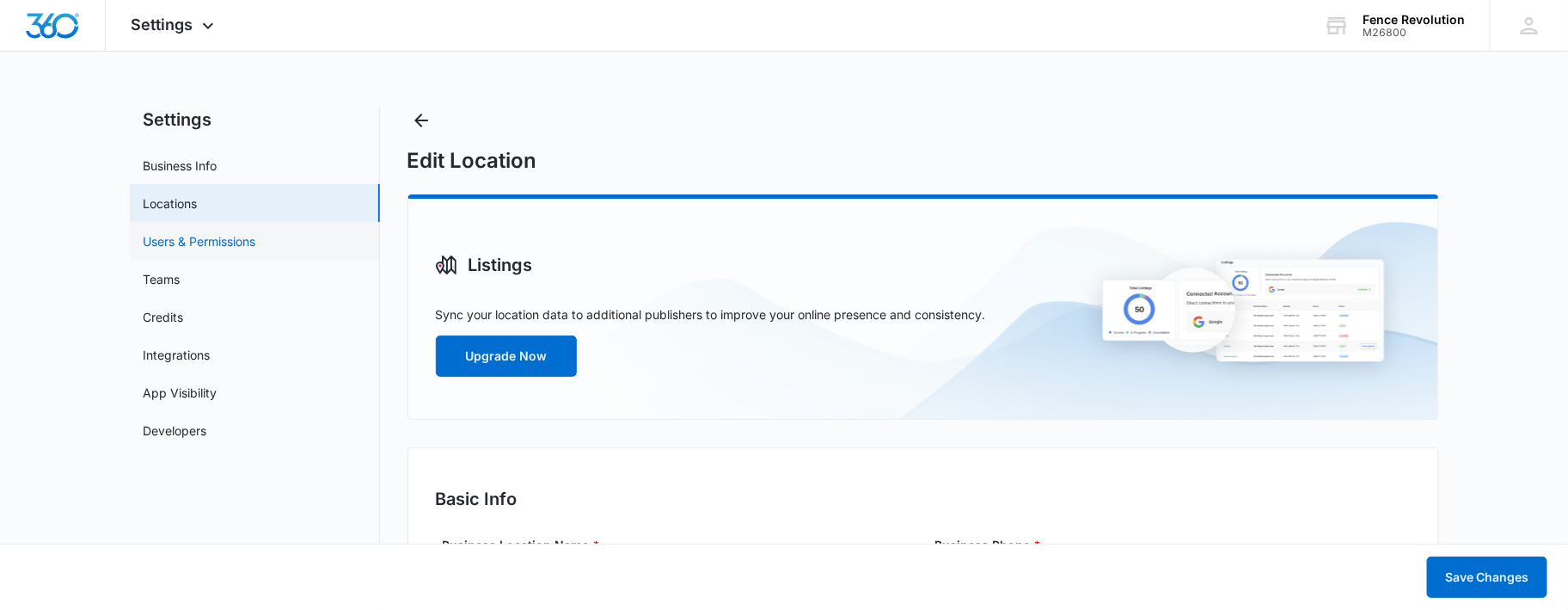
click at [207, 234] on link "Users & Permissions" at bounding box center [200, 241] width 113 height 18
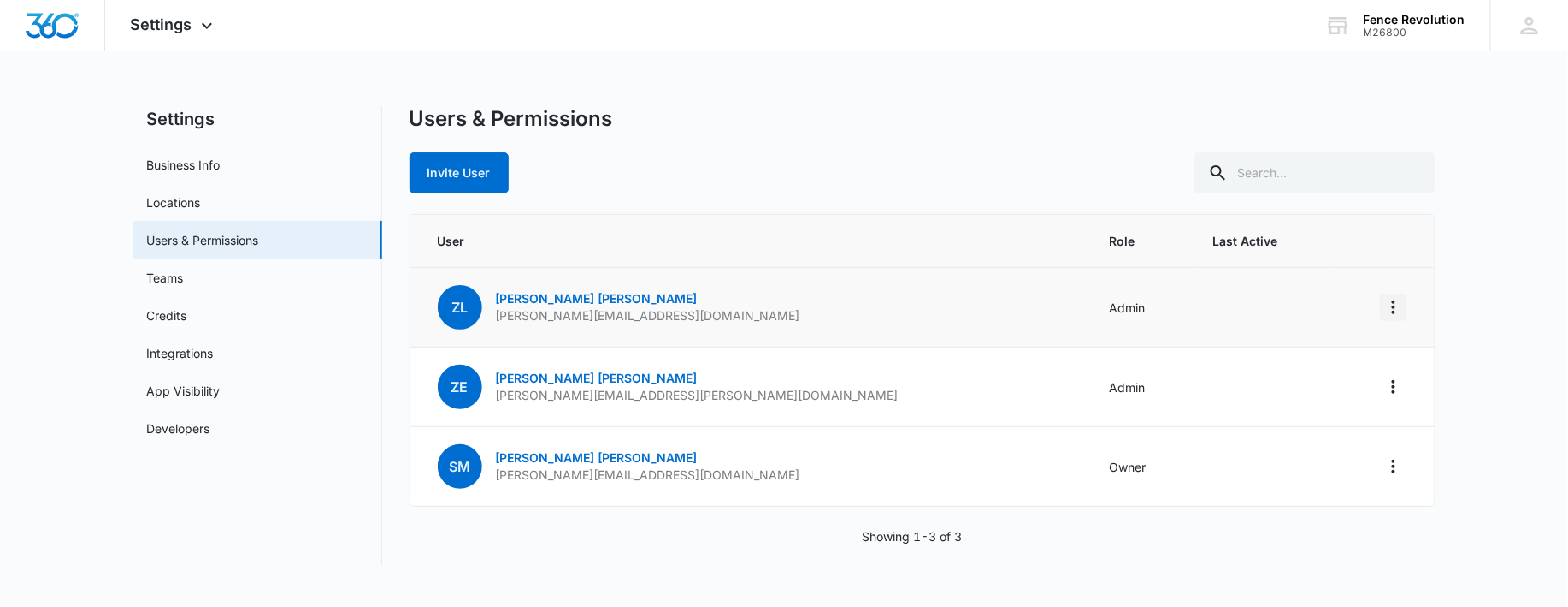
click at [1391, 308] on icon "Actions" at bounding box center [1393, 307] width 20 height 20
click at [1260, 403] on div "Remove User" at bounding box center [1287, 404] width 155 height 12
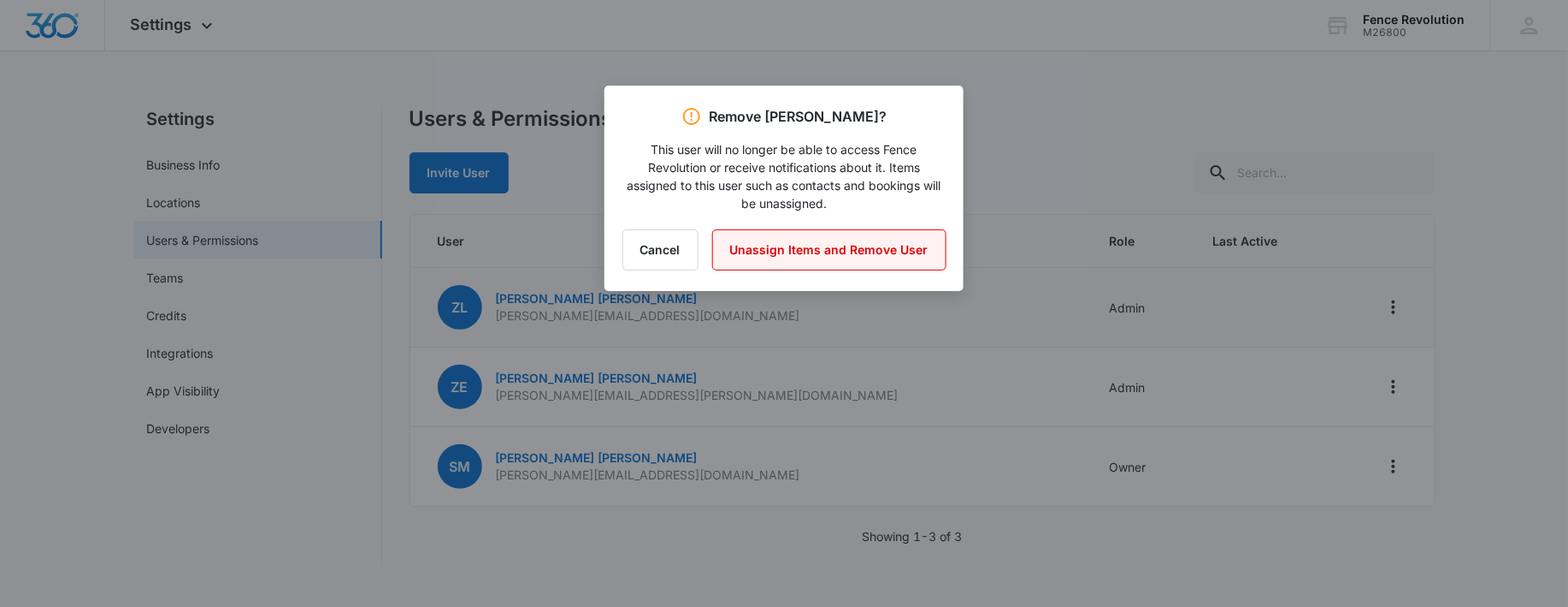
click at [774, 244] on button "Unassign Items and Remove User" at bounding box center [830, 250] width 234 height 41
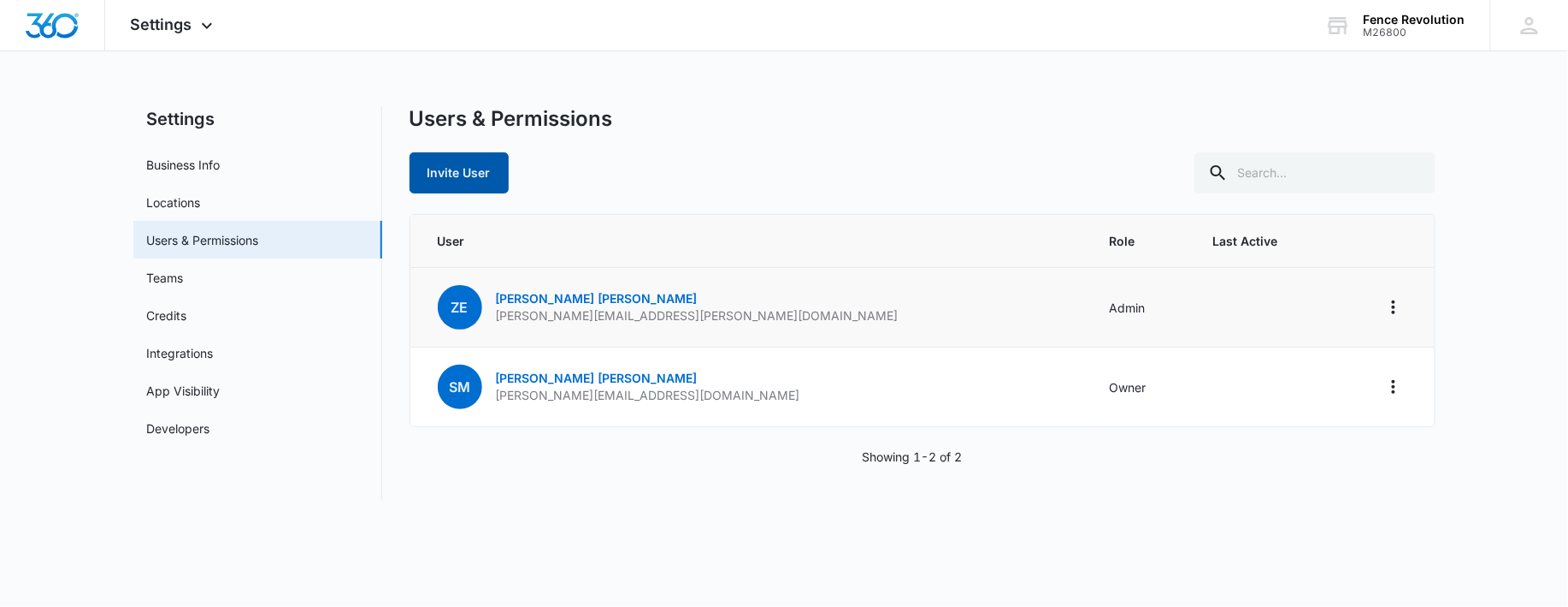
click at [441, 175] on button "Invite User" at bounding box center [459, 173] width 99 height 41
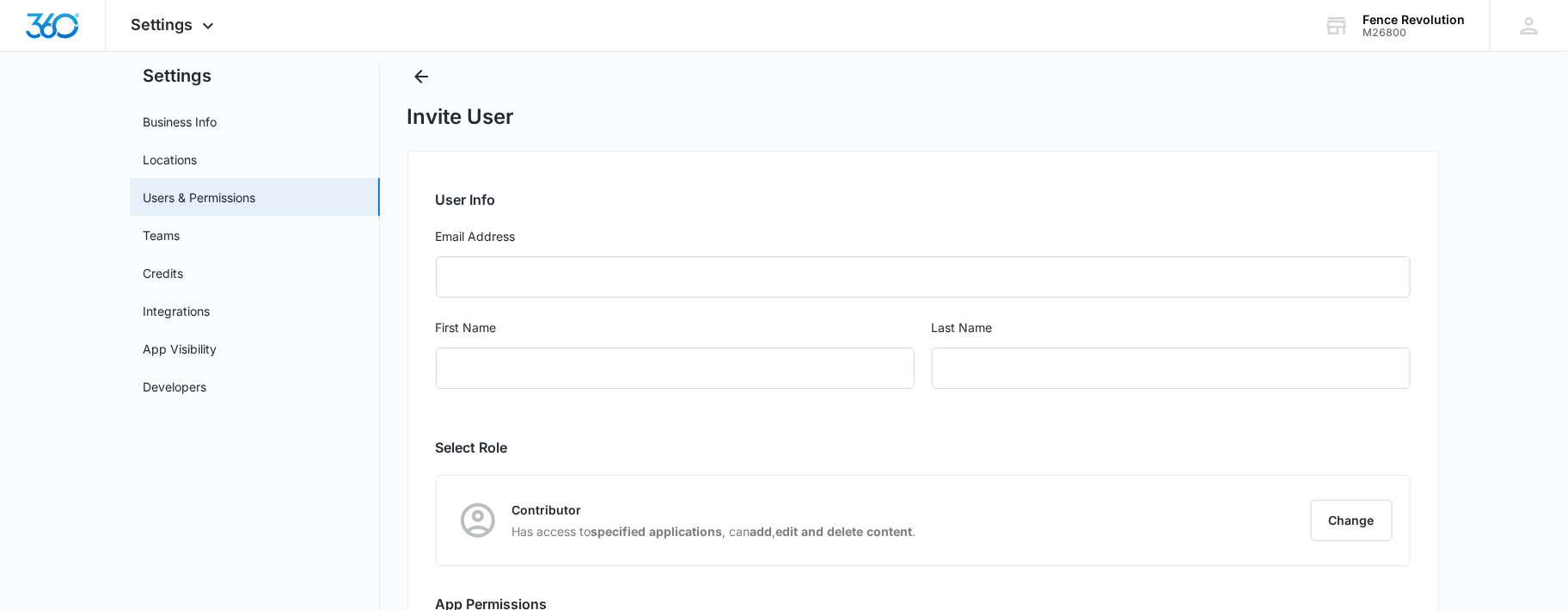
scroll to position [57, 0]
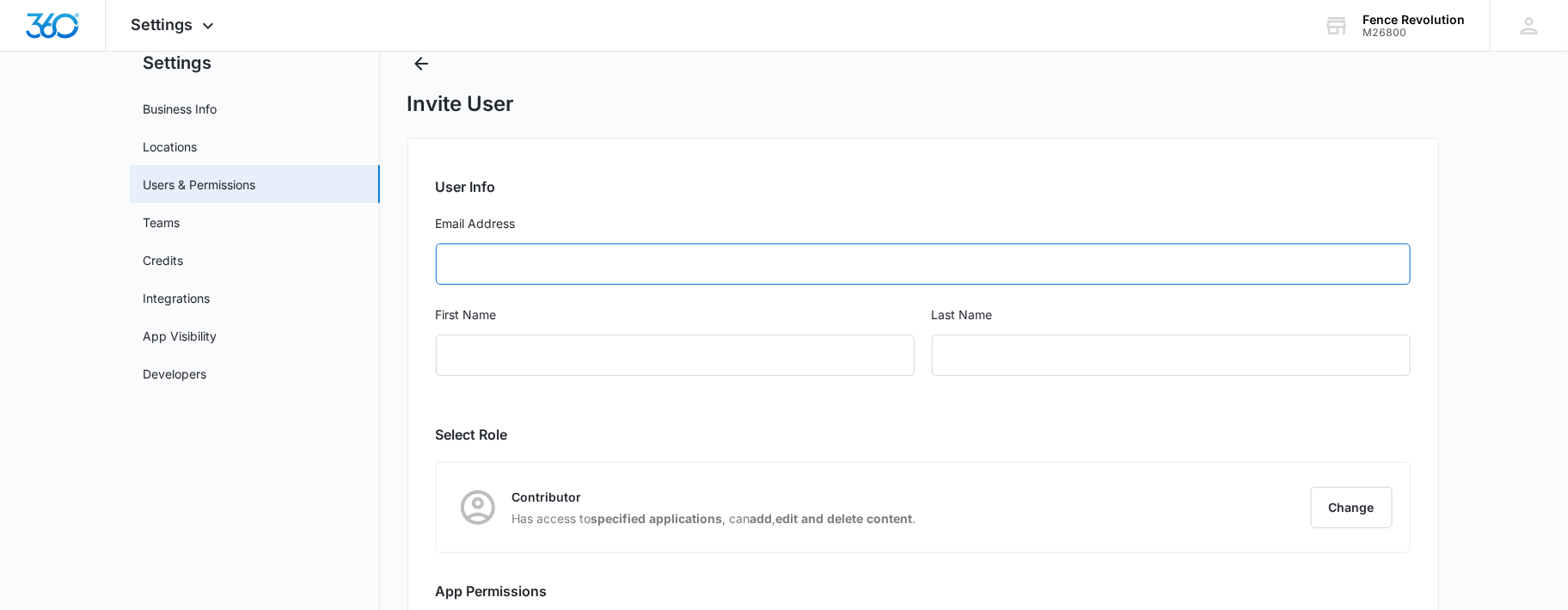
click at [458, 262] on input "Email Address" at bounding box center [924, 263] width 975 height 41
paste input "[EMAIL_ADDRESS][DOMAIN_NAME]"
type input "[EMAIL_ADDRESS][DOMAIN_NAME]"
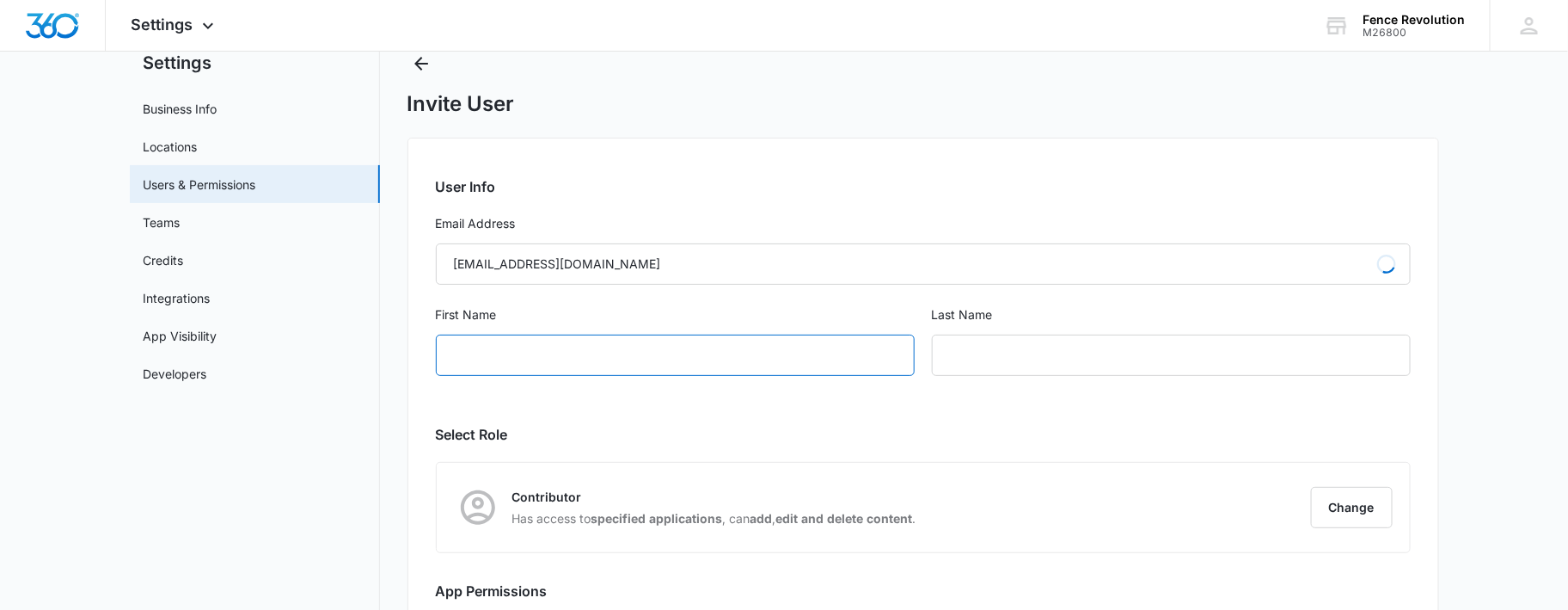
click at [495, 361] on input "First Name" at bounding box center [675, 355] width 479 height 41
click at [418, 385] on div "User Info Email Address [EMAIL_ADDRESS][DOMAIN_NAME] First Name Last Name Selec…" at bounding box center [923, 433] width 1032 height 592
click at [544, 356] on input "First Name" at bounding box center [675, 355] width 479 height 41
type input "Bear"
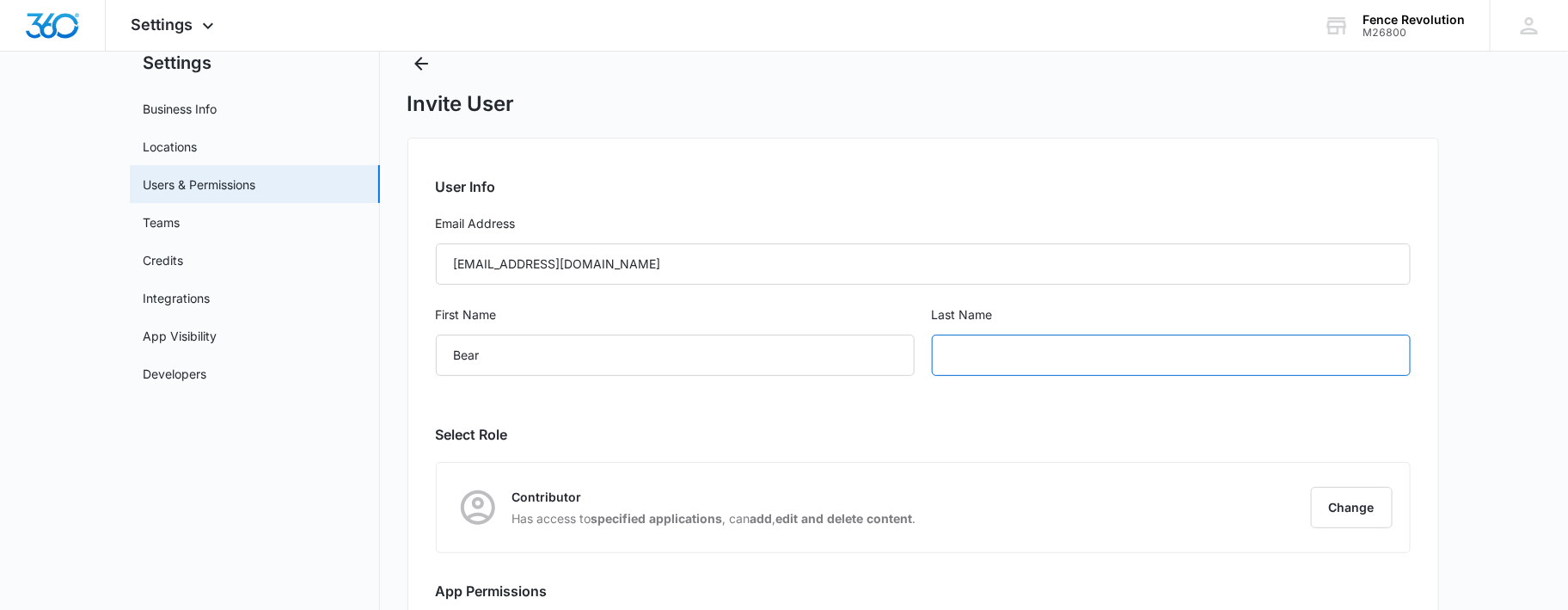
click at [1009, 362] on input "text" at bounding box center [1171, 355] width 479 height 41
type input "Fox"
click at [837, 387] on div "First Name Bear" at bounding box center [675, 351] width 479 height 92
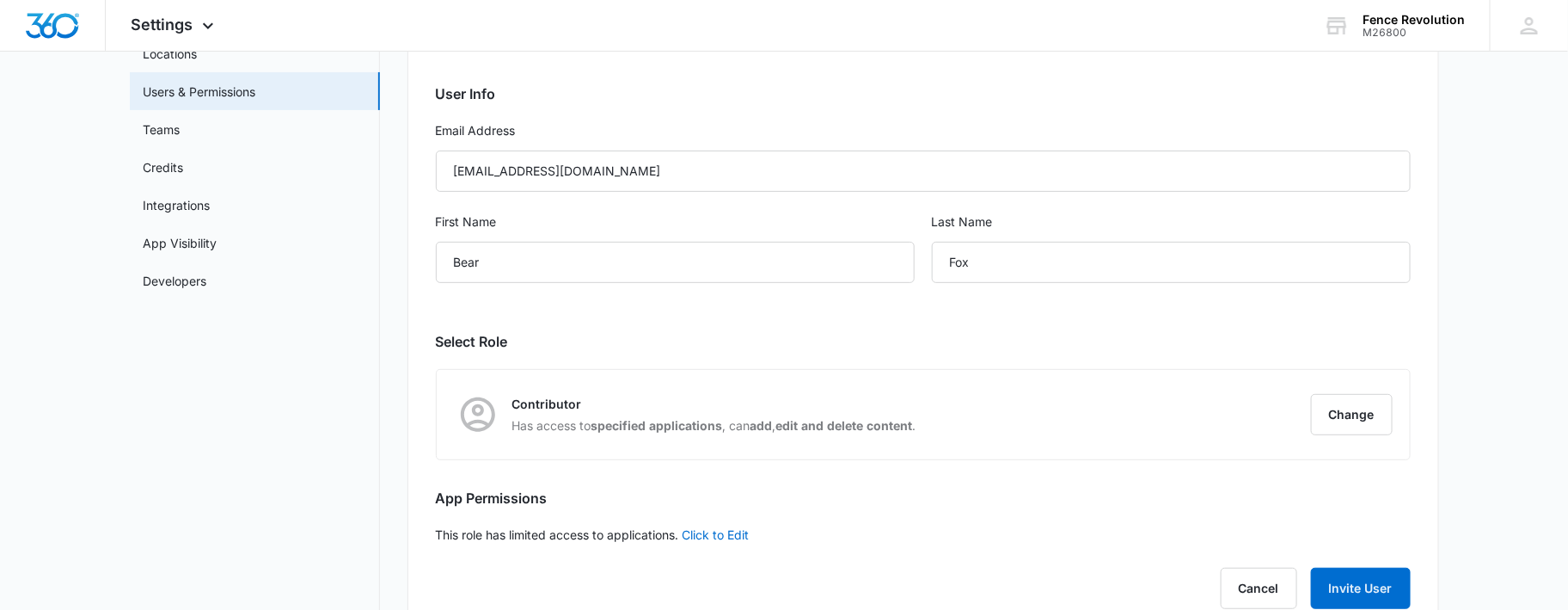
scroll to position [195, 0]
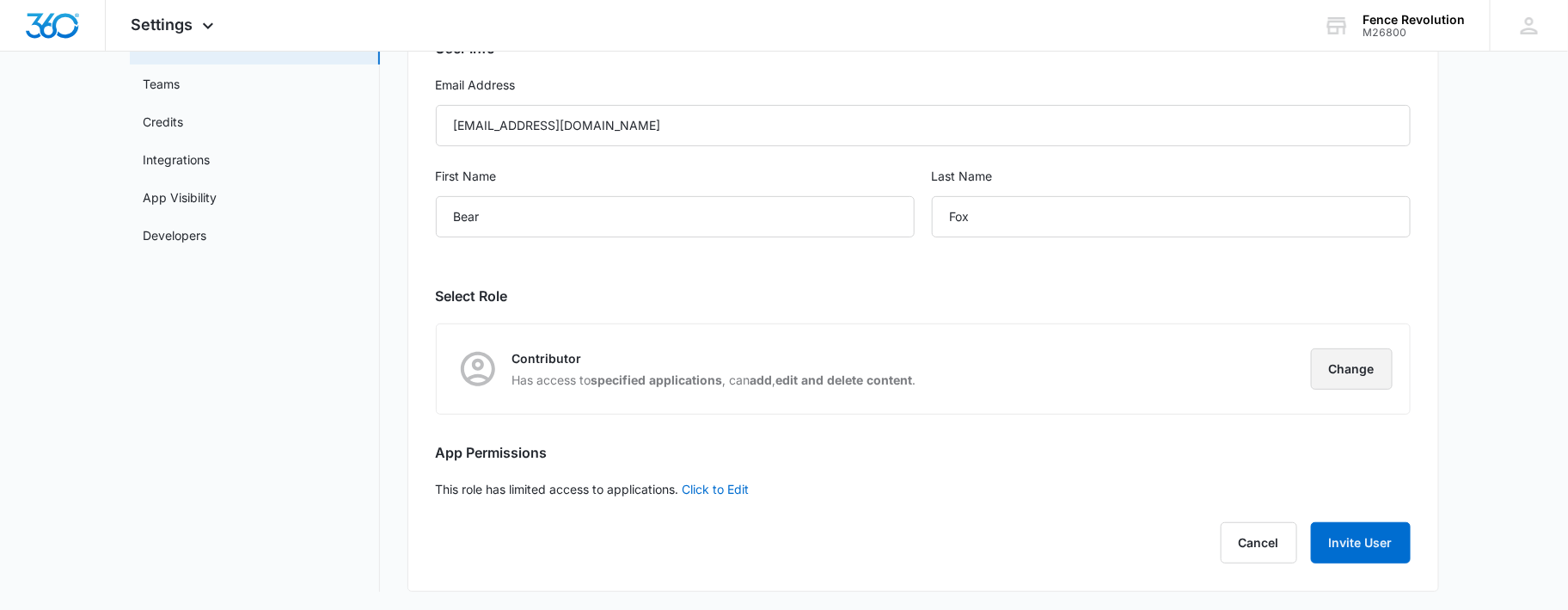
click at [1356, 373] on button "Change" at bounding box center [1351, 369] width 81 height 41
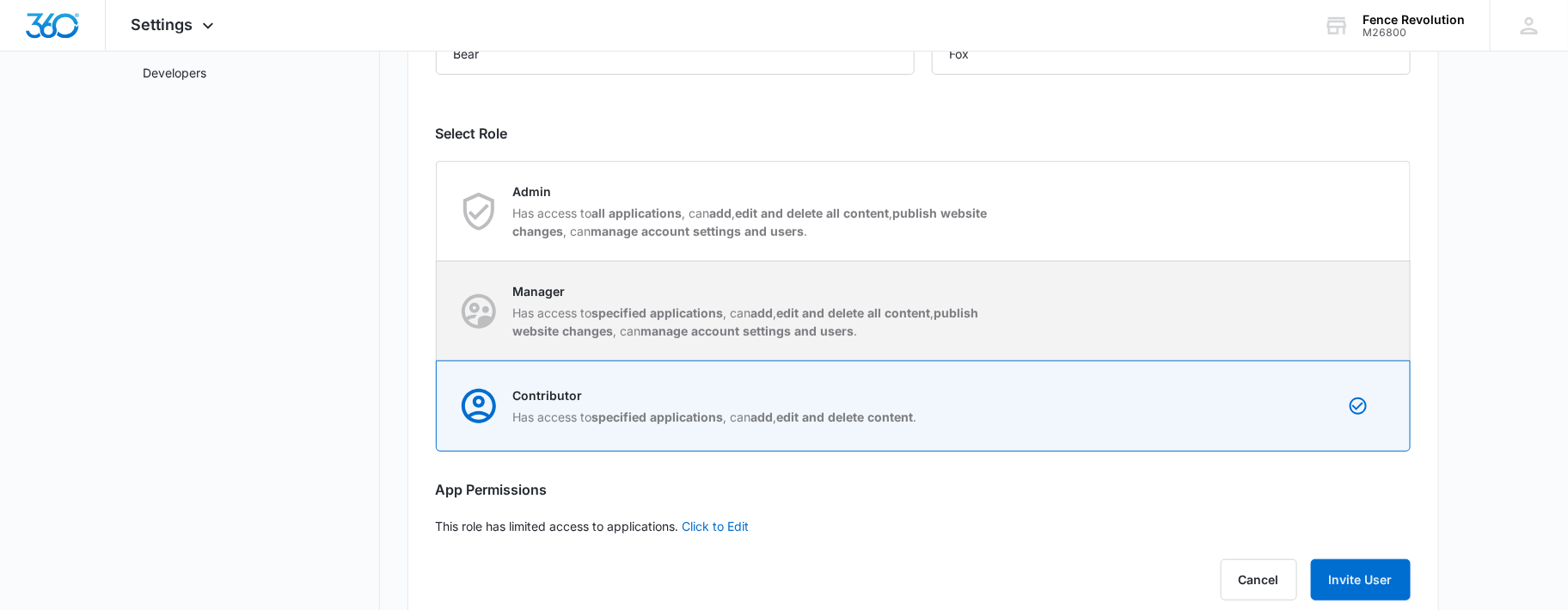
scroll to position [367, 0]
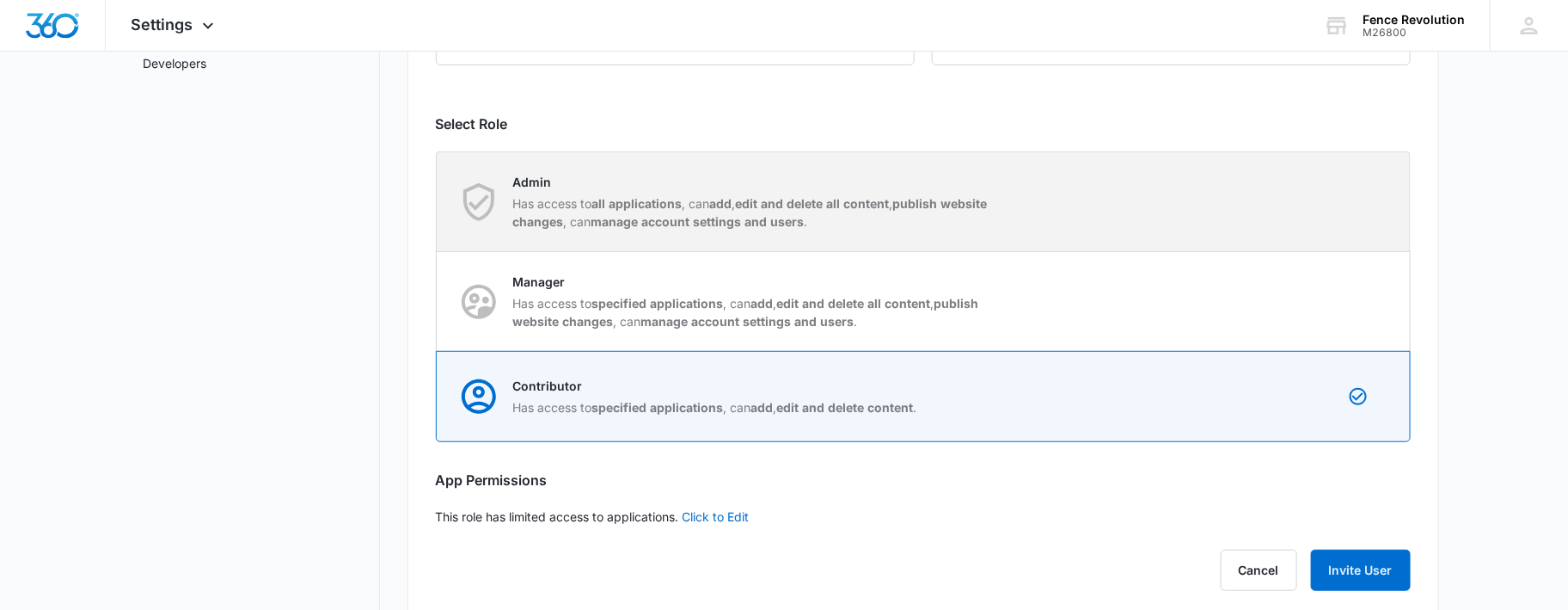
click at [858, 179] on p "Admin" at bounding box center [755, 181] width 483 height 18
click at [438, 201] on input "Admin Has access to all applications , can add , edit and delete all content , …" at bounding box center [437, 201] width 1 height 1
radio input "true"
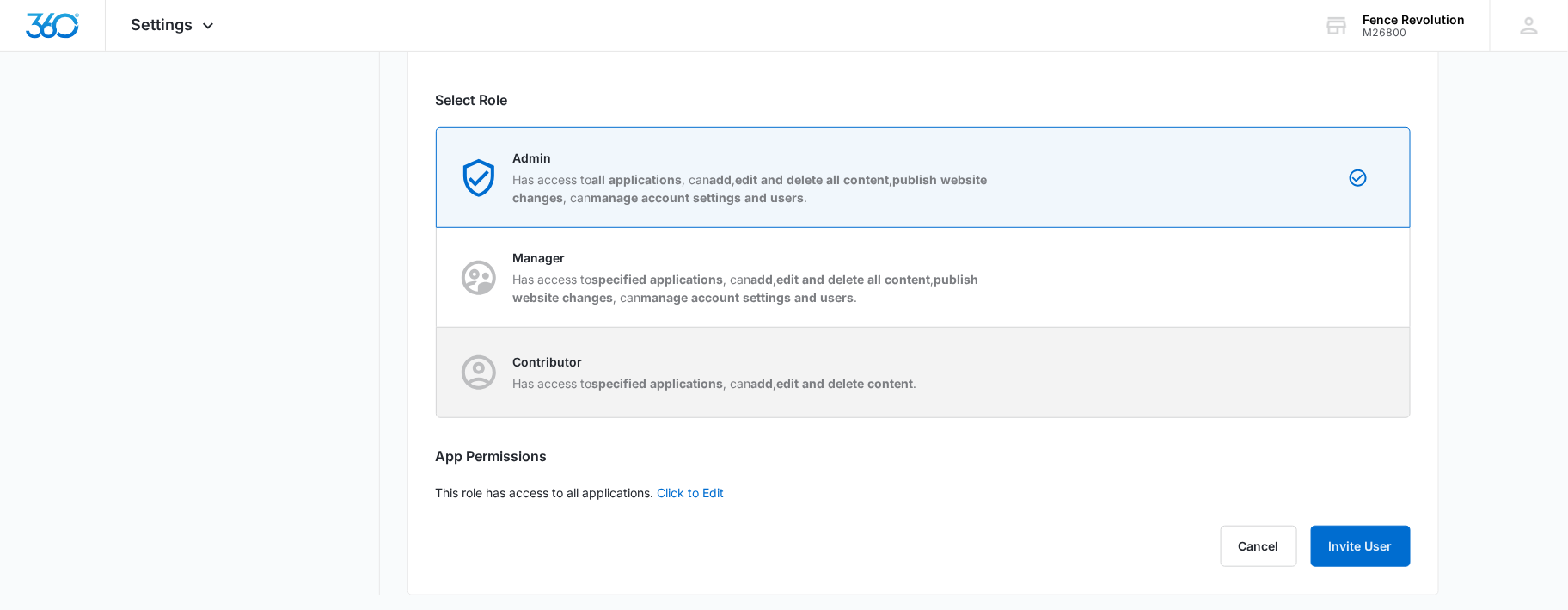
scroll to position [394, 0]
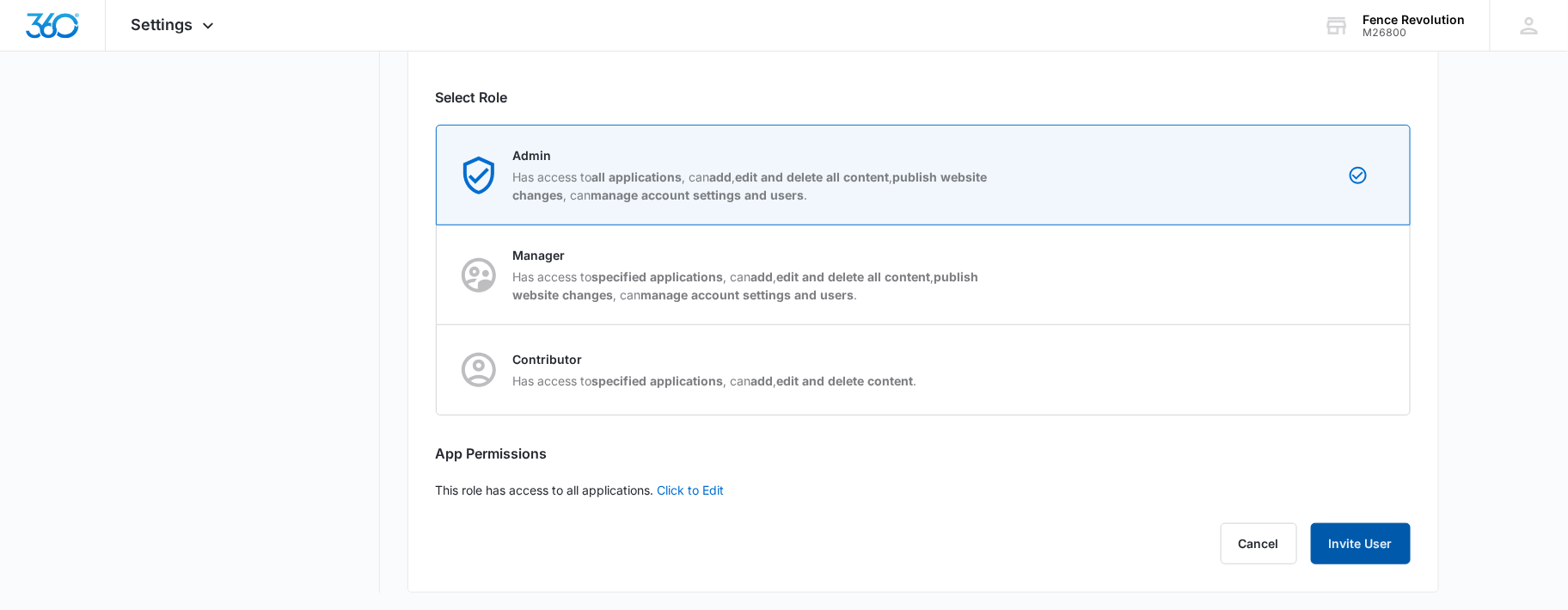
click at [1357, 532] on button "Invite User" at bounding box center [1361, 544] width 100 height 41
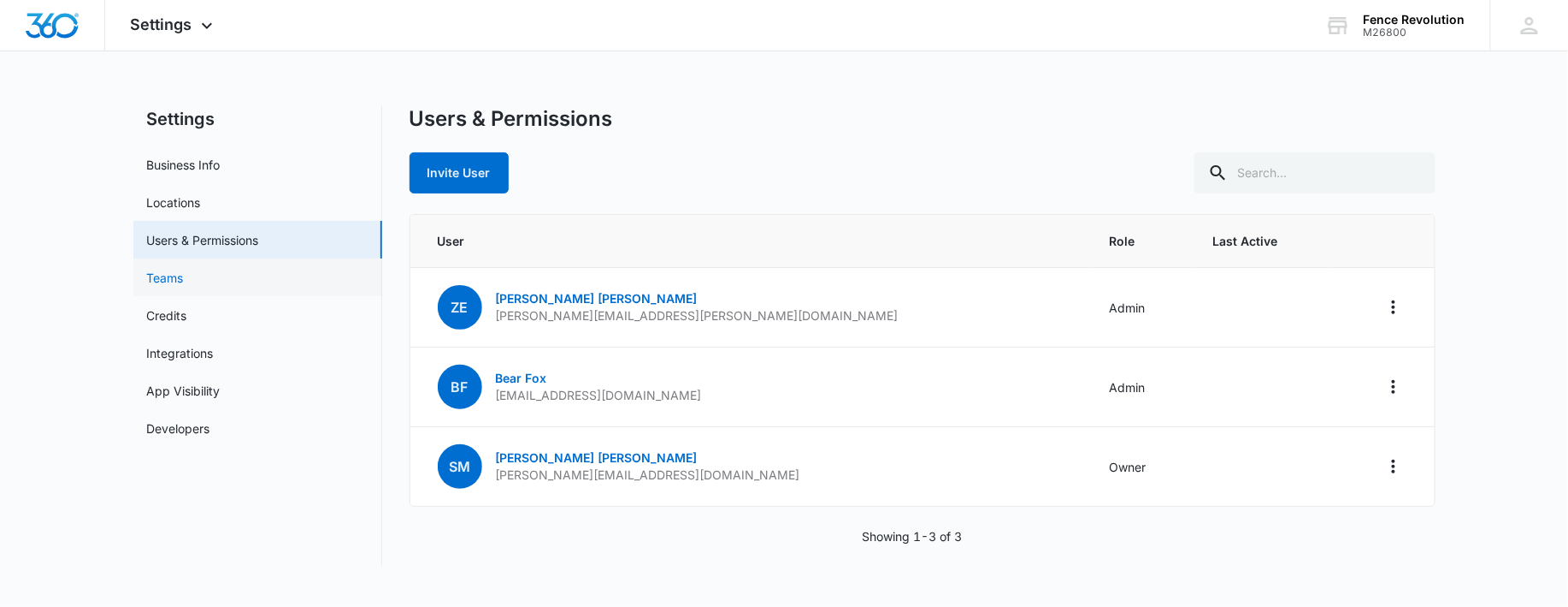
click at [176, 277] on link "Teams" at bounding box center [165, 277] width 37 height 18
